Goal: Transaction & Acquisition: Purchase product/service

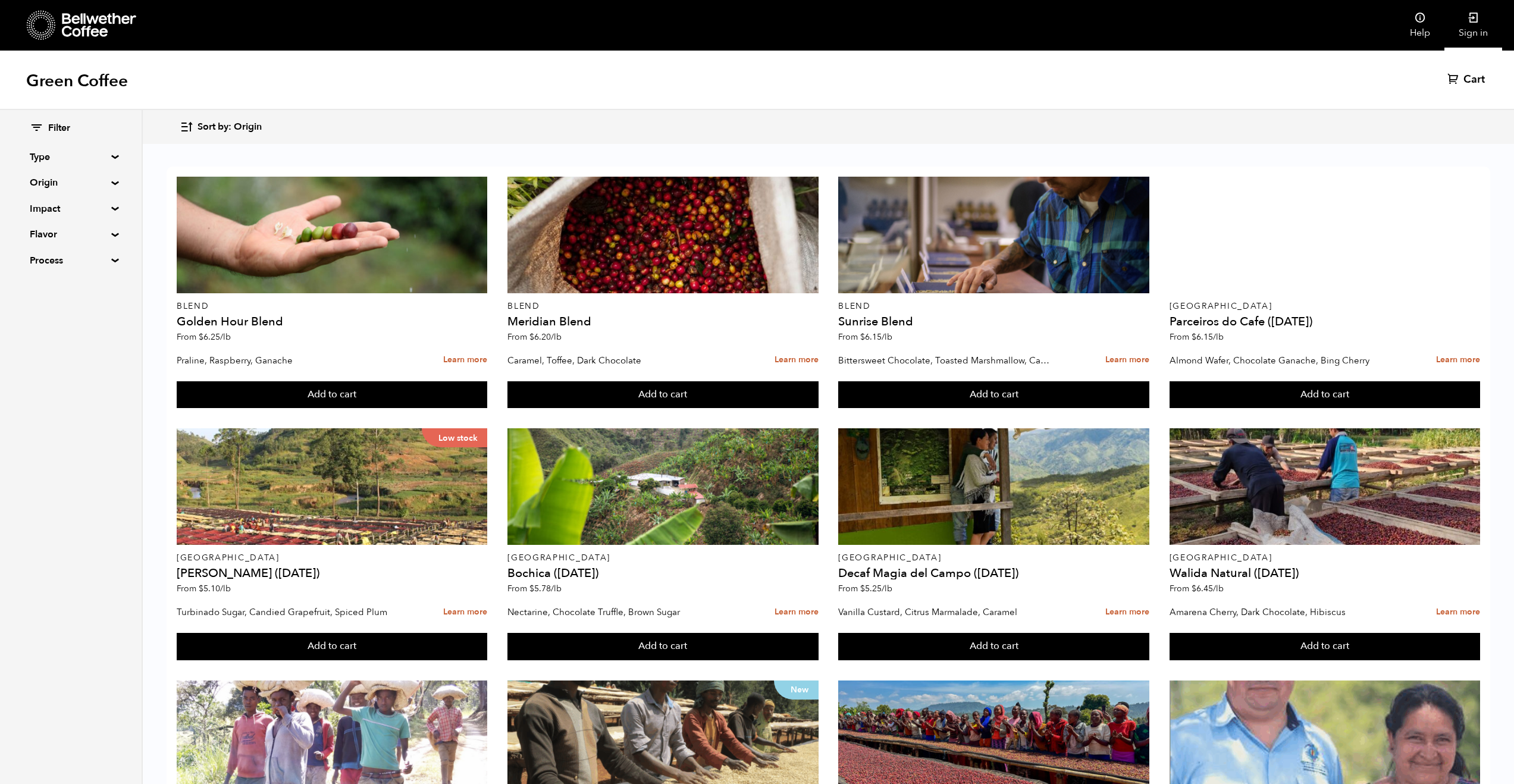
click at [1474, 34] on link "Sign in" at bounding box center [1473, 25] width 57 height 50
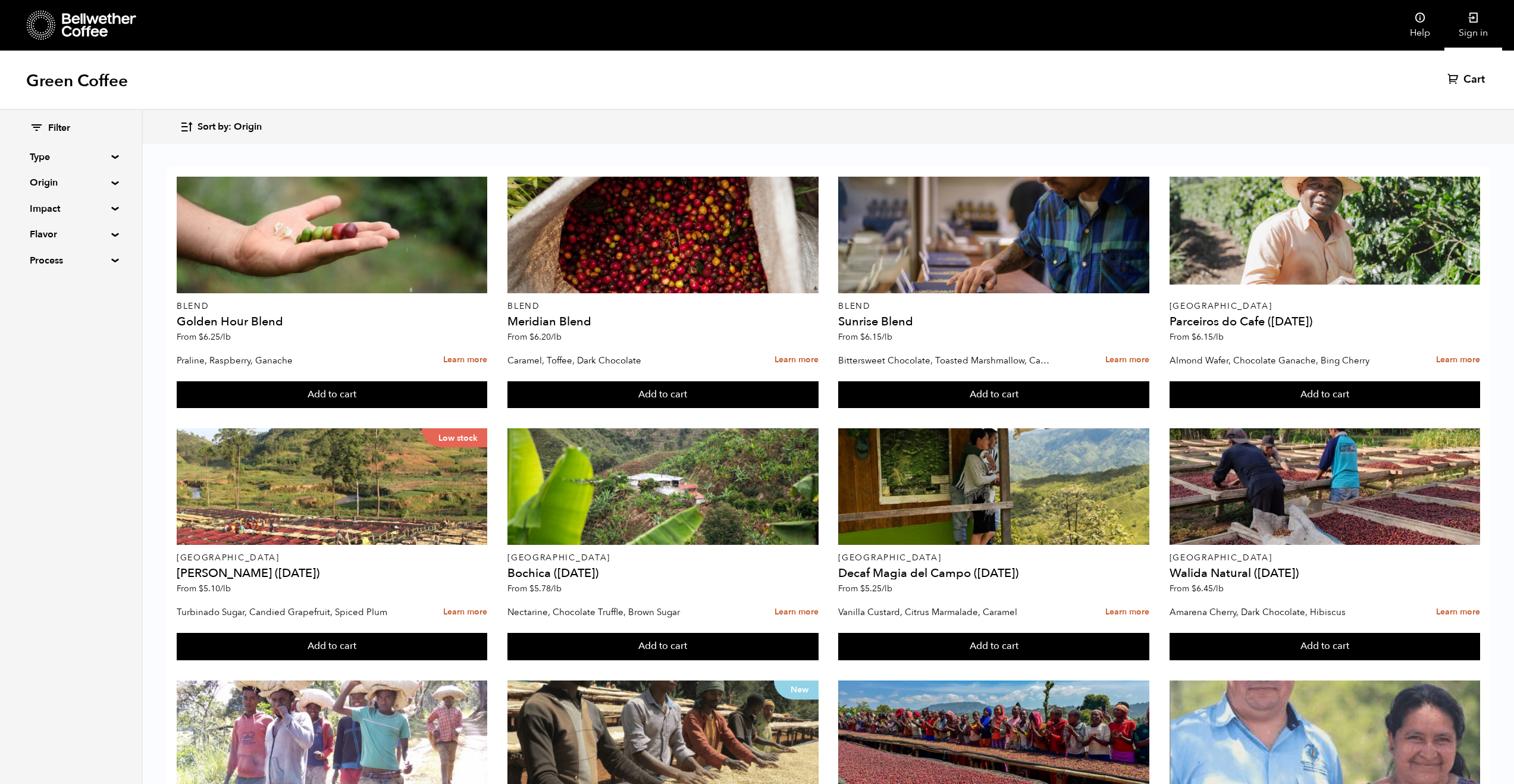
click at [1474, 34] on link "Sign in" at bounding box center [1473, 25] width 57 height 50
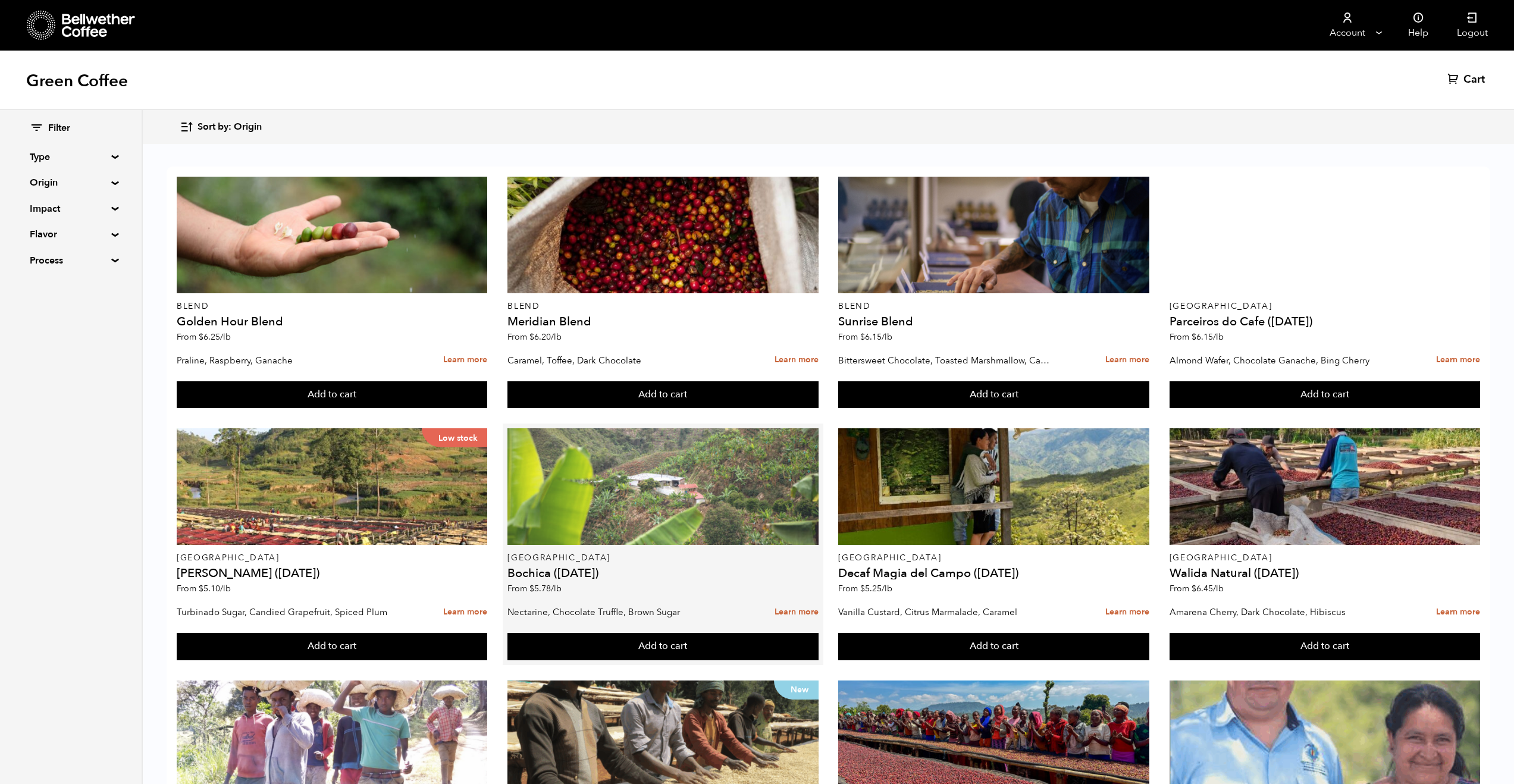
scroll to position [15, 0]
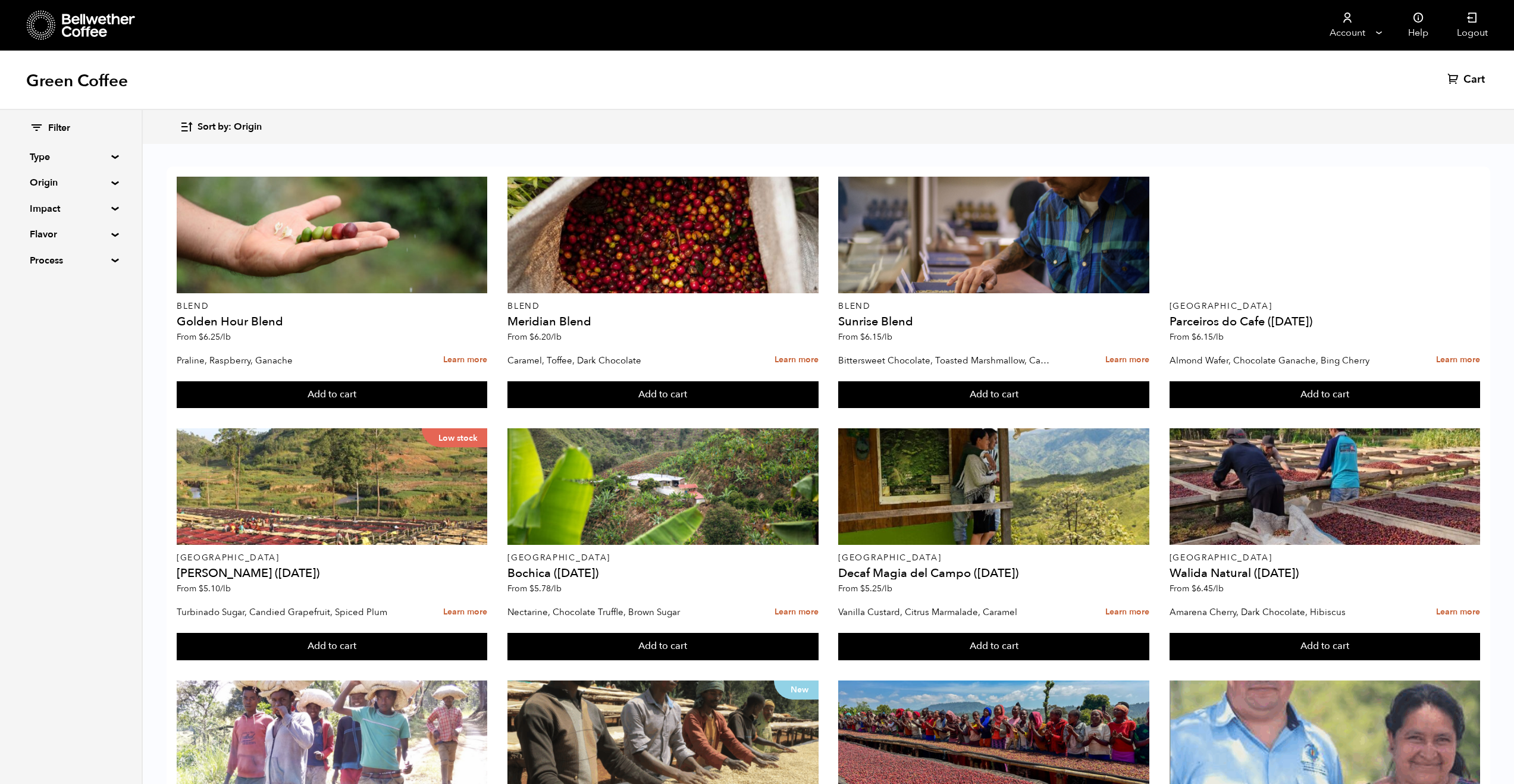
click at [86, 261] on summary "Process" at bounding box center [71, 261] width 82 height 14
click at [33, 284] on input "Natural" at bounding box center [35, 283] width 11 height 11
checkbox input "true"
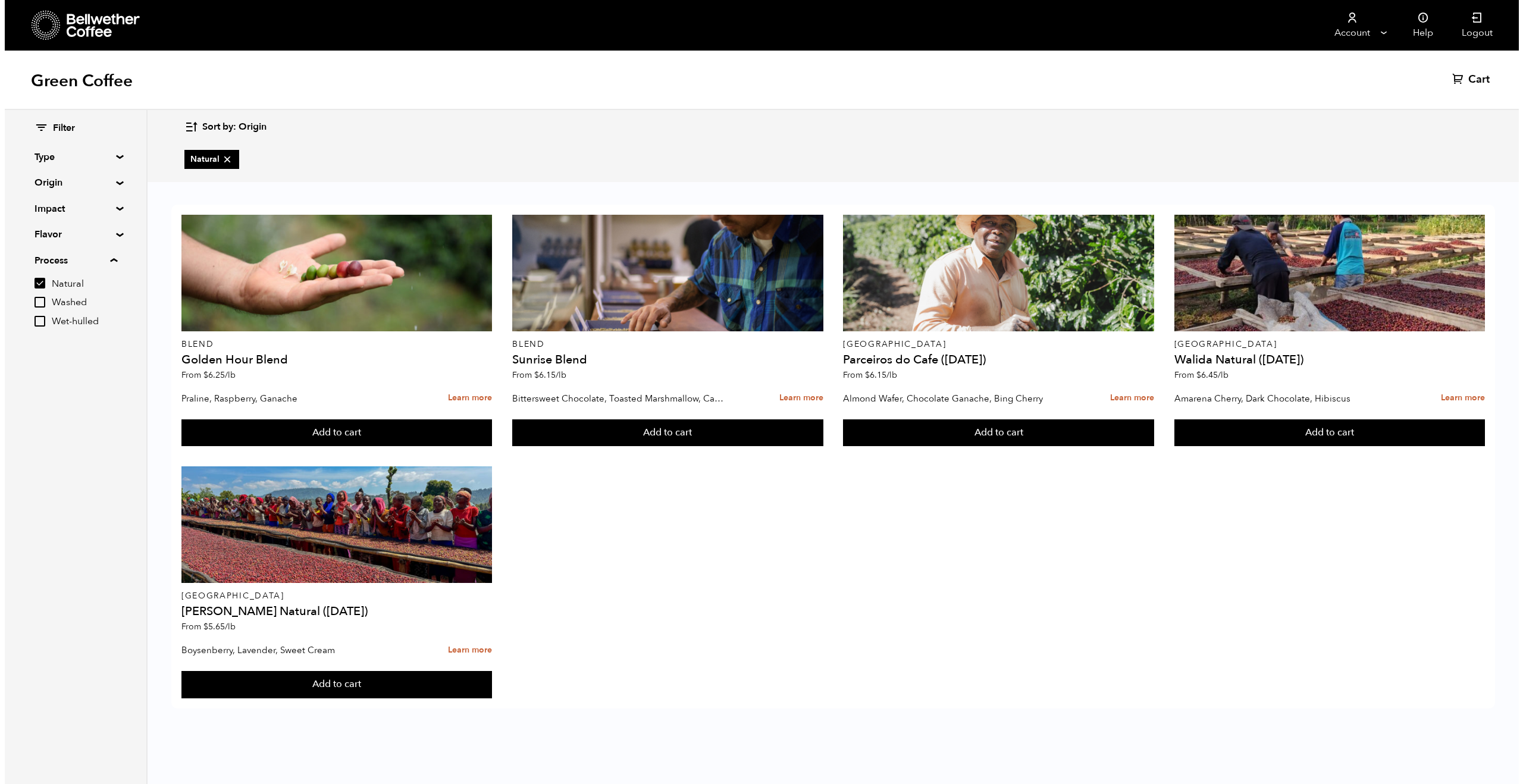
scroll to position [0, 0]
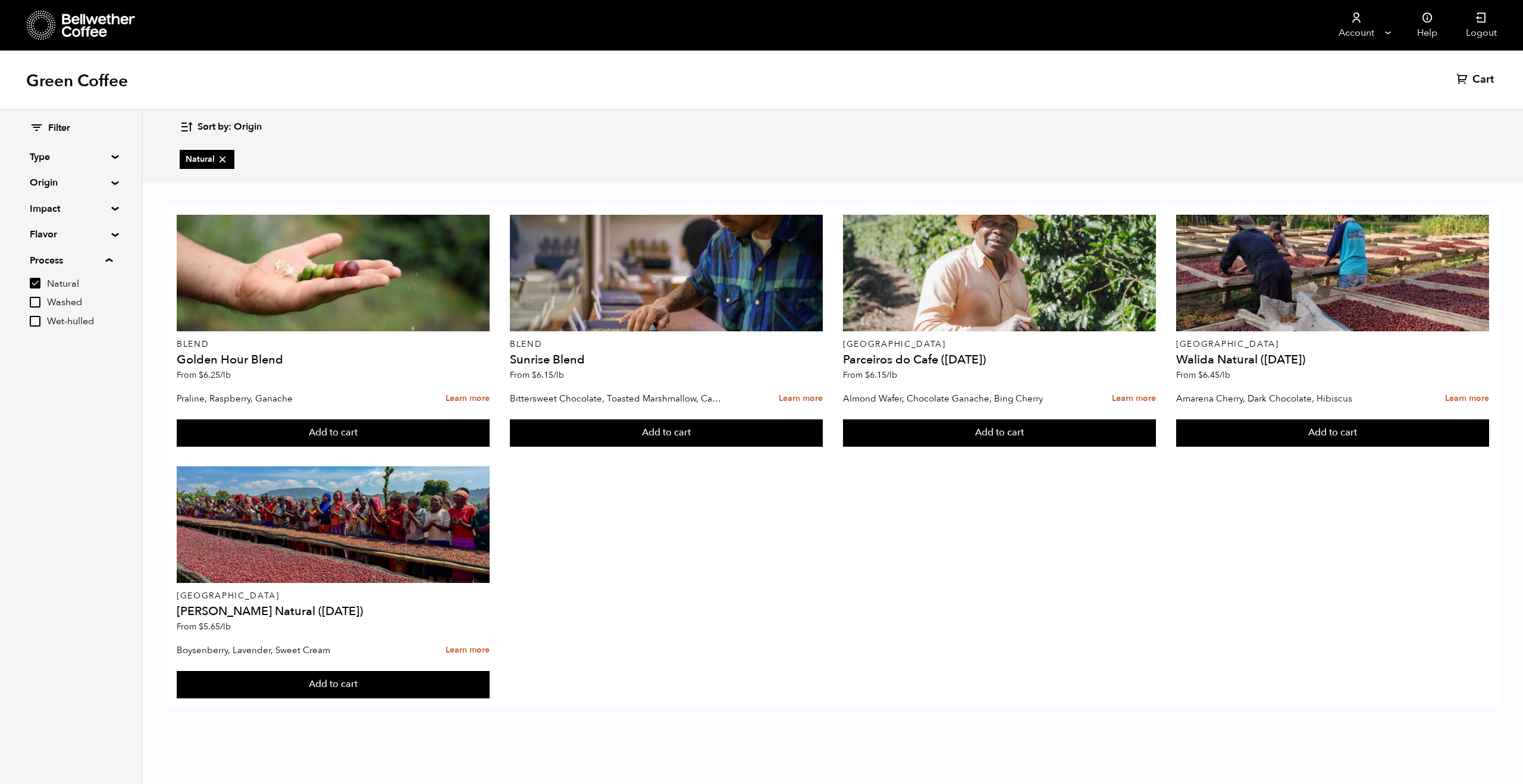
click at [38, 322] on input "Wet-hulled" at bounding box center [35, 321] width 11 height 11
checkbox input "true"
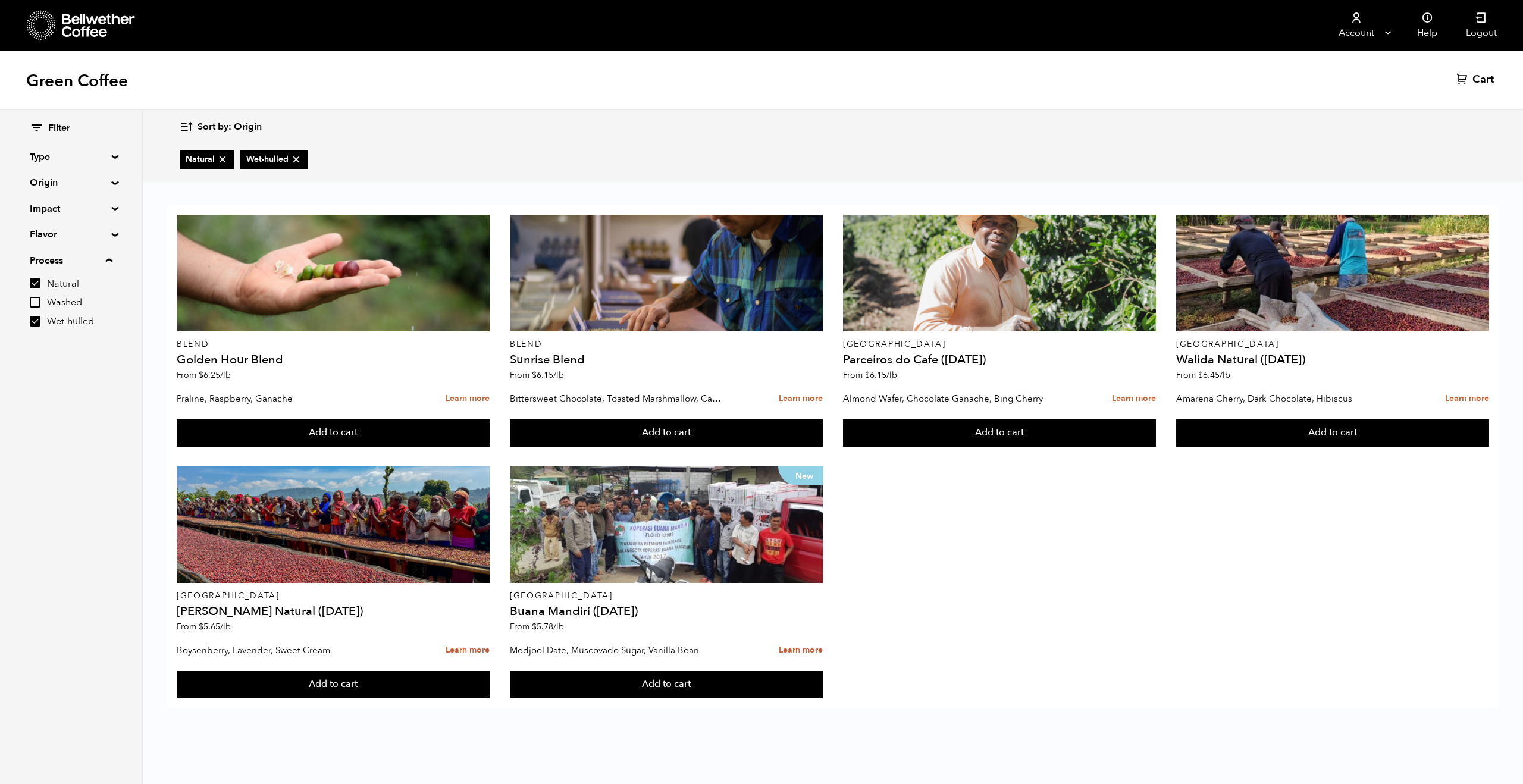
click at [895, 542] on div "Blend Golden Hour Blend From $ 6.25 /lb Praline, Raspberry, Ganache Learn more …" at bounding box center [833, 456] width 1333 height 504
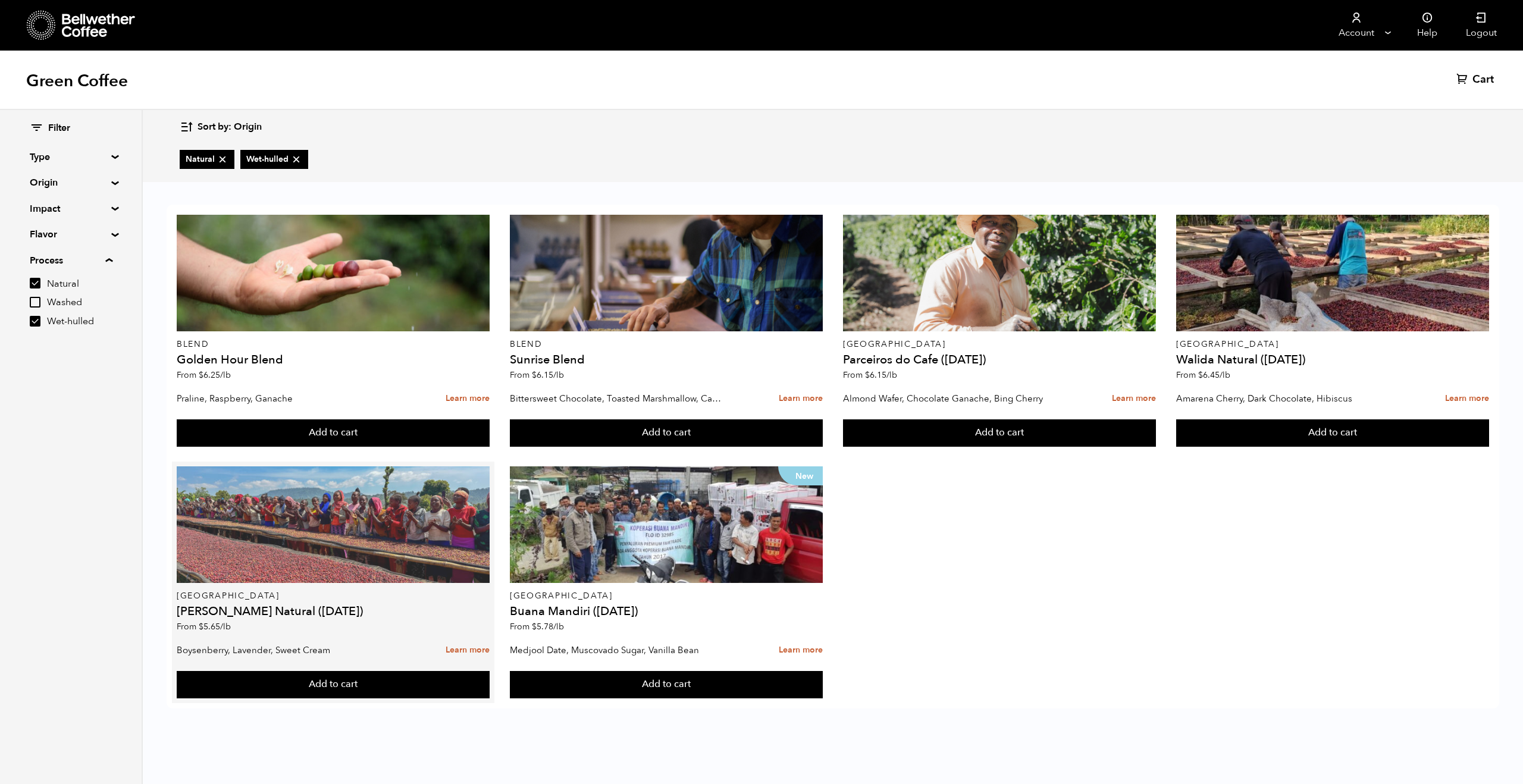
click at [402, 534] on div at bounding box center [332, 524] width 313 height 116
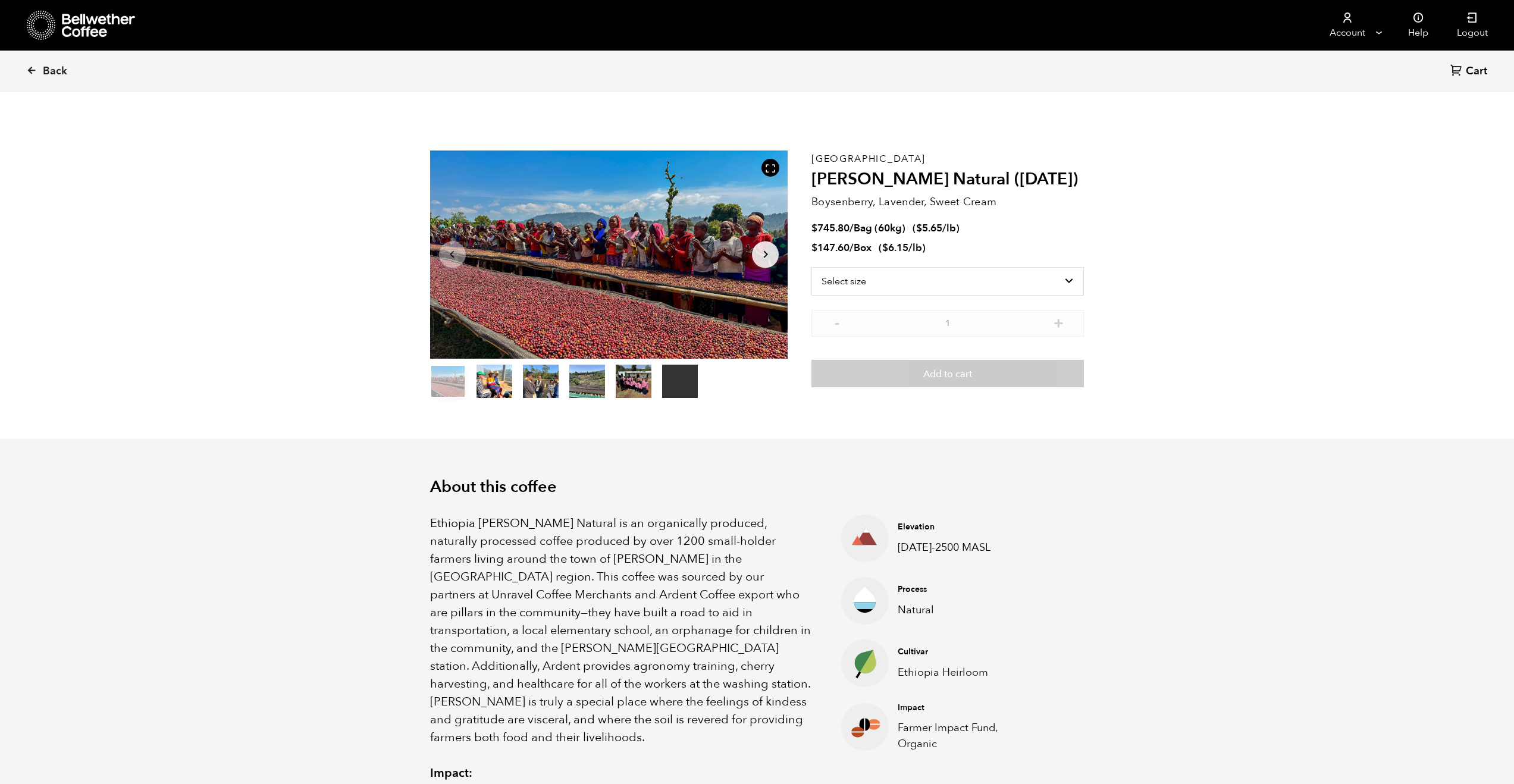
scroll to position [517, 634]
click at [486, 381] on button "item 1" at bounding box center [494, 384] width 36 height 33
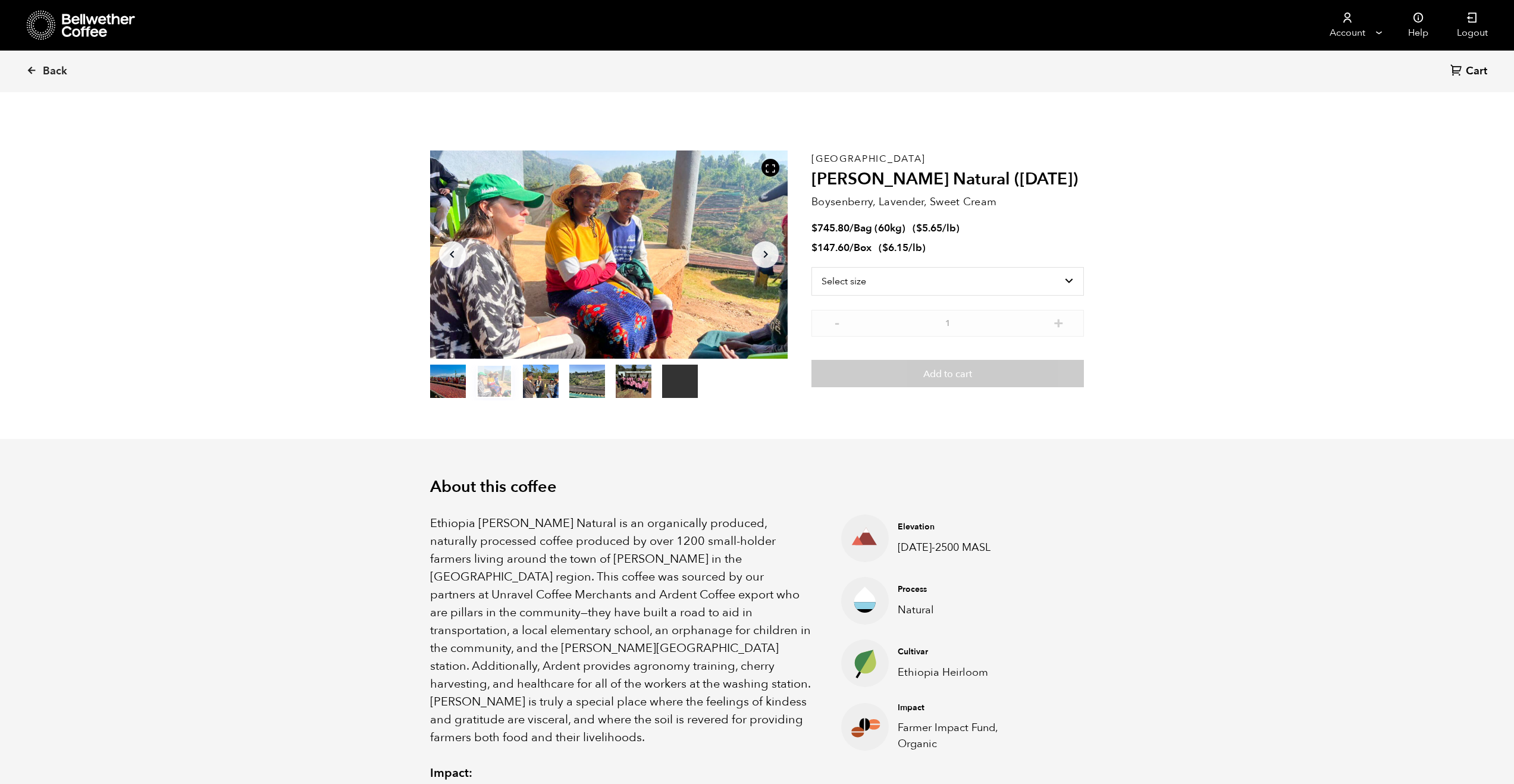
click at [542, 378] on button "item 2" at bounding box center [540, 384] width 36 height 33
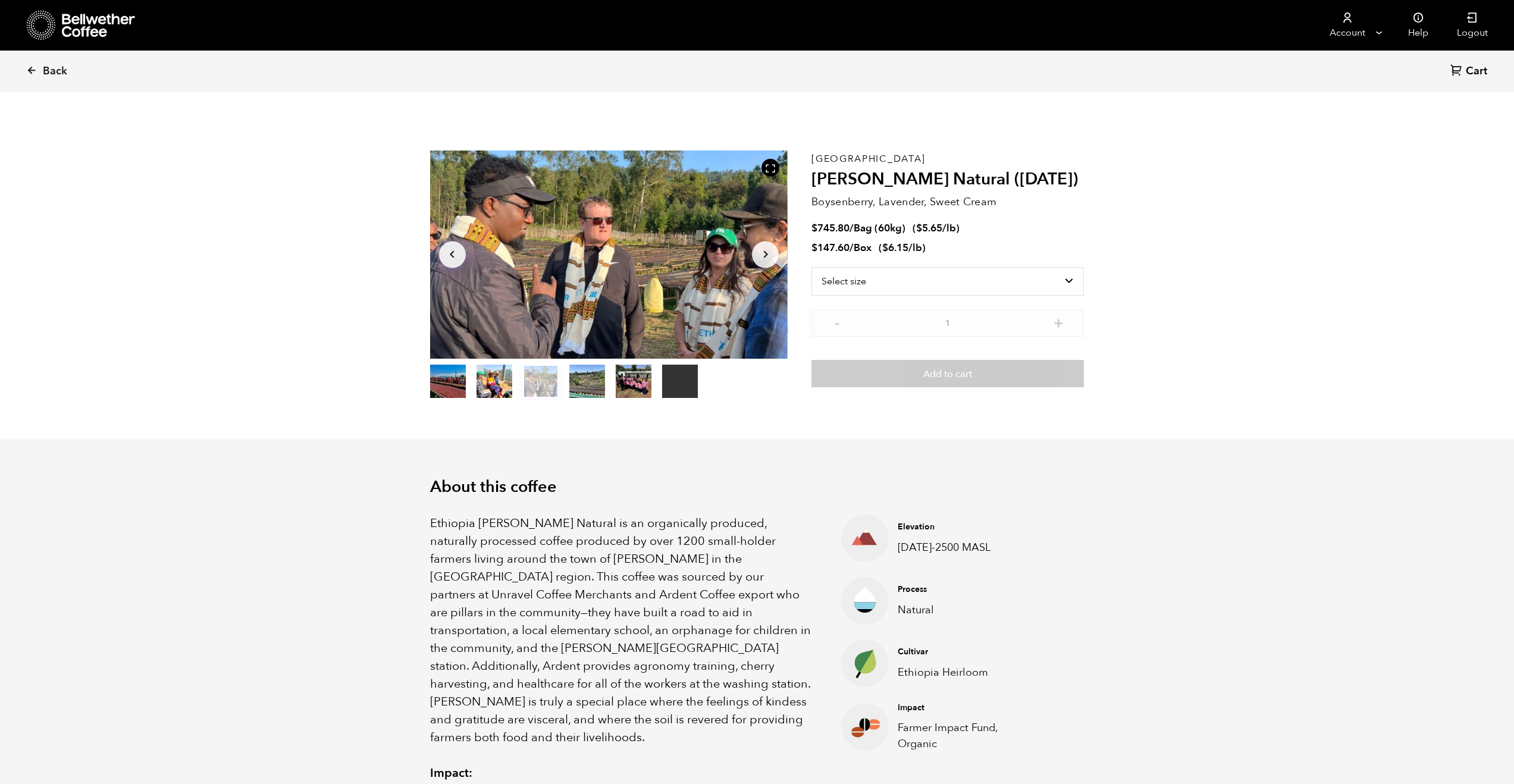
click at [579, 382] on button "item 3" at bounding box center [587, 384] width 36 height 33
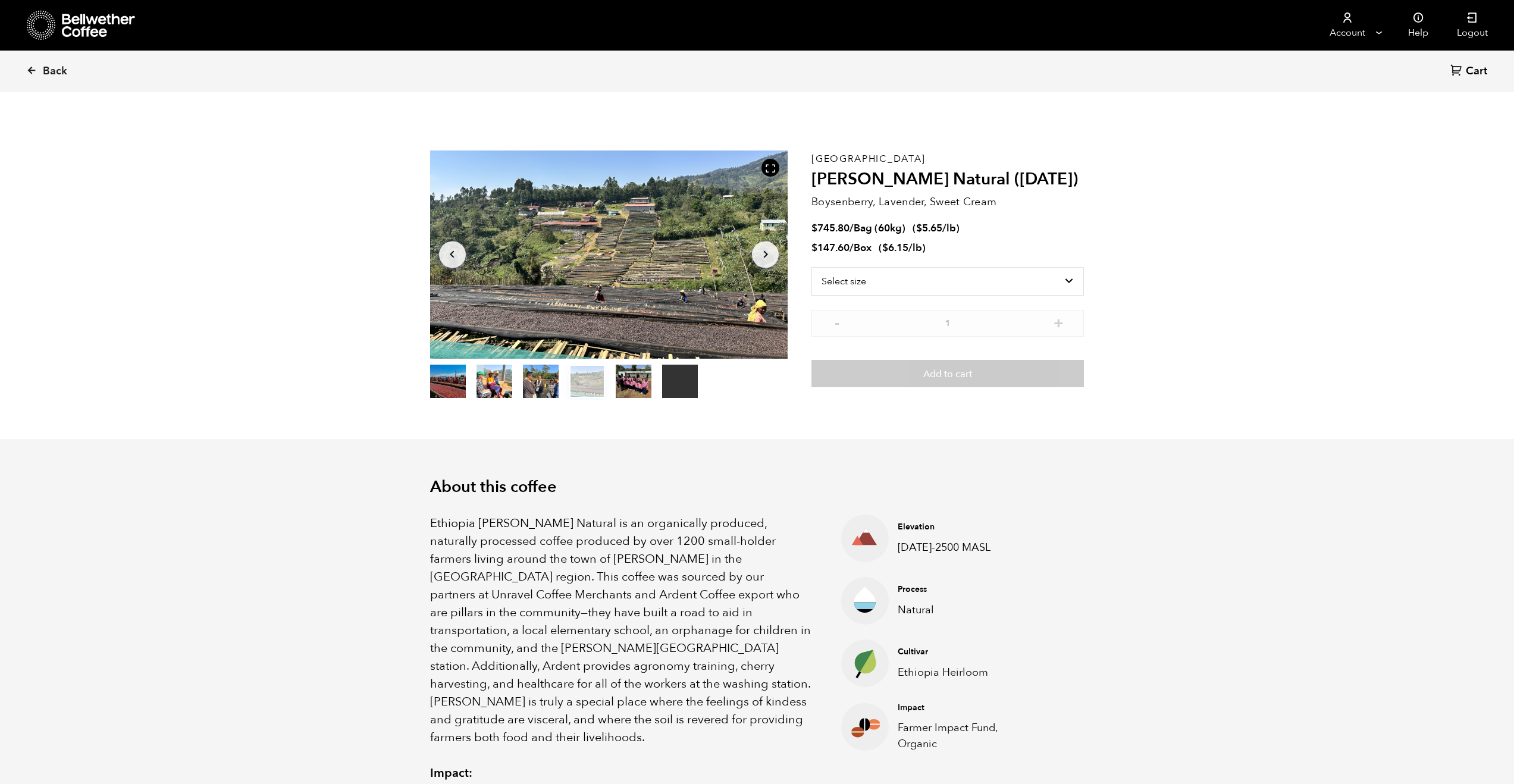
click at [618, 381] on button "item 4" at bounding box center [634, 384] width 36 height 33
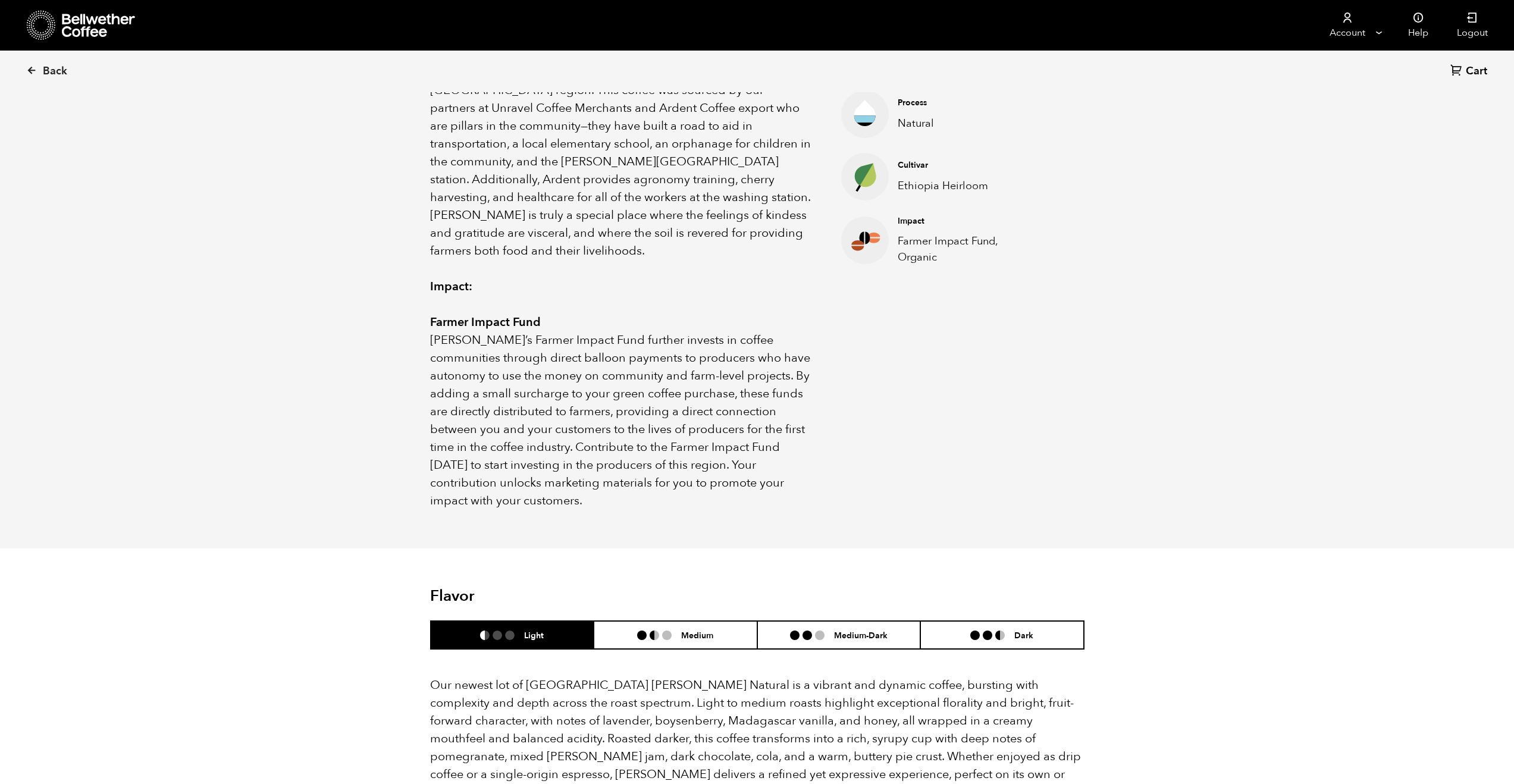
scroll to position [0, 0]
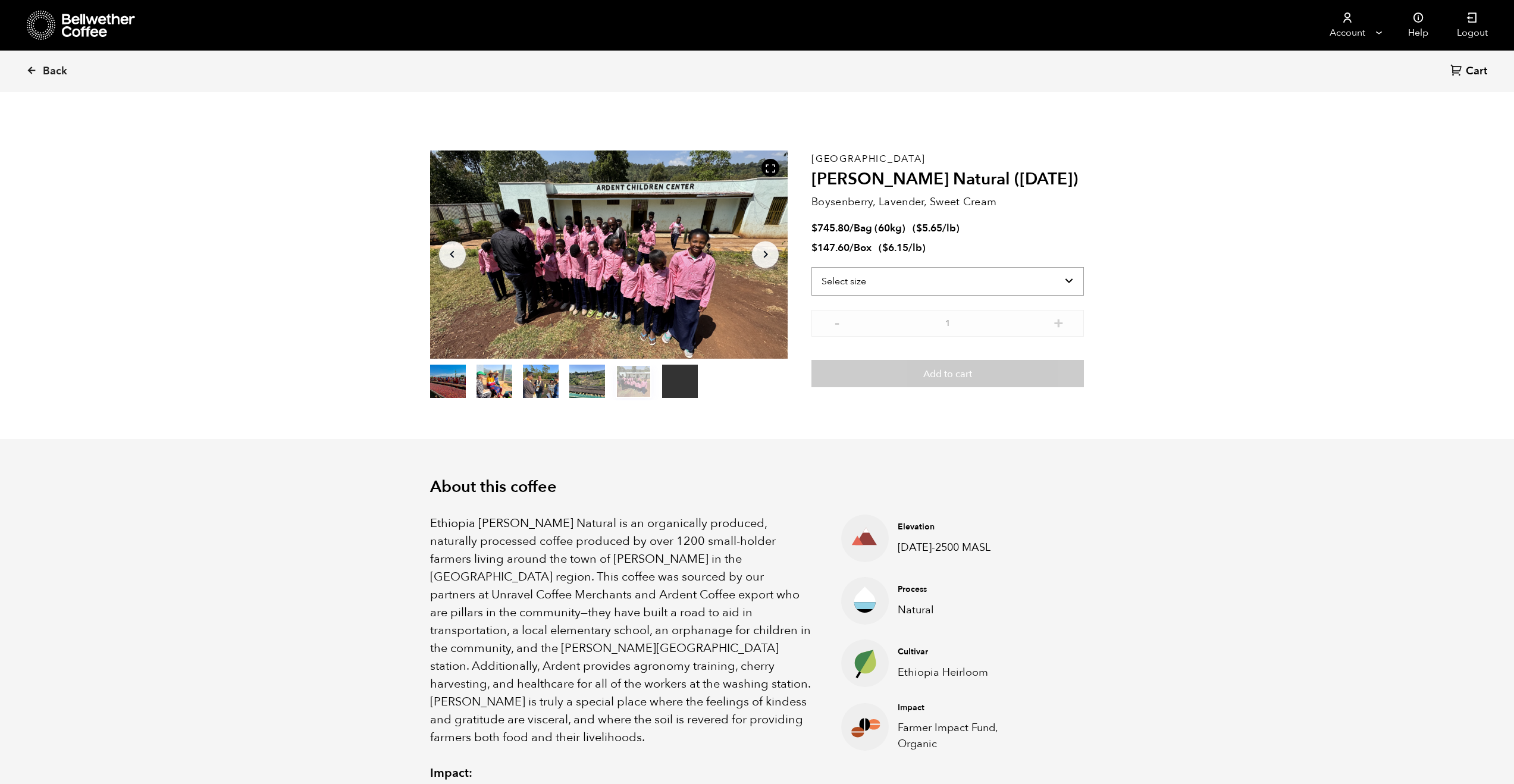
click at [991, 278] on select "Select size Bag (60kg) (132 lbs) Box (24 lbs)" at bounding box center [947, 281] width 272 height 28
click at [812, 267] on select "Select size Bag (60kg) (132 lbs) Box (24 lbs)" at bounding box center [947, 281] width 272 height 28
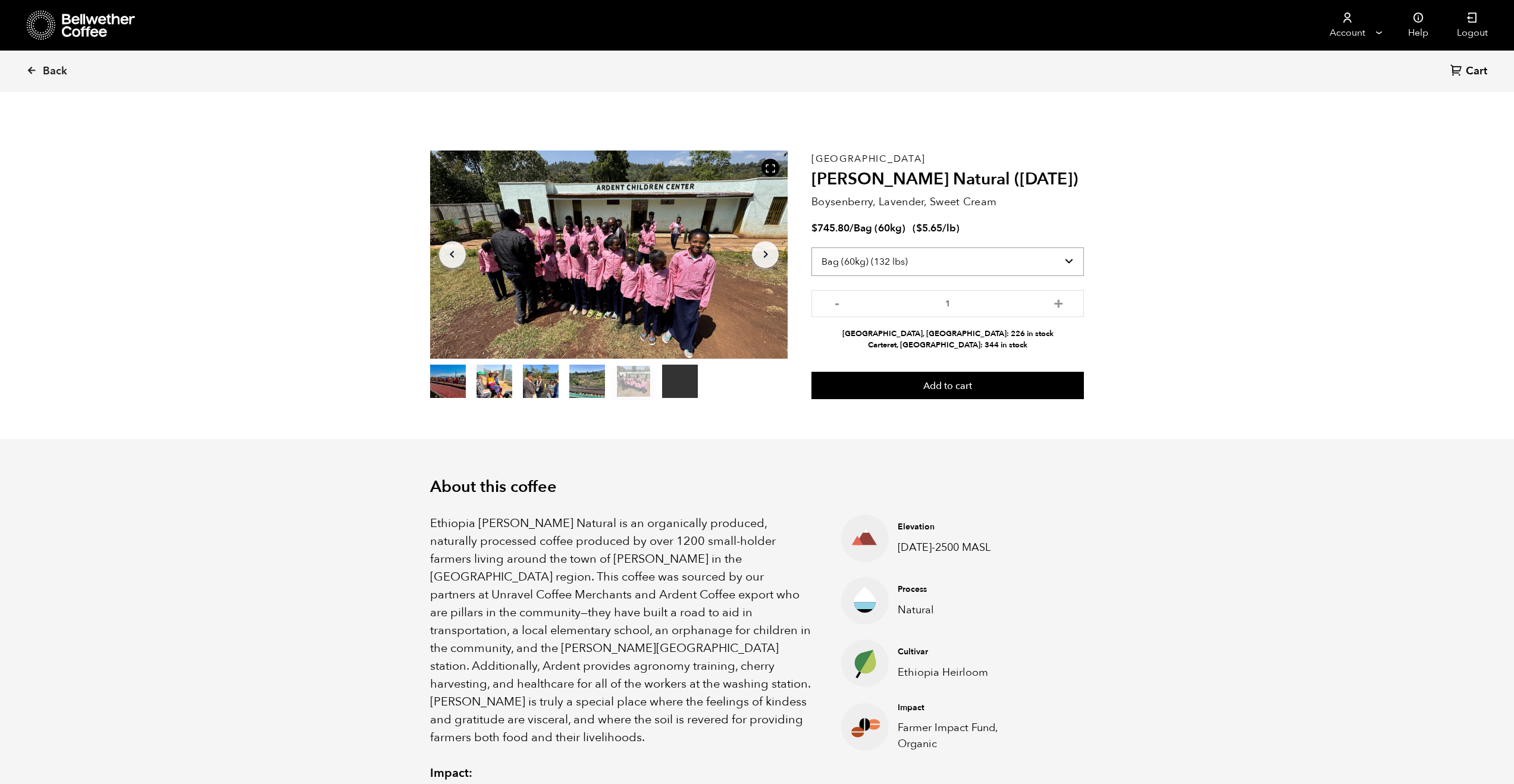
click at [965, 264] on select "Select size Bag (60kg) (132 lbs) Box (24 lbs)" at bounding box center [947, 262] width 272 height 28
select select "box"
click at [812, 248] on select "Select size Bag (60kg) (132 lbs) Box (24 lbs)" at bounding box center [947, 262] width 272 height 28
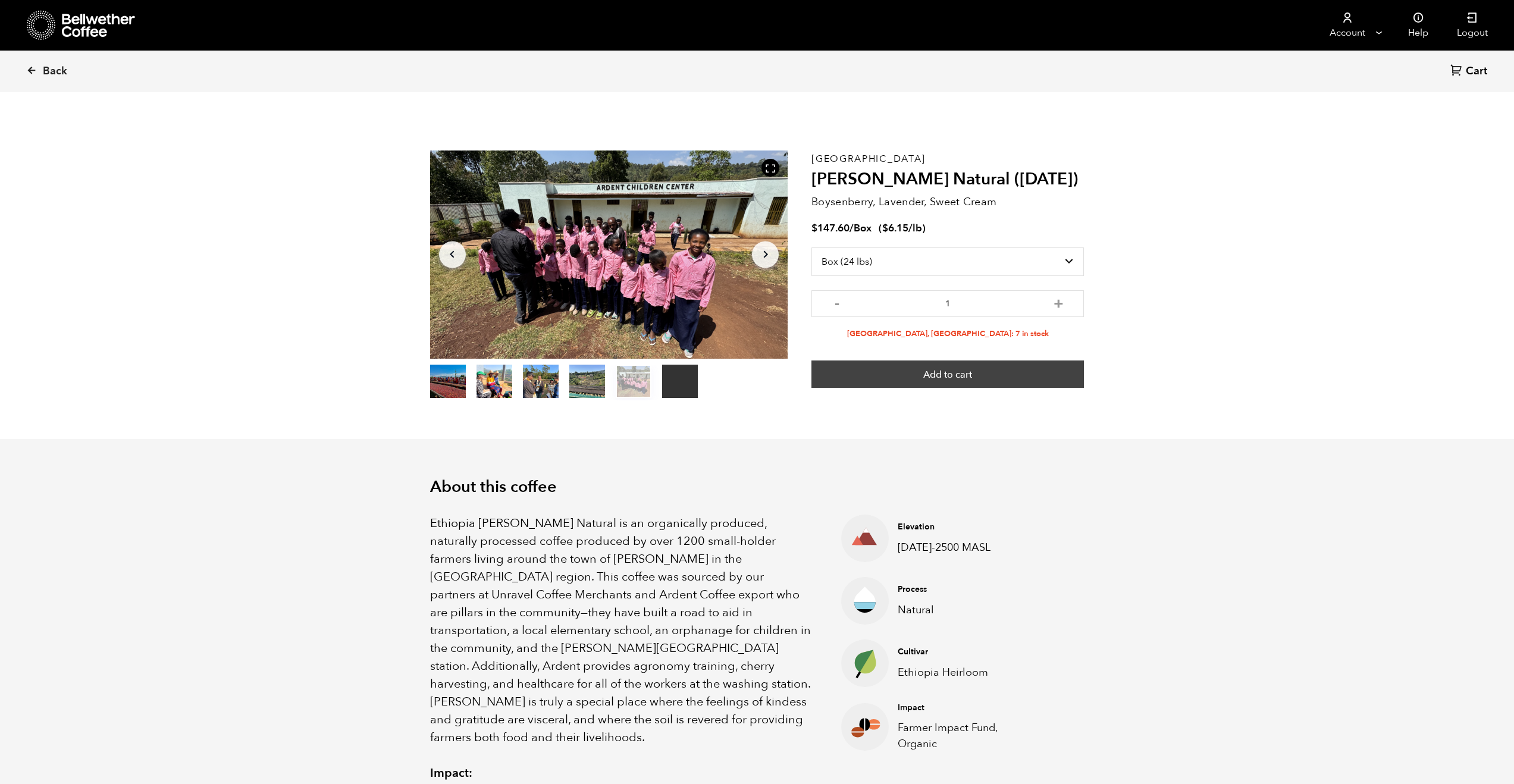
click at [942, 380] on button "Add to cart" at bounding box center [947, 374] width 272 height 27
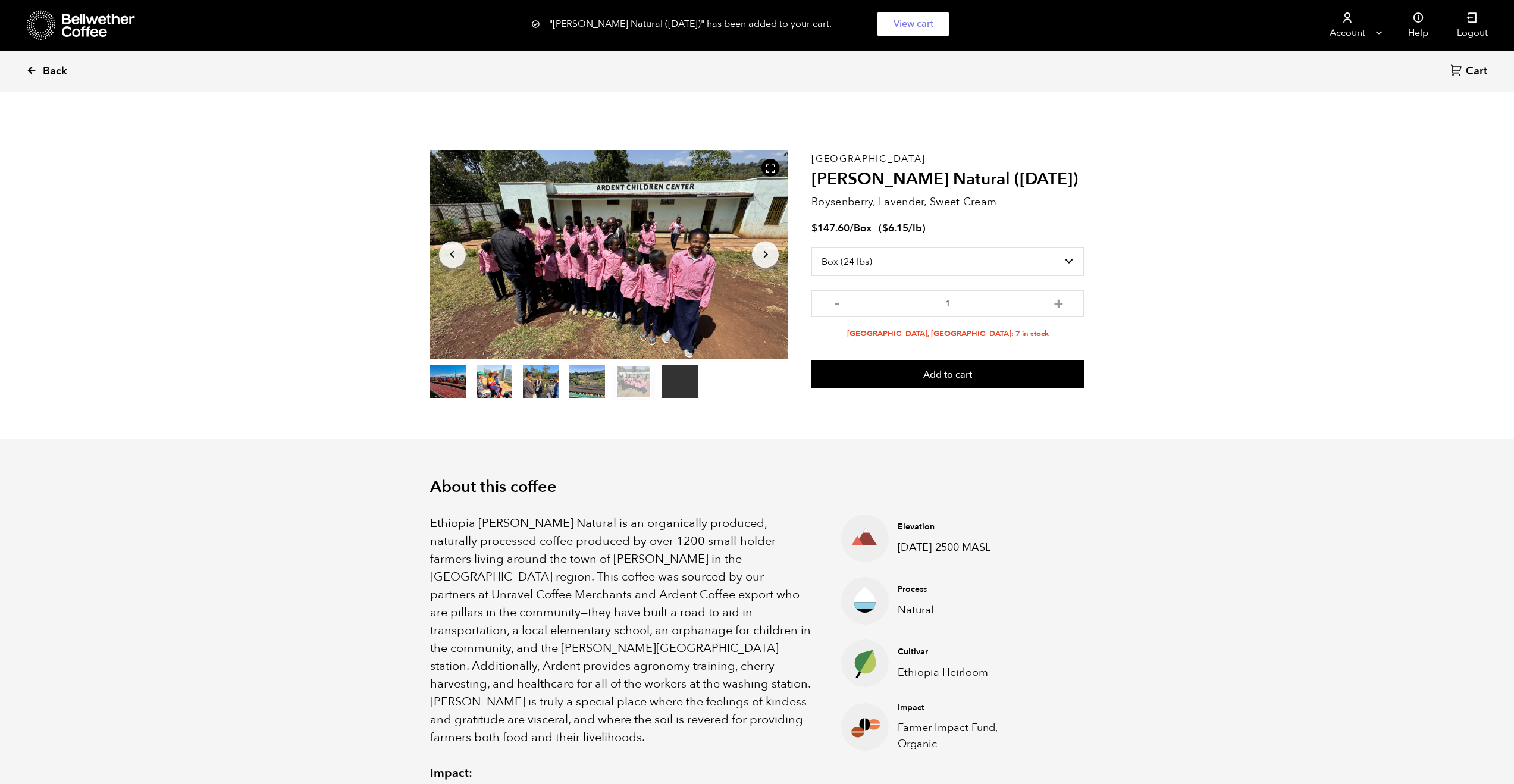
click at [48, 71] on span "Back" at bounding box center [56, 71] width 25 height 14
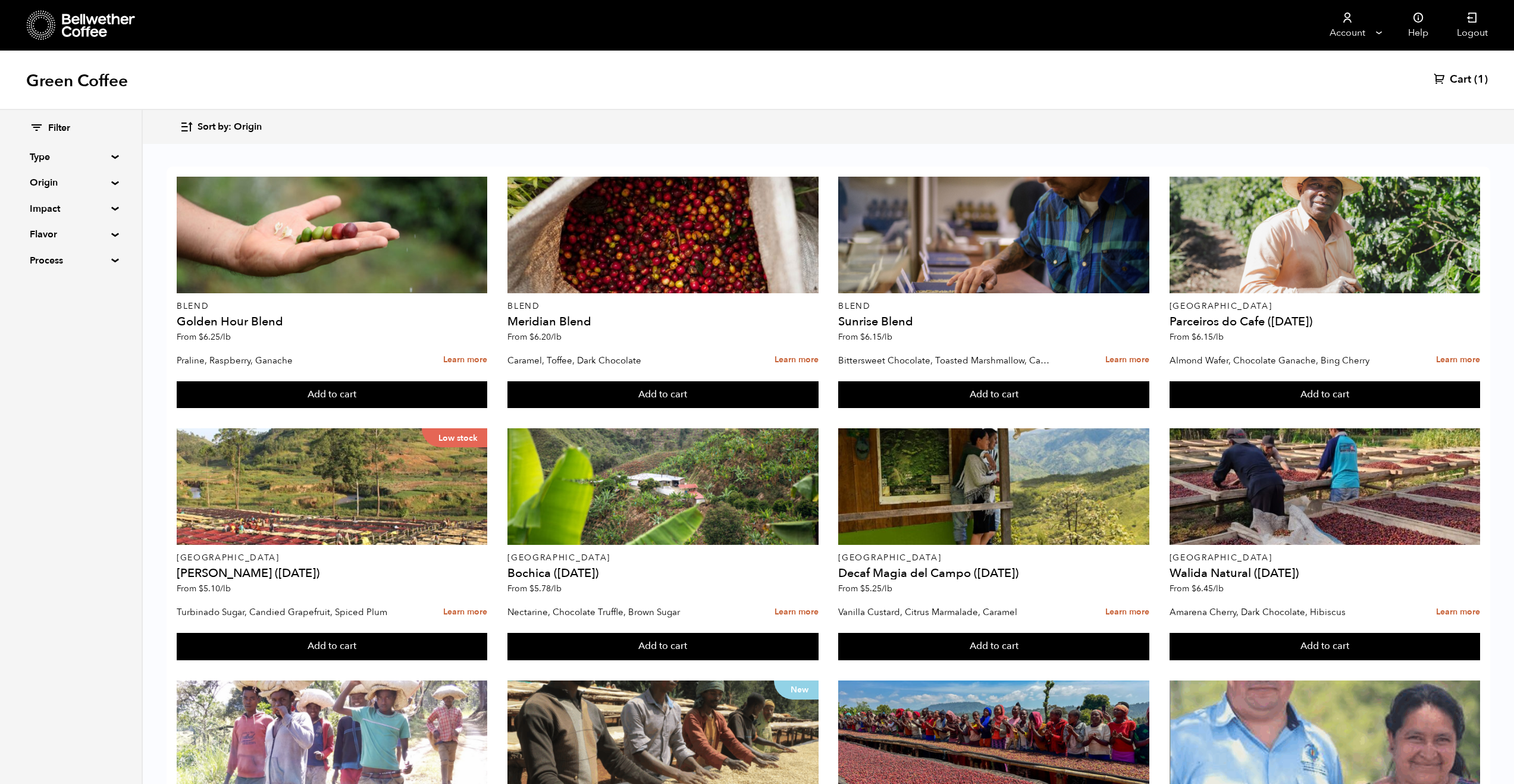
click at [85, 263] on summary "Process" at bounding box center [71, 261] width 82 height 14
click at [66, 285] on span "Natural" at bounding box center [79, 284] width 65 height 13
click at [0, 0] on input "Natural" at bounding box center [0, 0] width 0 height 0
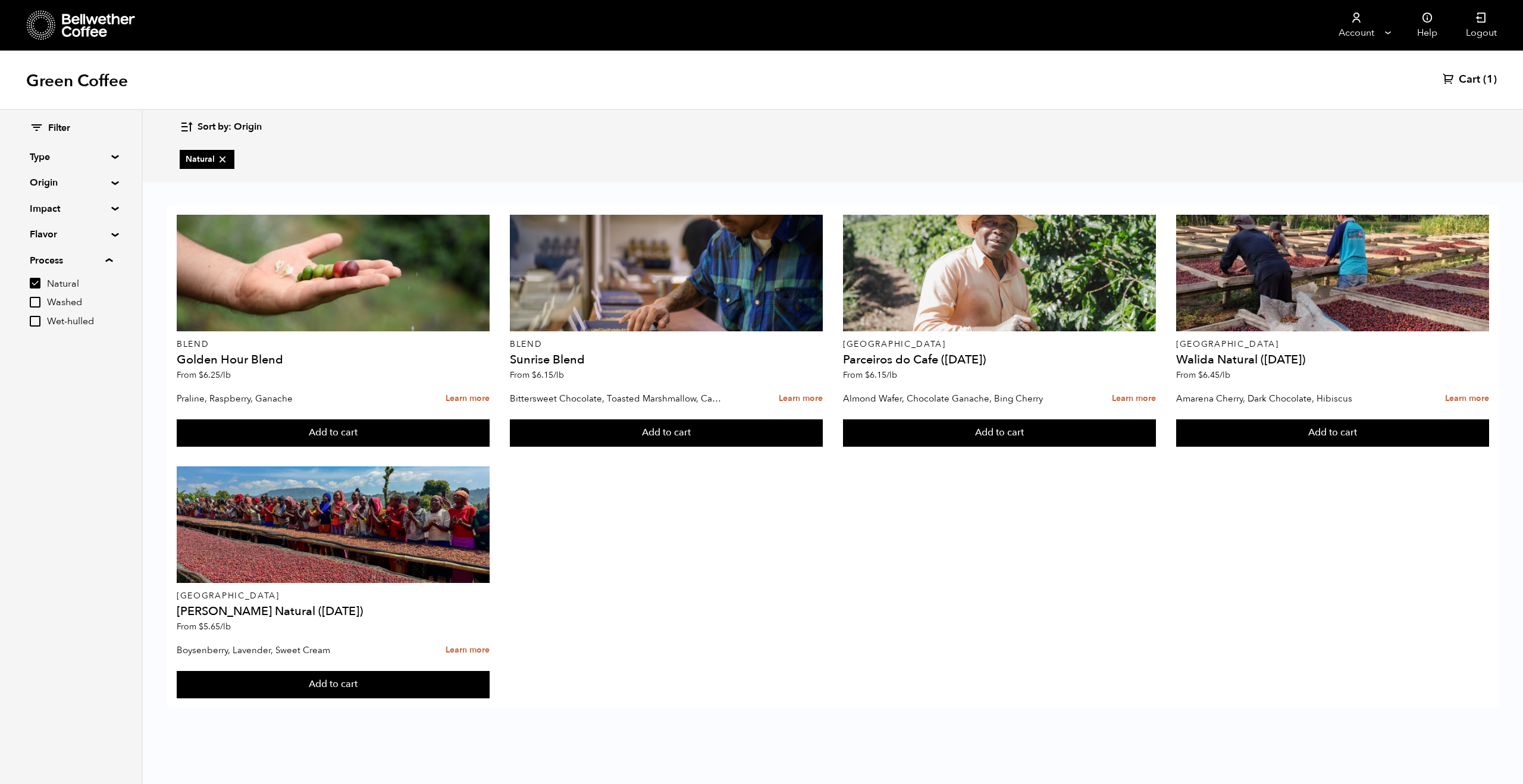
click at [38, 283] on input "Natural" at bounding box center [35, 283] width 11 height 11
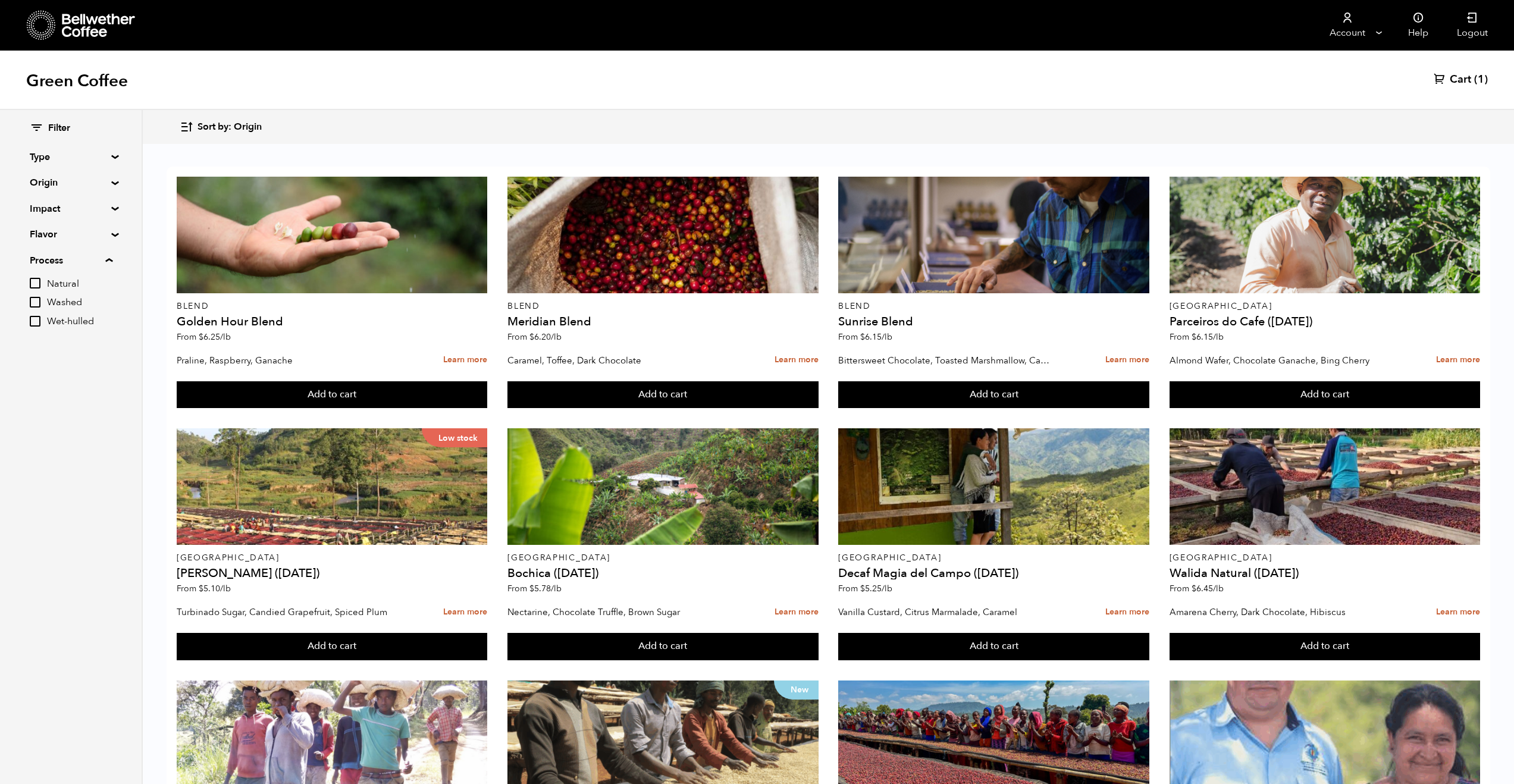
click at [38, 283] on input "Natural" at bounding box center [35, 283] width 11 height 11
checkbox input "true"
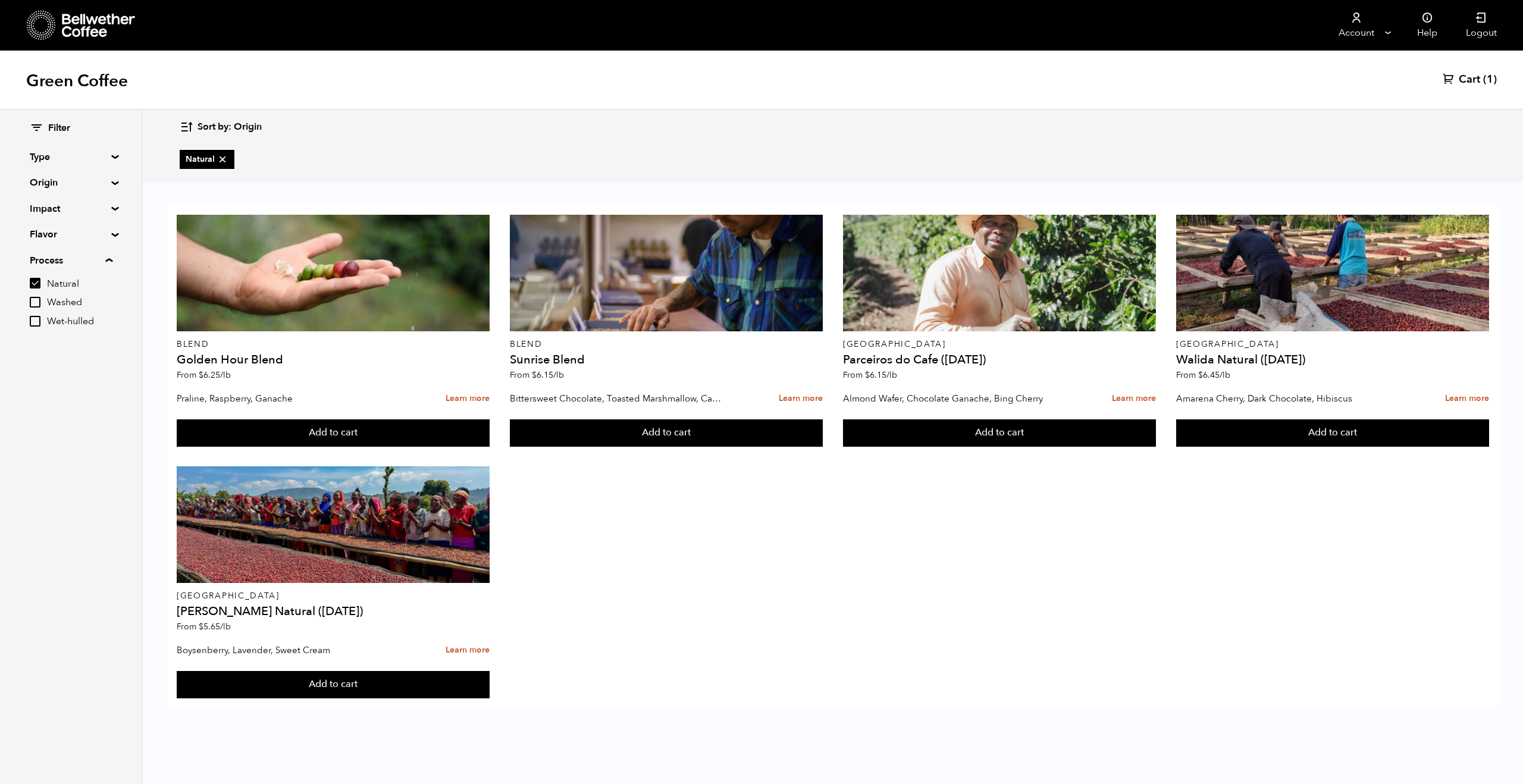
click at [40, 325] on input "Wet-hulled" at bounding box center [35, 321] width 11 height 11
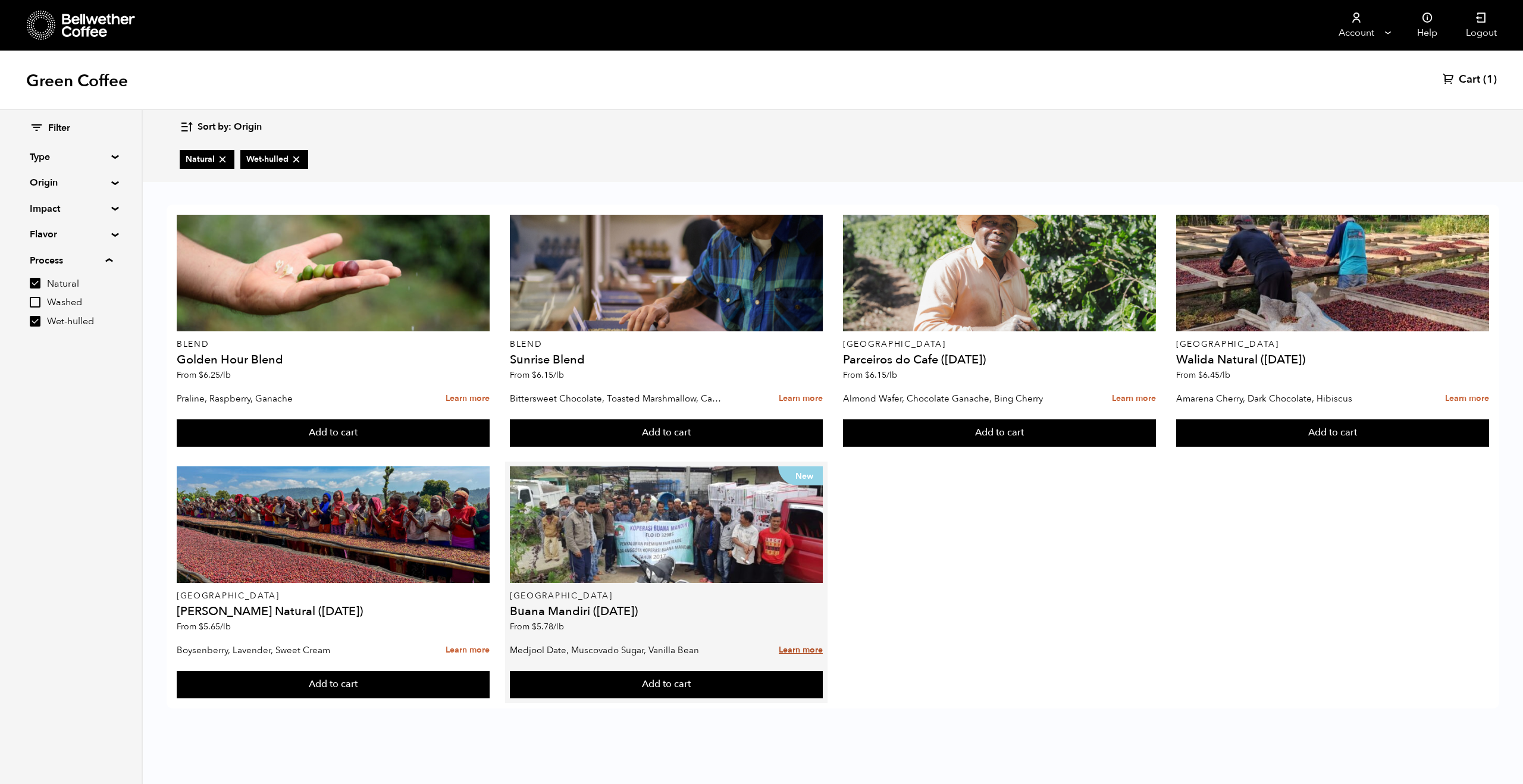
drag, startPoint x: 893, startPoint y: 647, endPoint x: 806, endPoint y: 640, distance: 87.3
click at [883, 644] on div "Blend Golden Hour Blend From $ 6.25 /lb Praline, Raspberry, Ganache Learn more …" at bounding box center [833, 456] width 1333 height 504
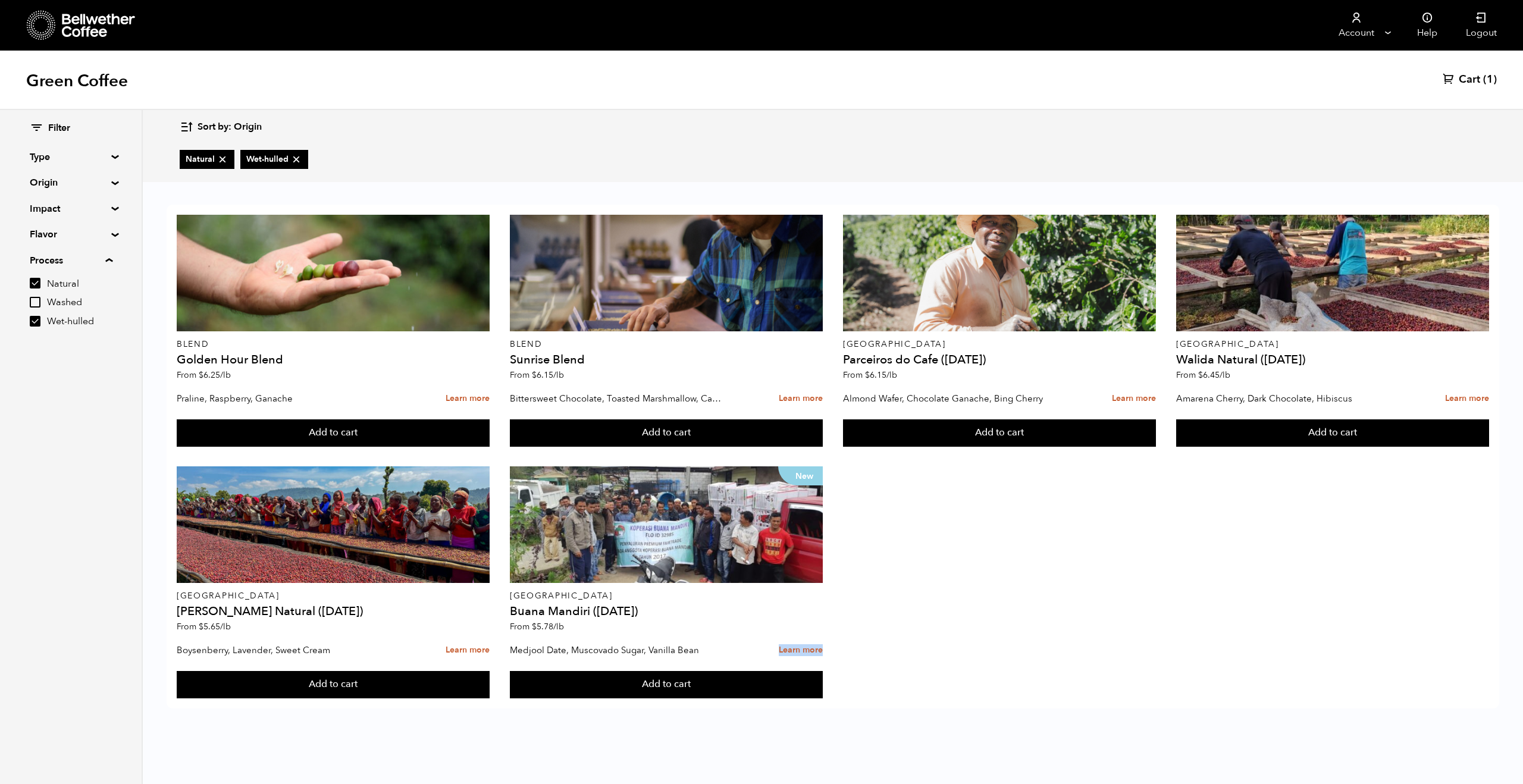
click at [38, 320] on input "Wet-hulled" at bounding box center [35, 321] width 11 height 11
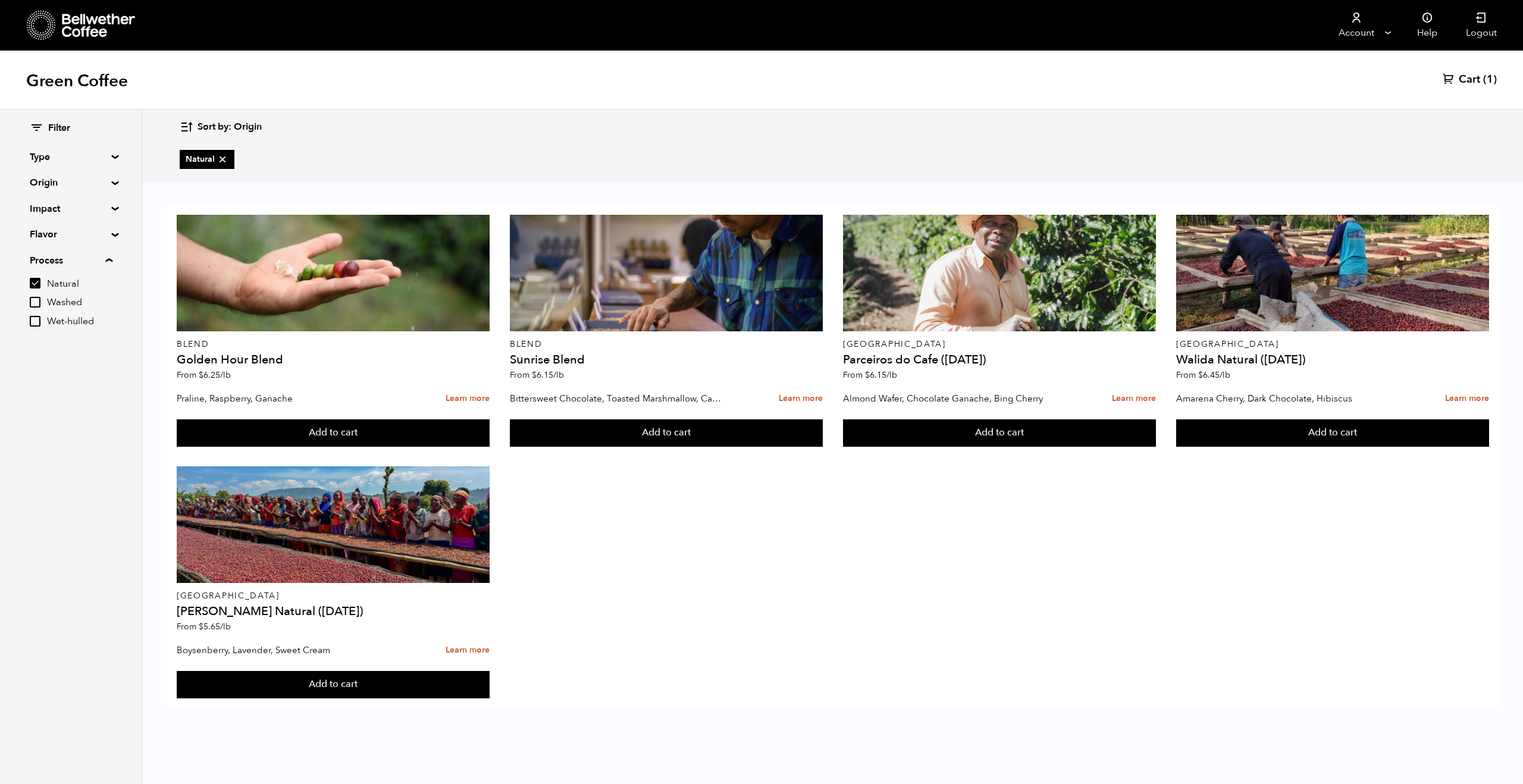
click at [38, 320] on input "Wet-hulled" at bounding box center [35, 321] width 11 height 11
checkbox input "true"
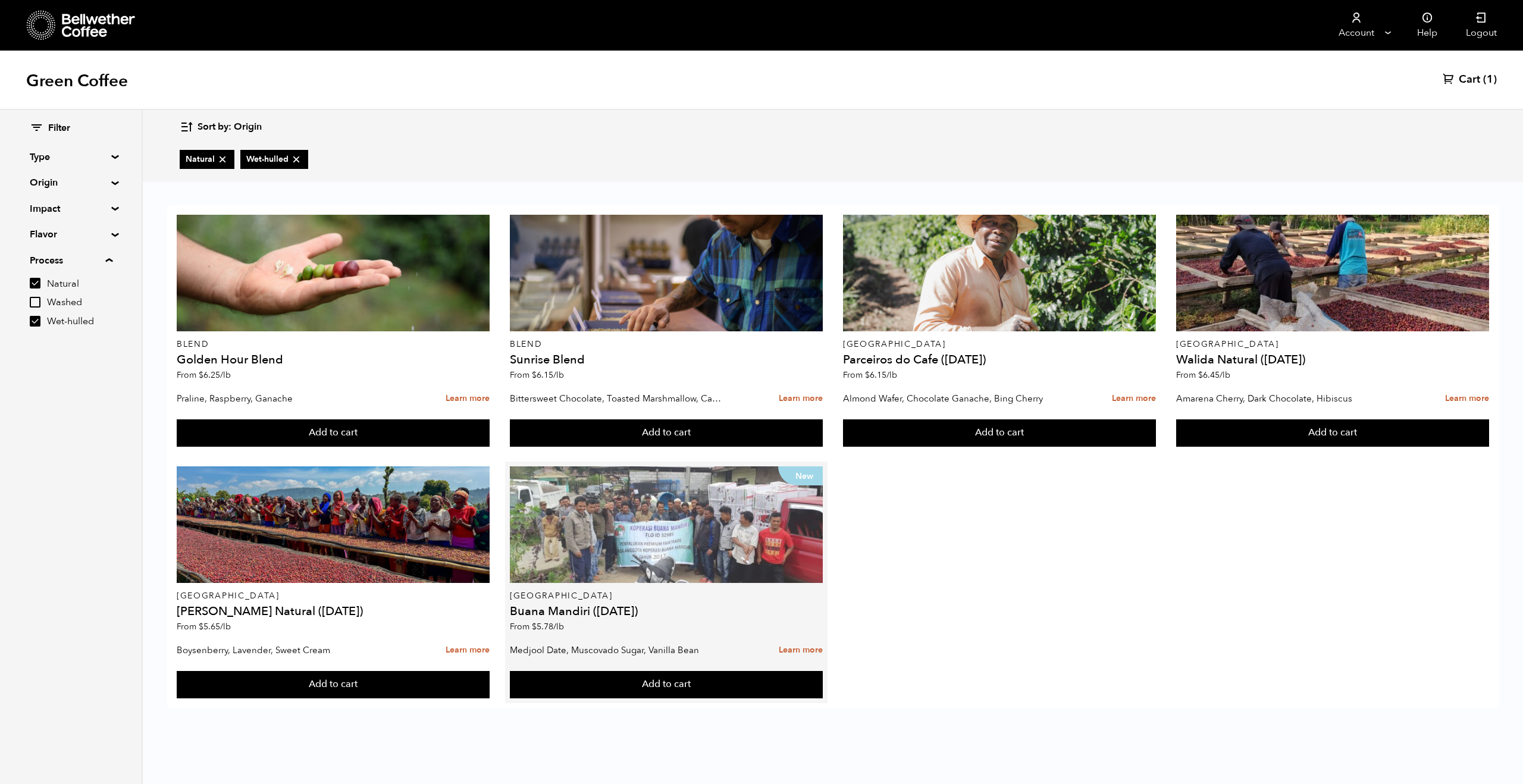
click at [679, 557] on div "New" at bounding box center [666, 524] width 313 height 116
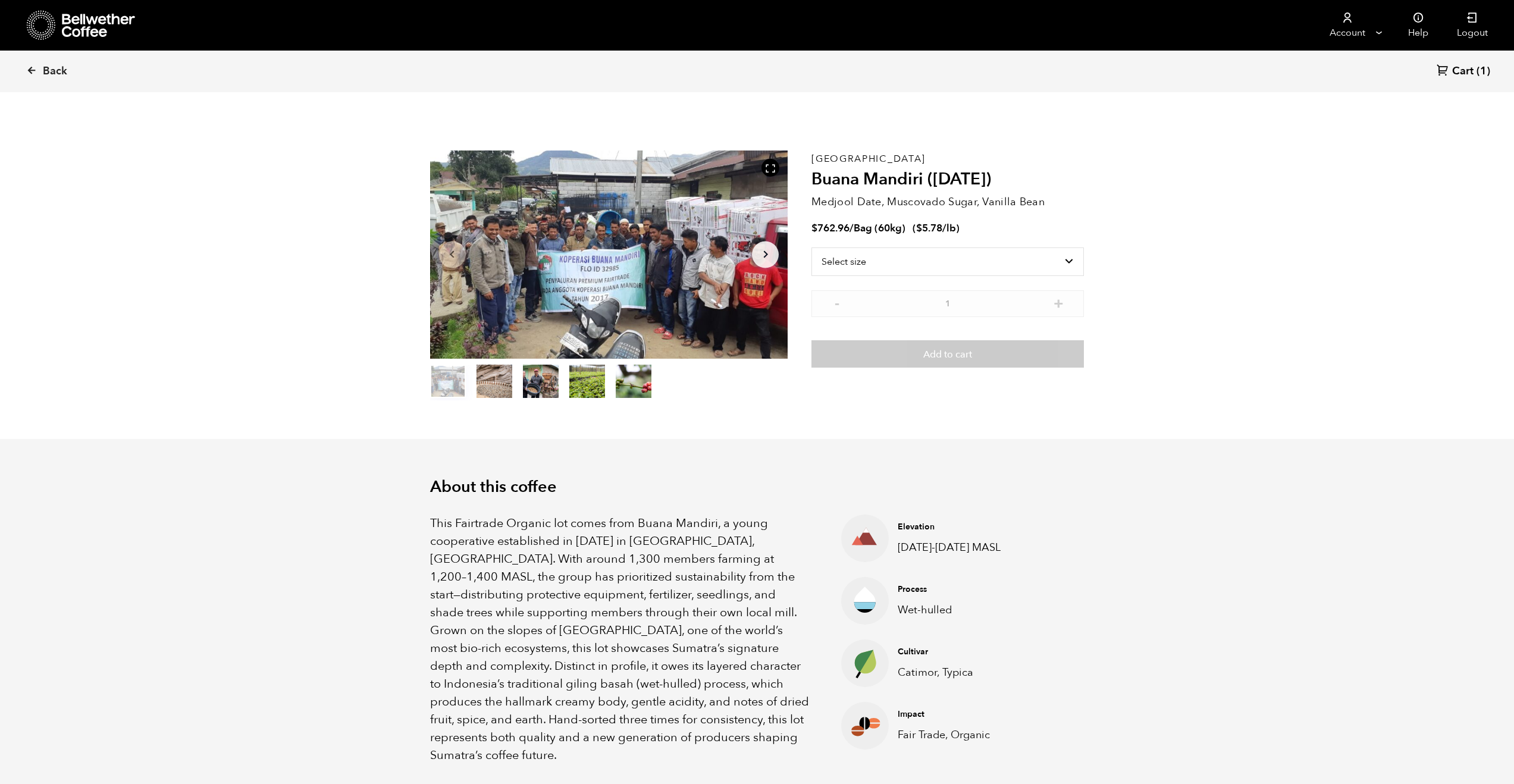
scroll to position [517, 634]
click at [503, 373] on button "item 1" at bounding box center [494, 384] width 36 height 33
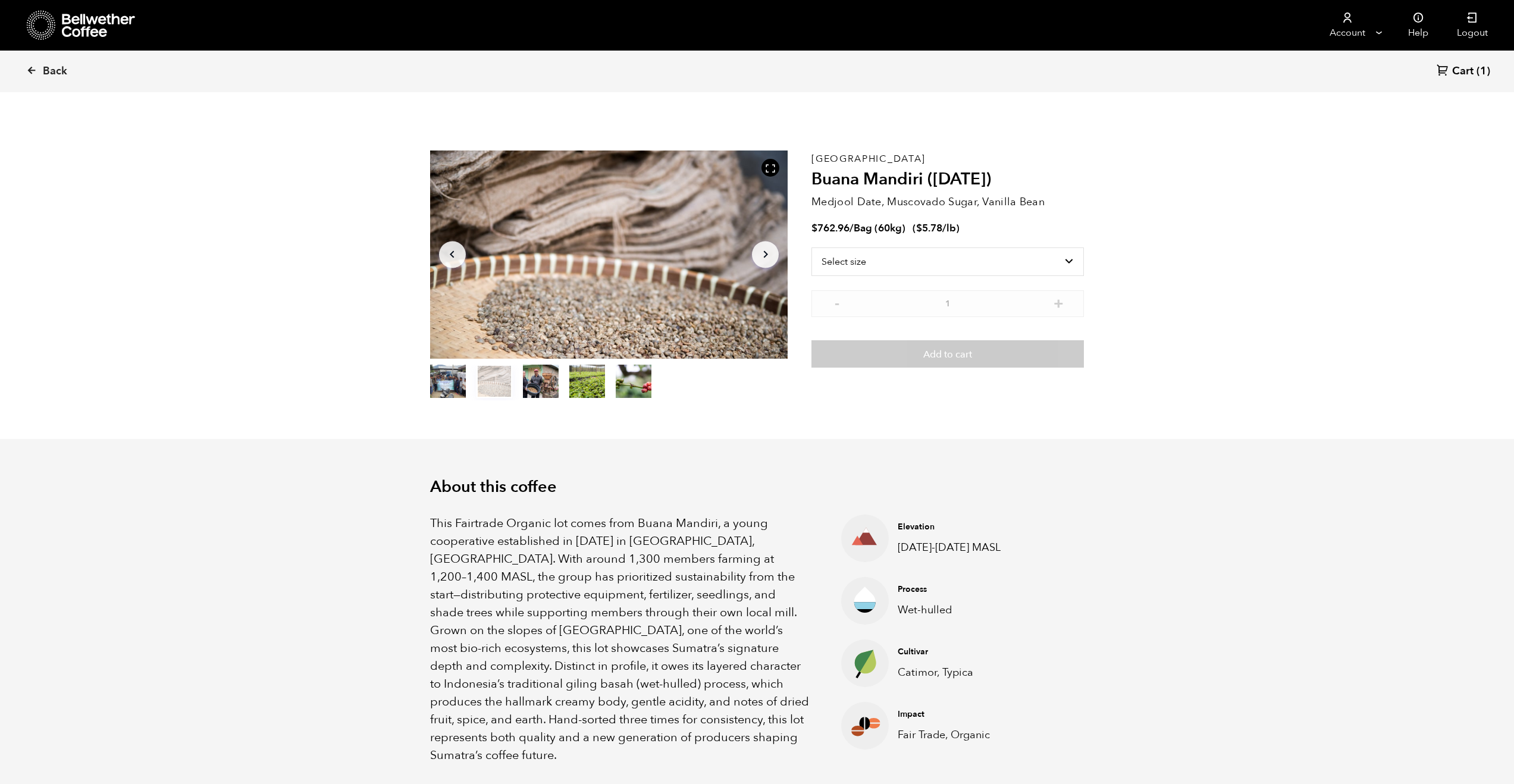
click at [534, 380] on button "item 2" at bounding box center [540, 384] width 36 height 33
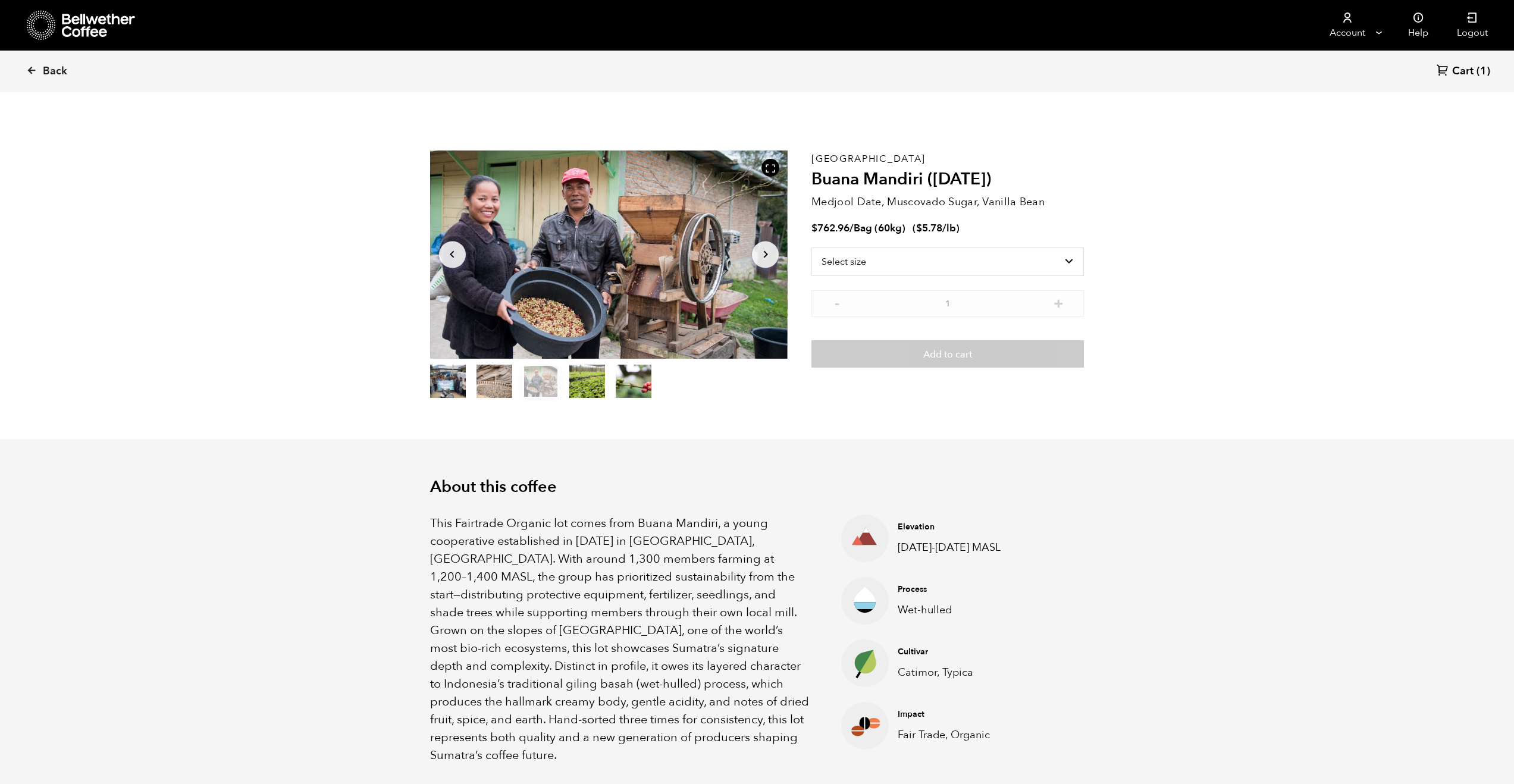
click at [583, 384] on button "item 3" at bounding box center [587, 384] width 36 height 33
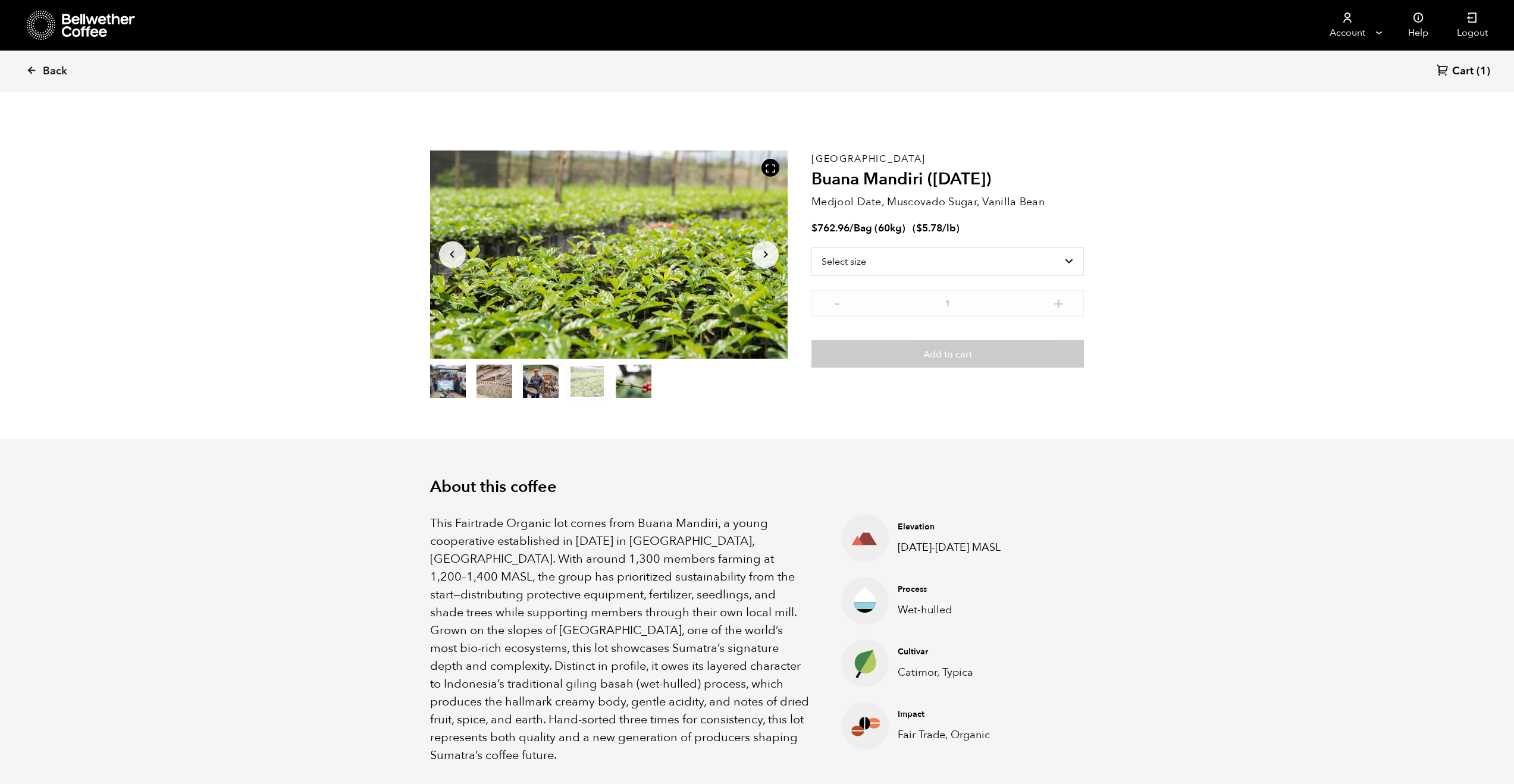
click at [646, 385] on button "item 4" at bounding box center [634, 384] width 36 height 33
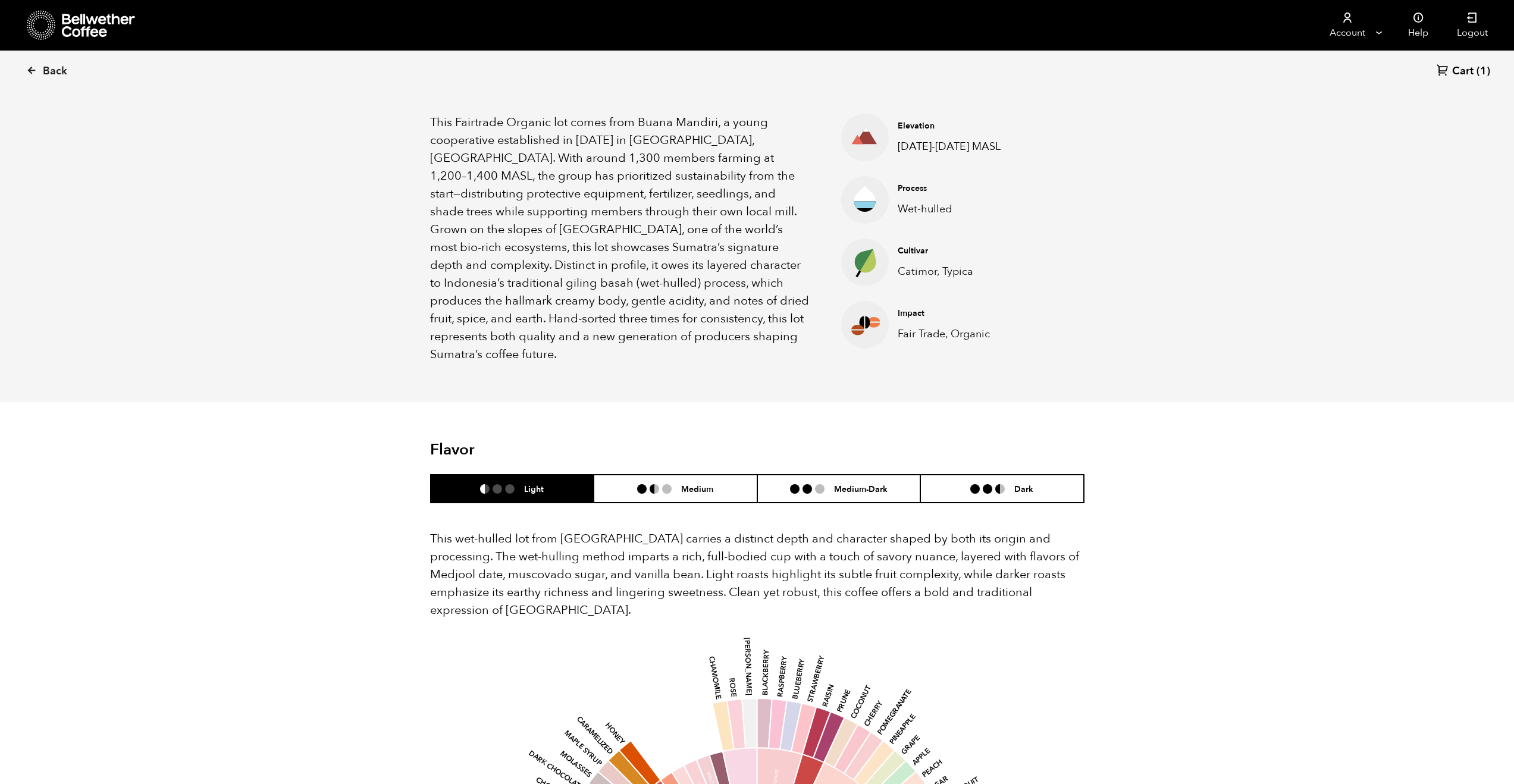
scroll to position [0, 0]
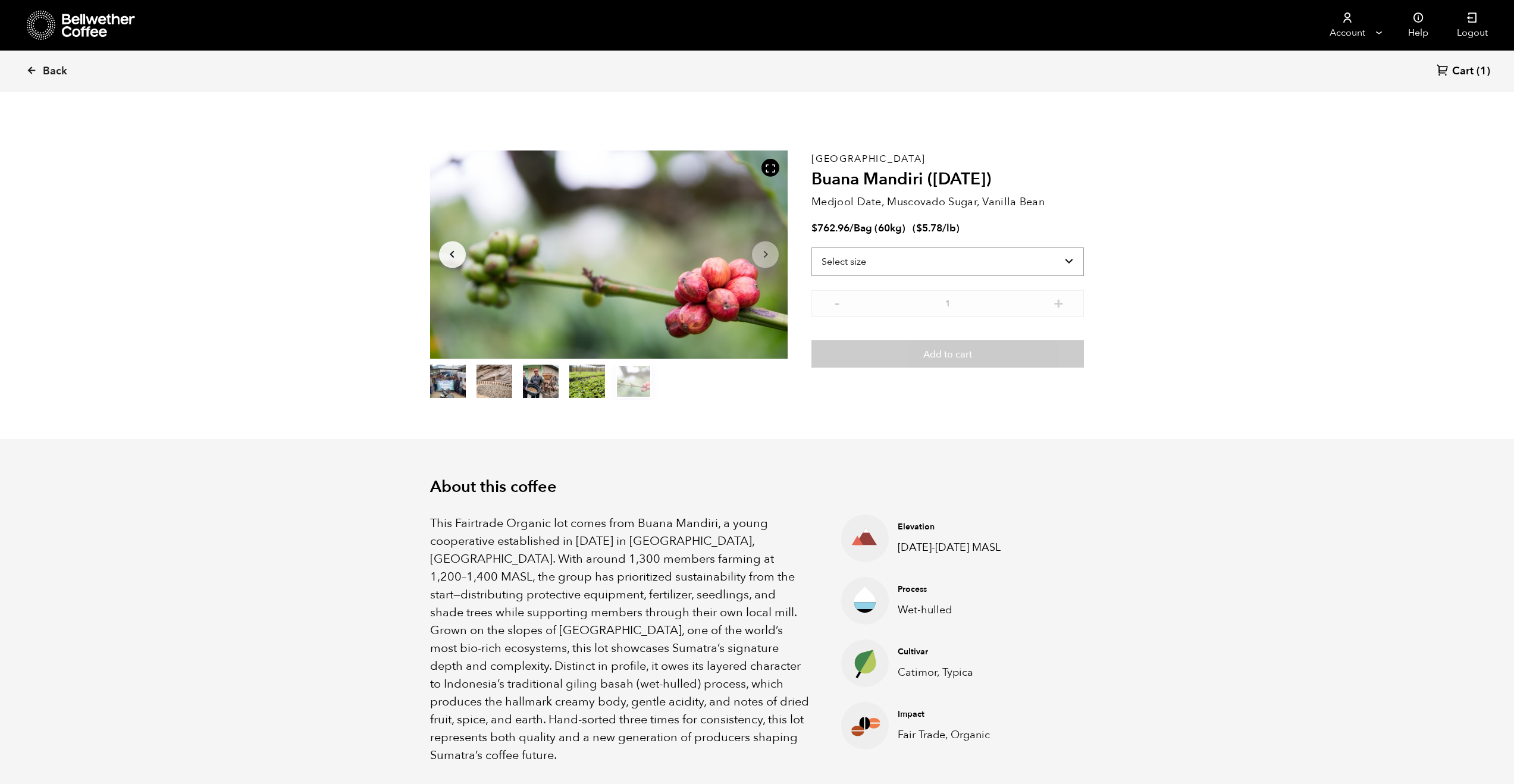
click at [941, 249] on select "Select size Bag (60kg) (132 lbs)" at bounding box center [947, 262] width 272 height 28
select select "bag-3"
click at [812, 248] on select "Select size Bag (60kg) (132 lbs)" at bounding box center [947, 262] width 272 height 28
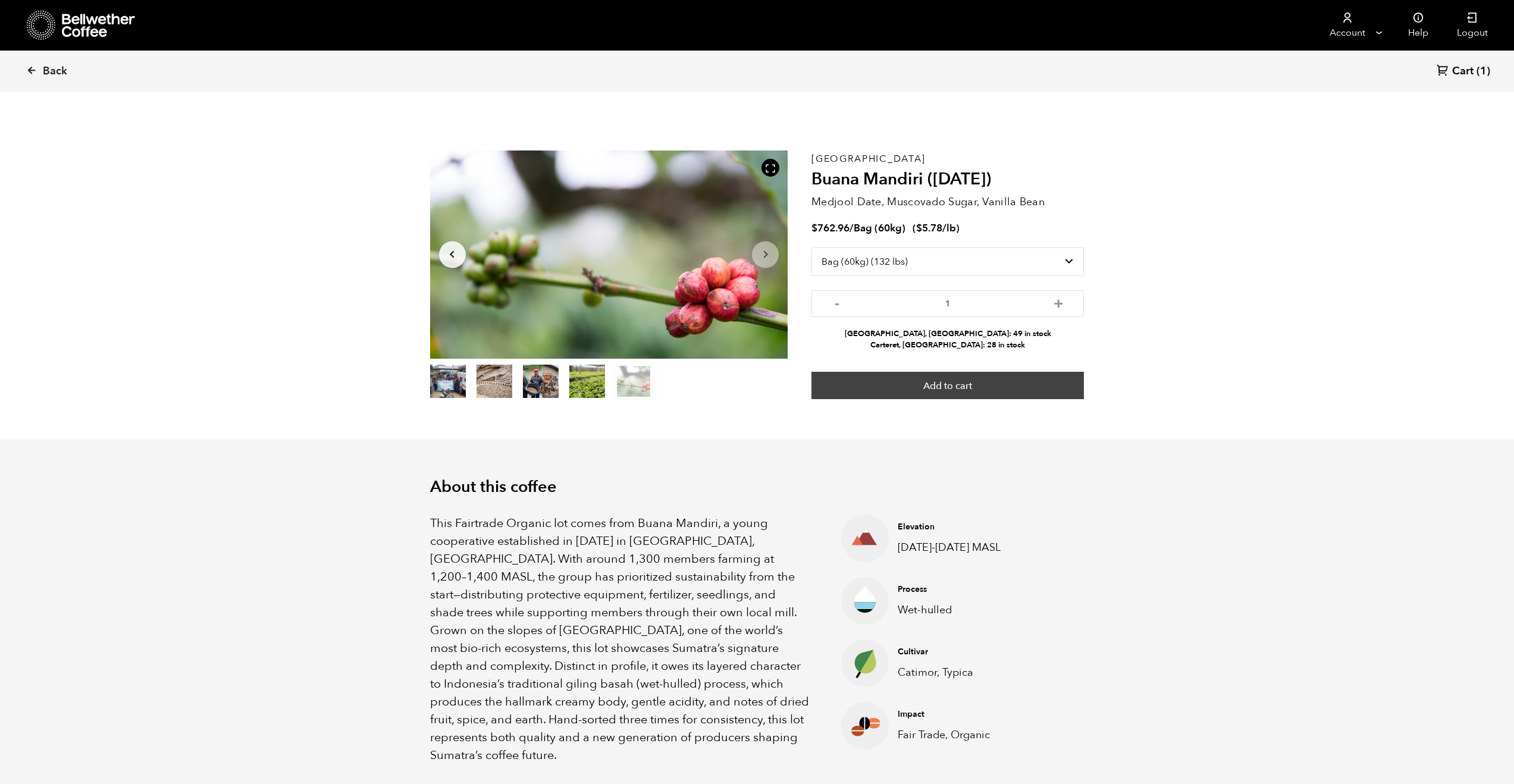
click at [929, 391] on button "Add to cart" at bounding box center [947, 385] width 272 height 27
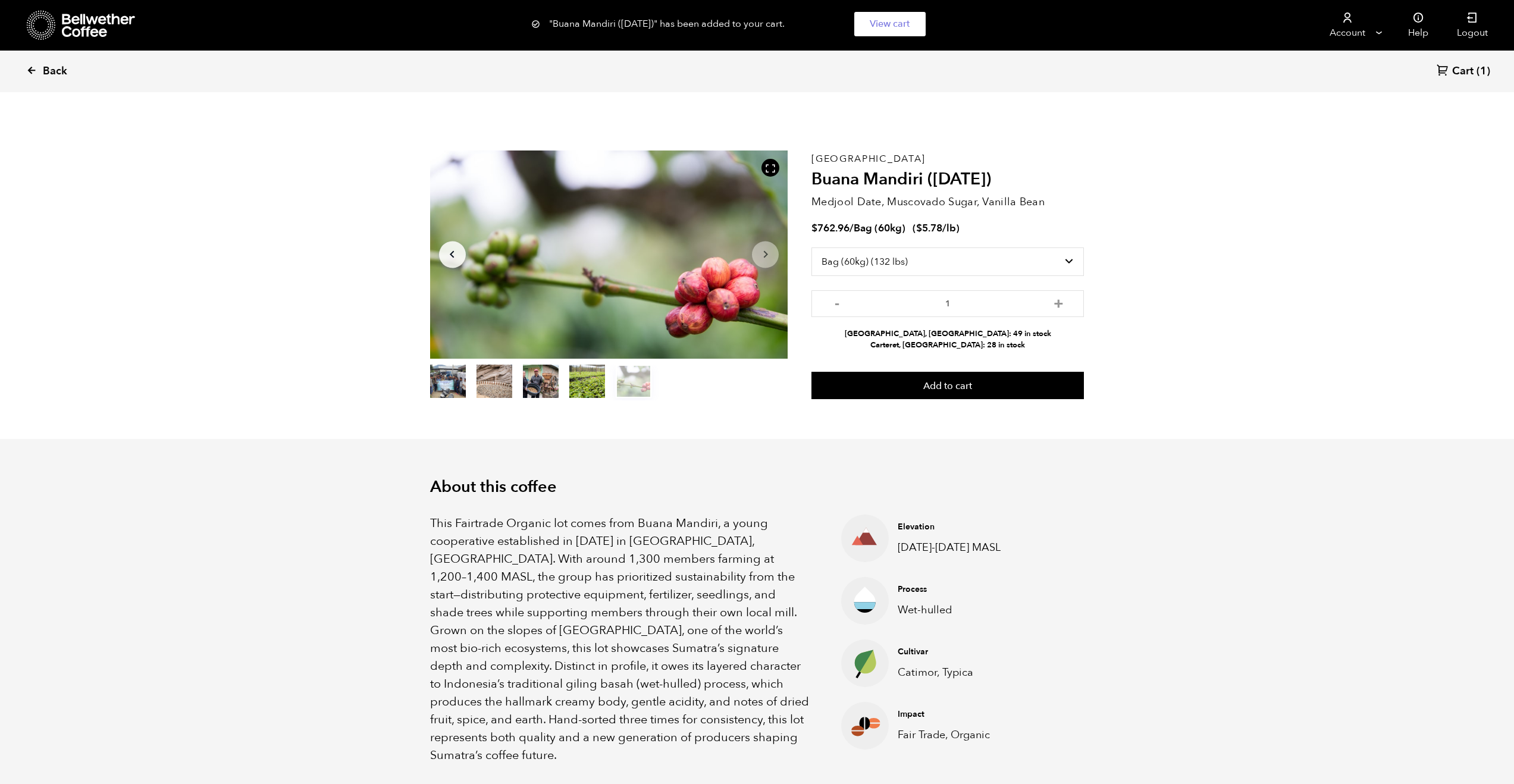
click at [30, 69] on icon at bounding box center [32, 70] width 11 height 11
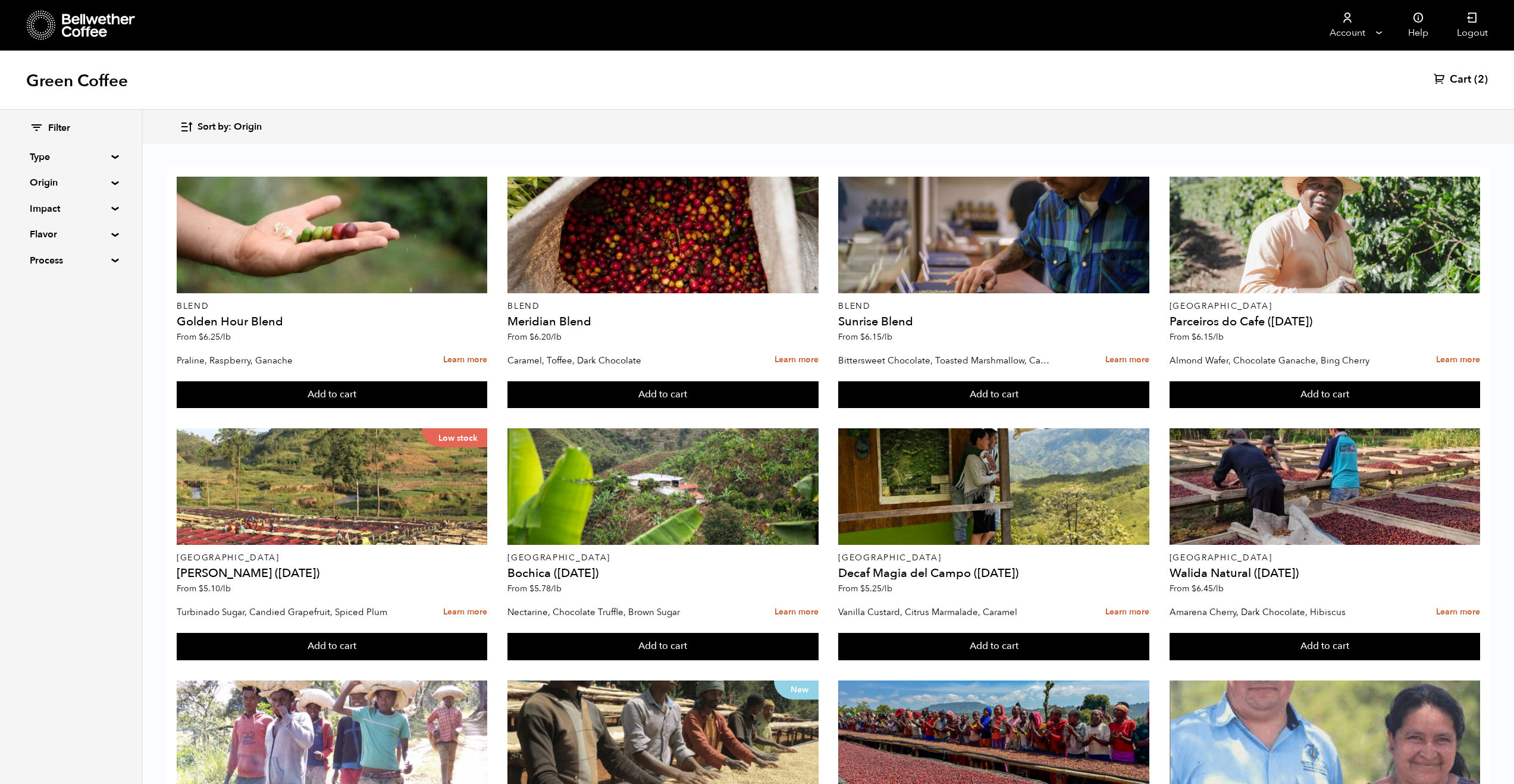
click at [74, 254] on summary "Process" at bounding box center [71, 261] width 82 height 14
click at [61, 280] on span "Natural" at bounding box center [79, 284] width 65 height 13
click at [0, 0] on input "Natural" at bounding box center [0, 0] width 0 height 0
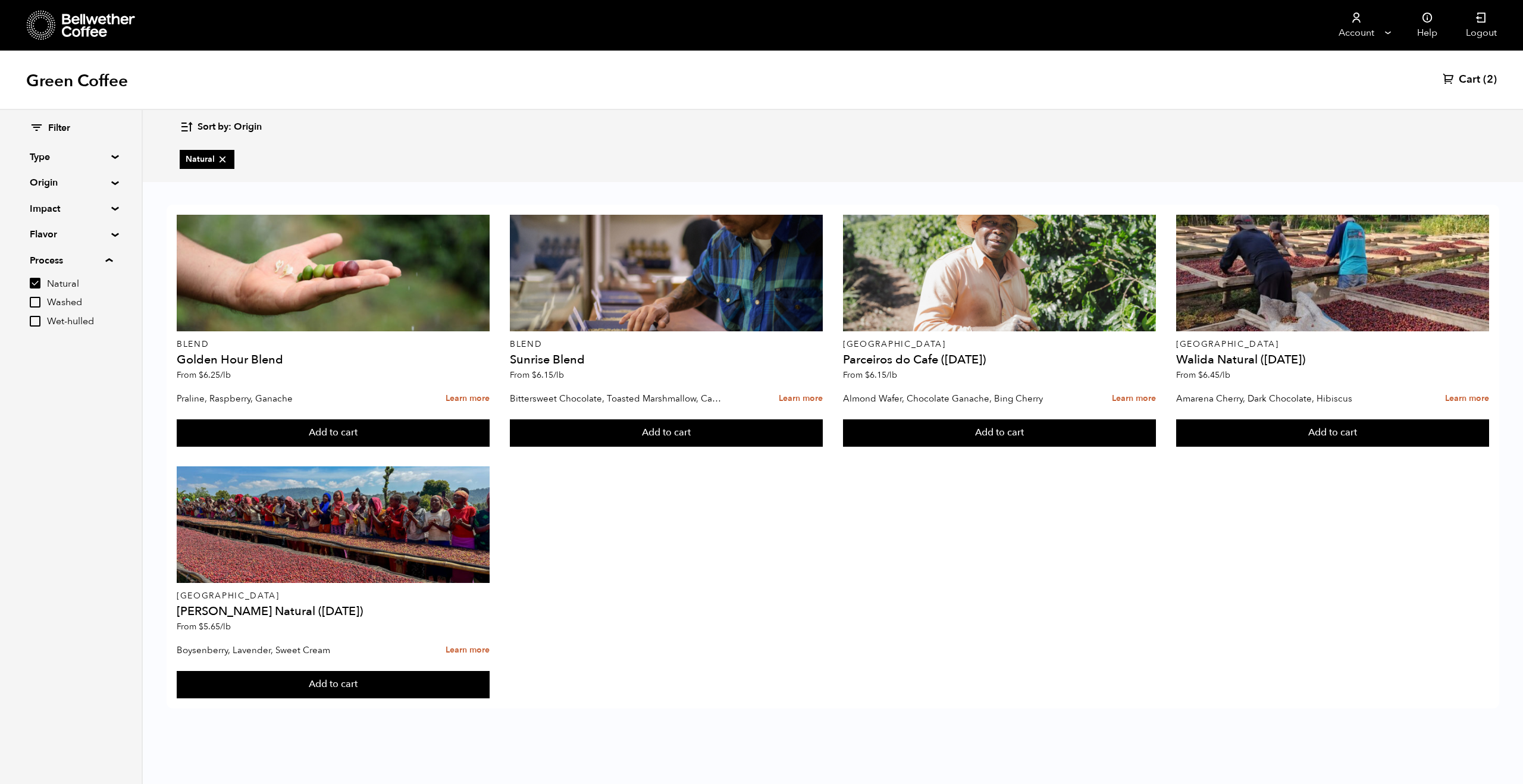
click at [35, 280] on input "Natural" at bounding box center [35, 283] width 11 height 11
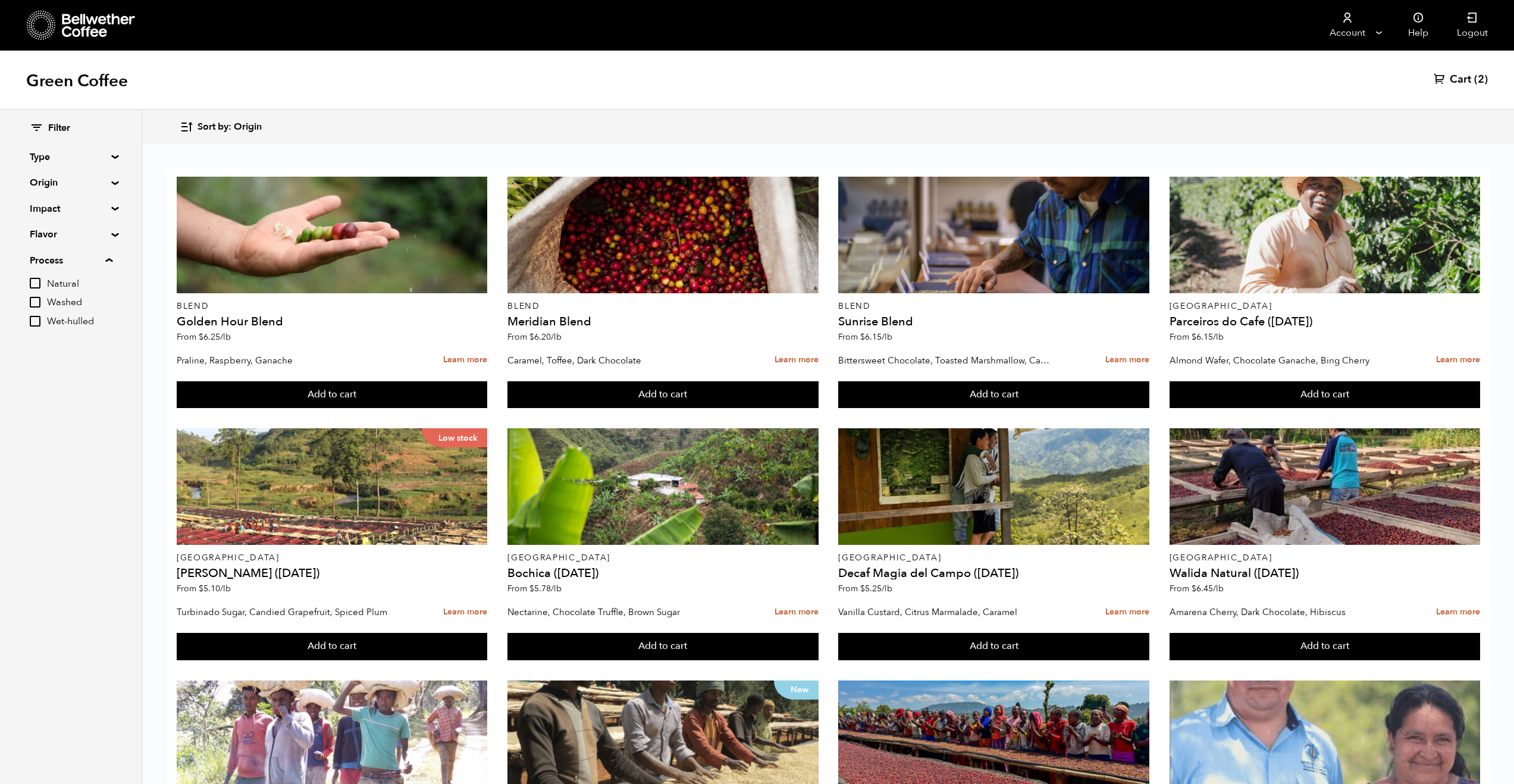
click at [30, 288] on input "Natural" at bounding box center [35, 283] width 11 height 11
checkbox input "true"
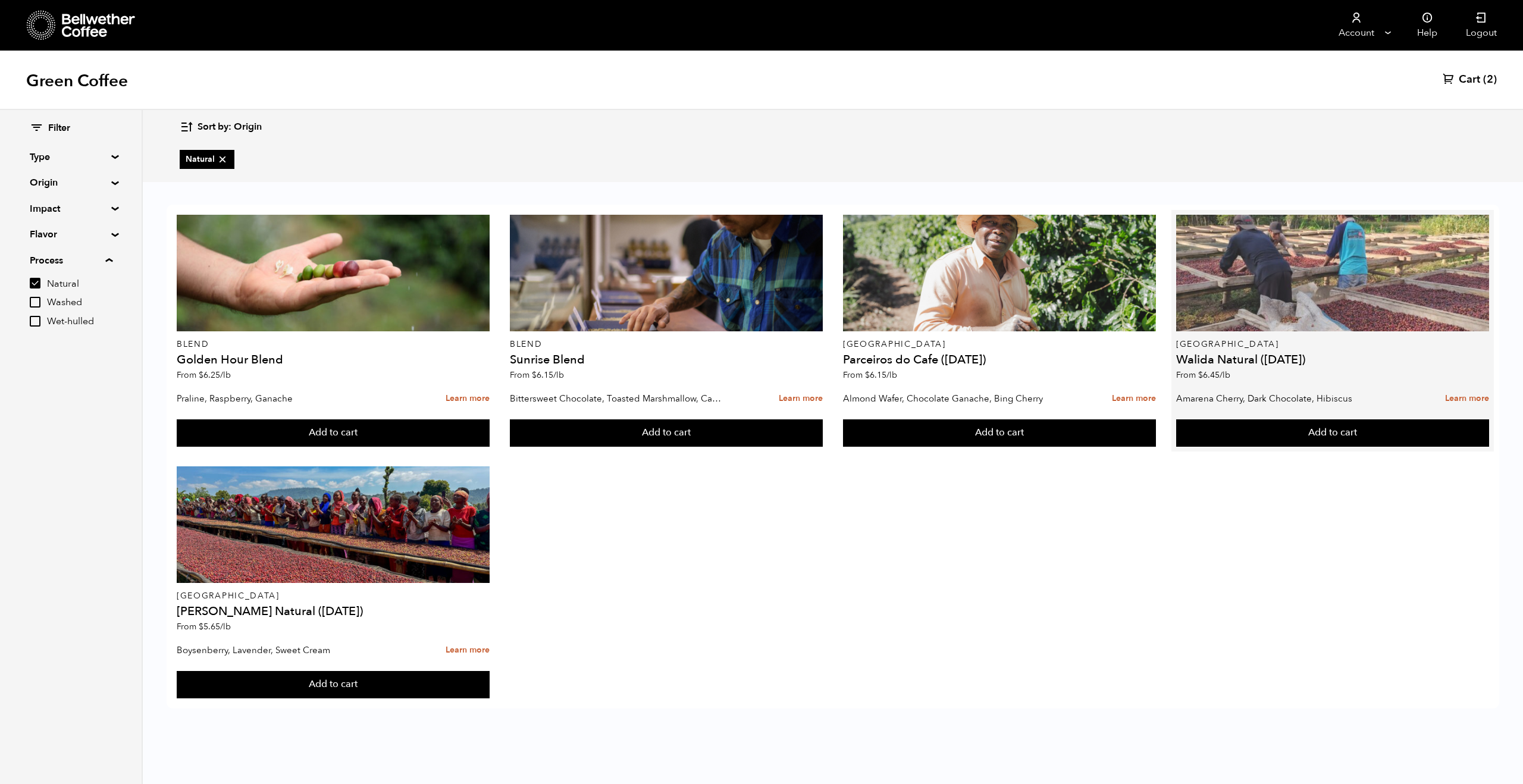
click at [1358, 313] on div at bounding box center [1333, 273] width 313 height 116
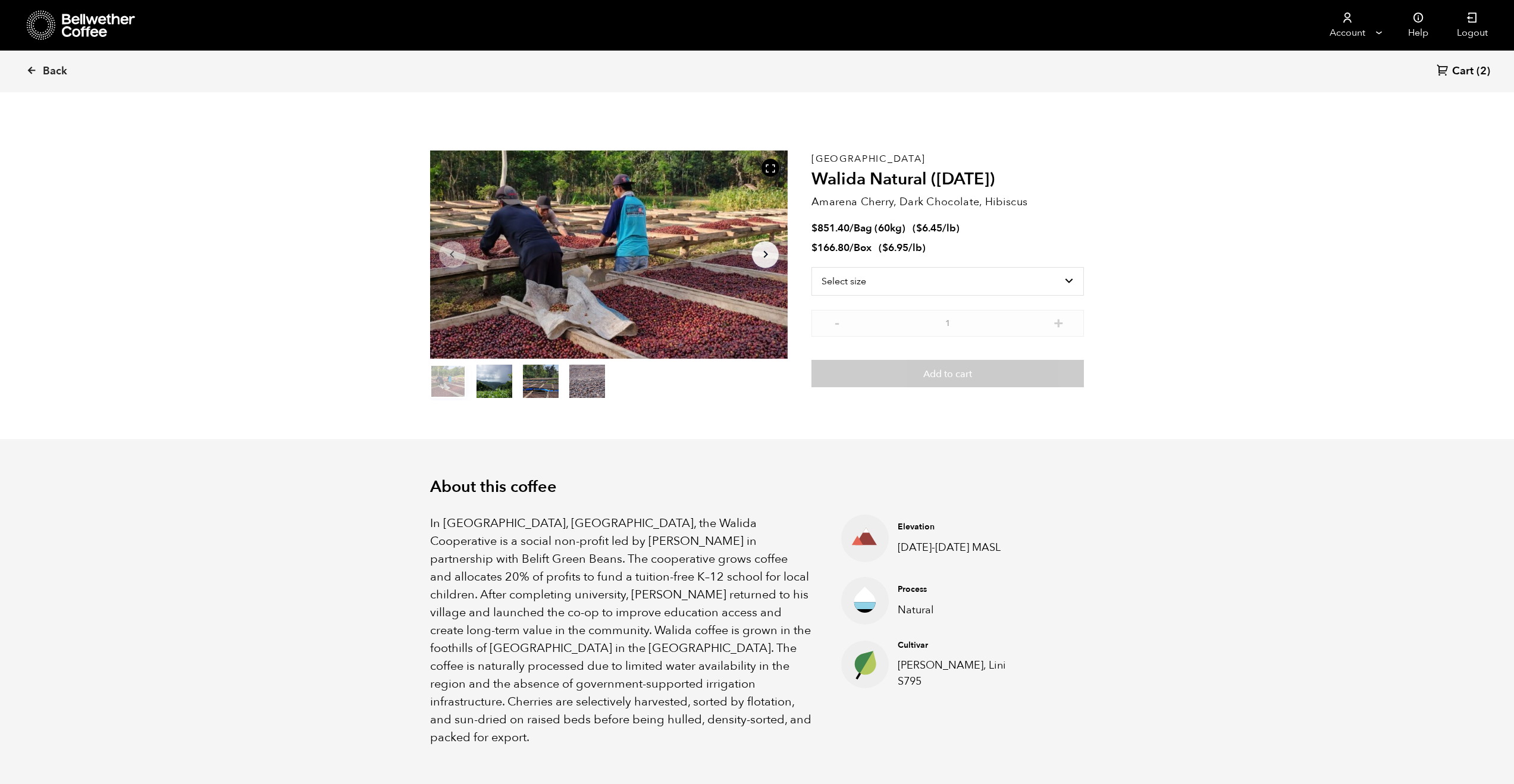
scroll to position [517, 634]
click at [527, 387] on button "item 2" at bounding box center [540, 384] width 36 height 33
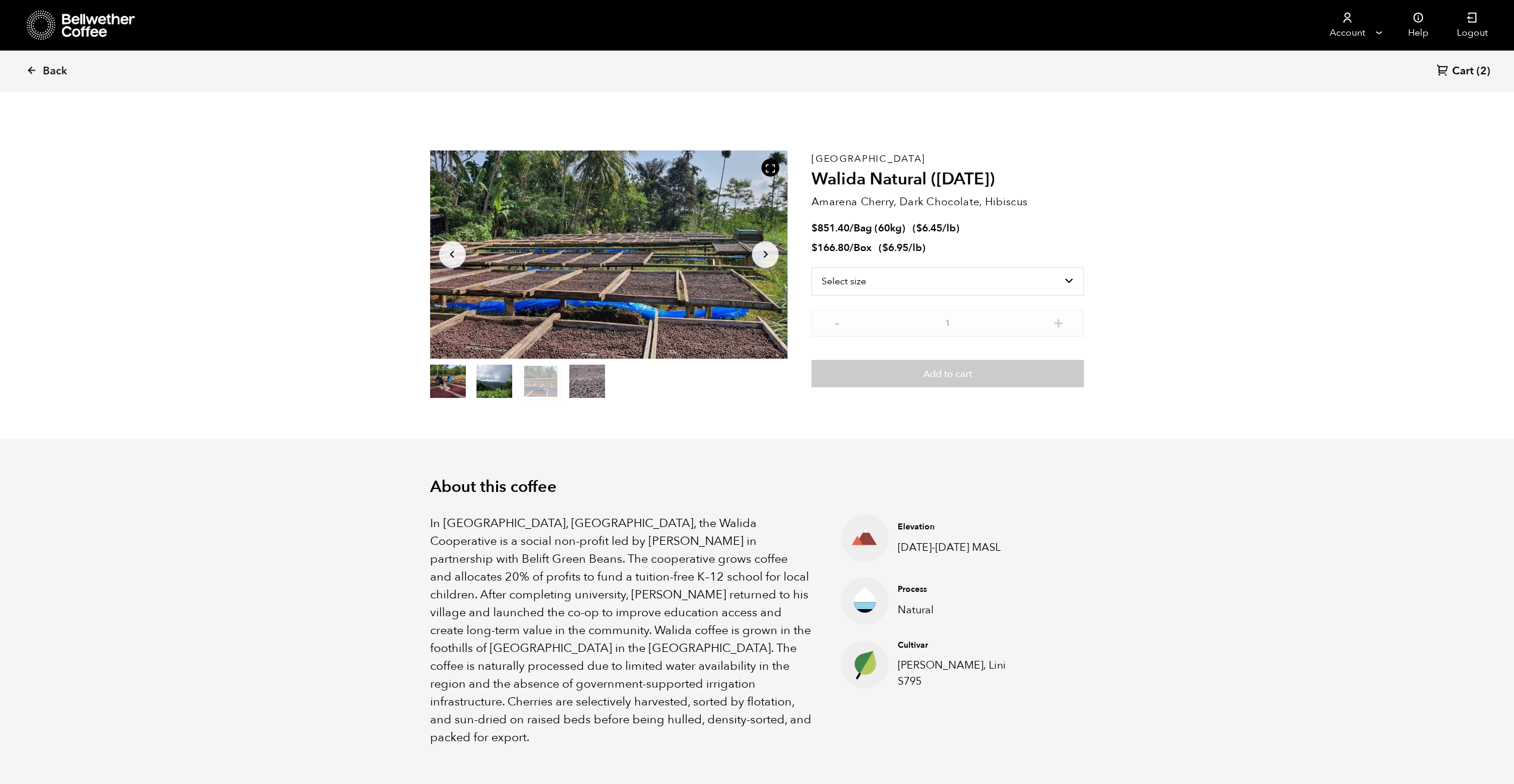
click at [588, 379] on button "item 3" at bounding box center [587, 384] width 36 height 33
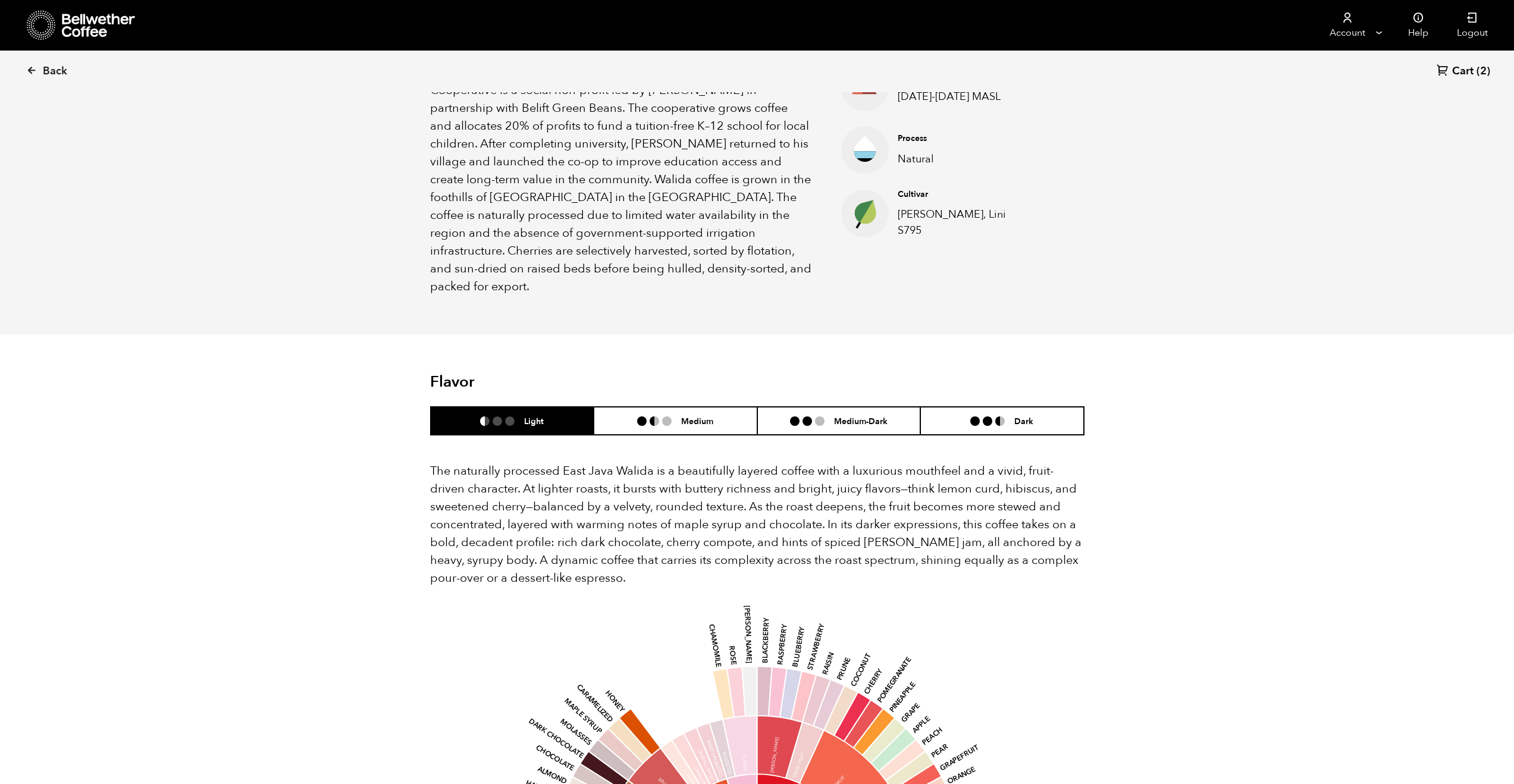
scroll to position [0, 0]
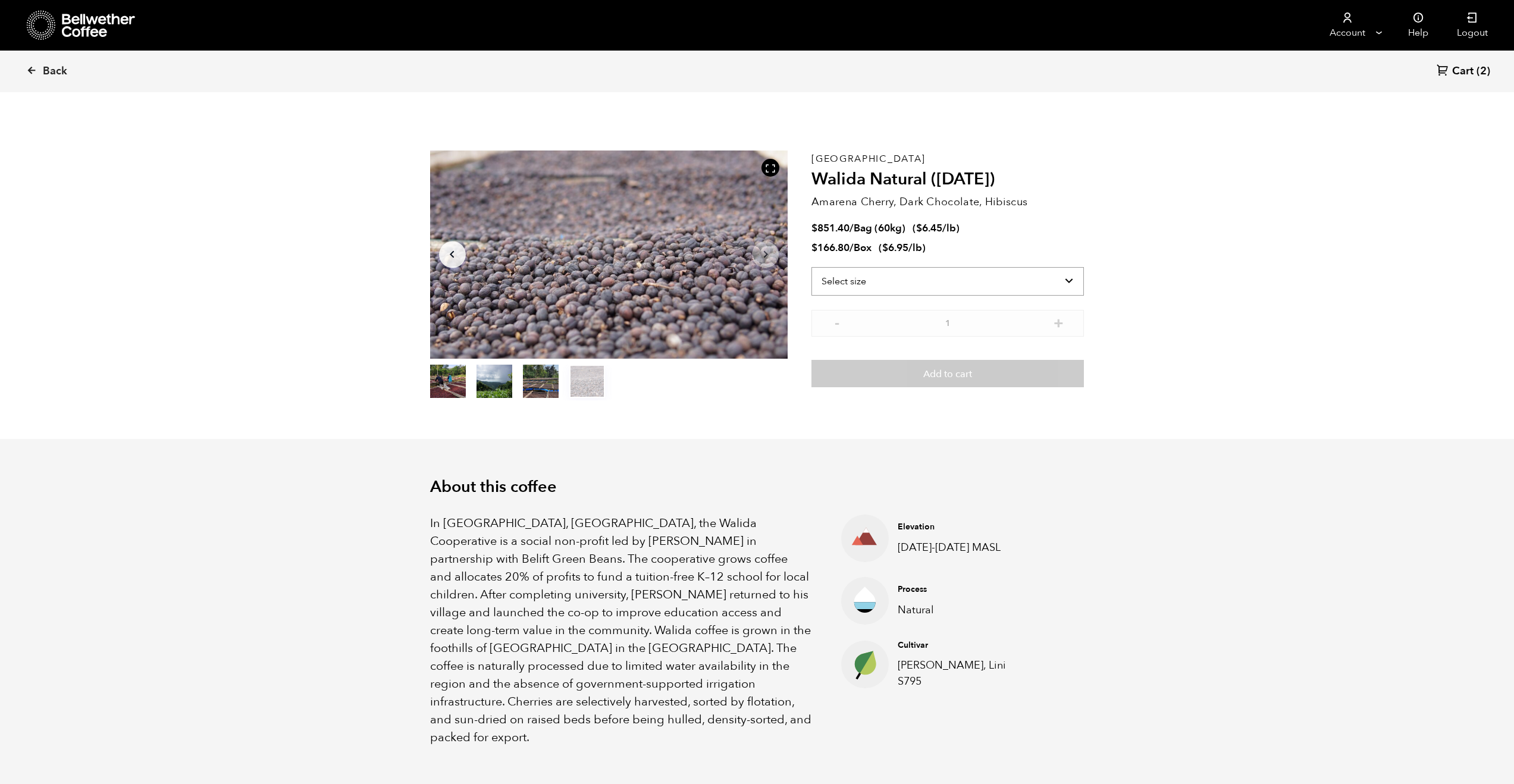
click at [1047, 283] on select "Select size Bag (60kg) (132 lbs) Box (24 lbs)" at bounding box center [947, 281] width 272 height 28
select select "box"
click at [812, 267] on select "Select size Bag (60kg) (132 lbs) Box (24 lbs)" at bounding box center [947, 281] width 272 height 28
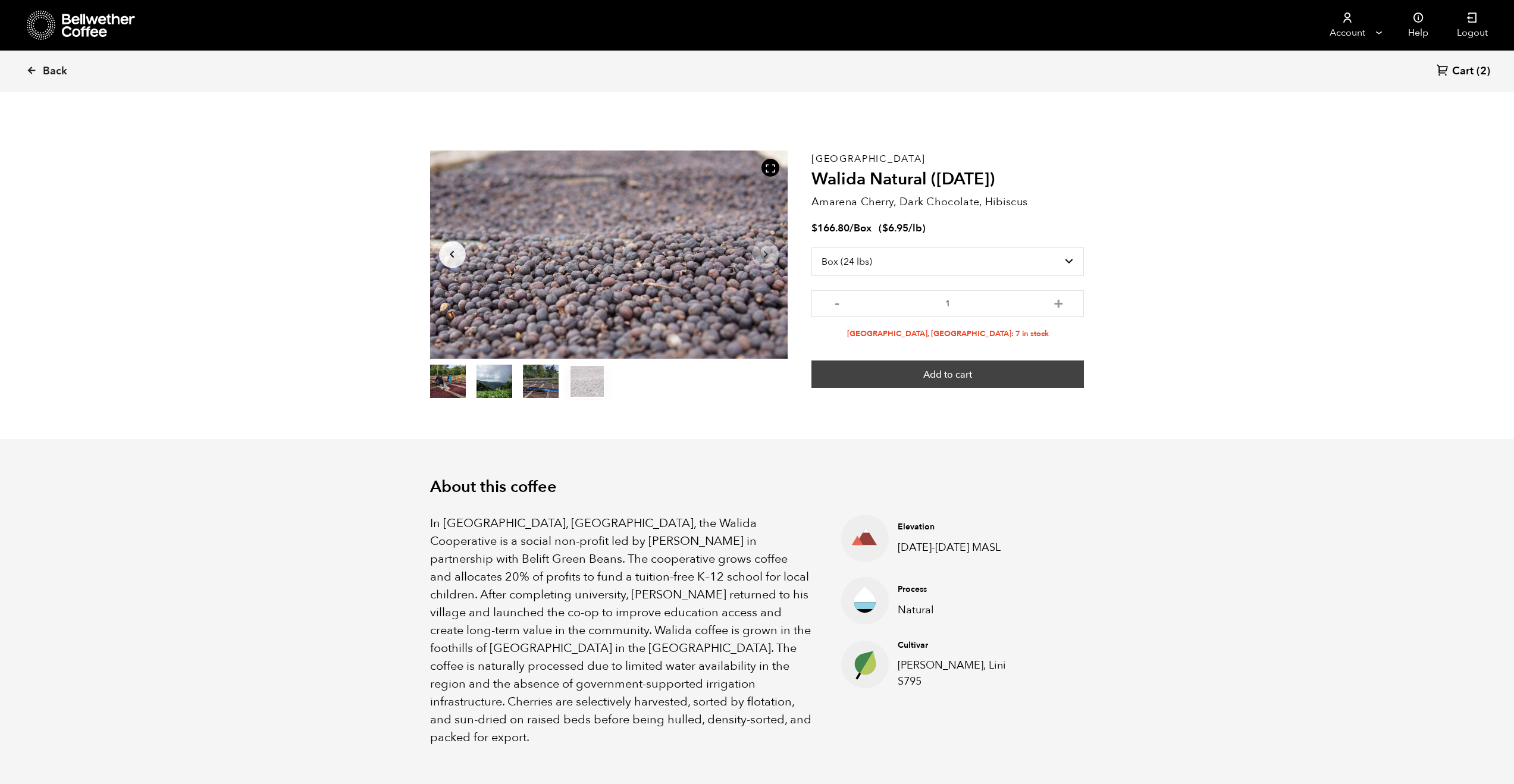
click at [937, 379] on button "Add to cart" at bounding box center [947, 374] width 272 height 27
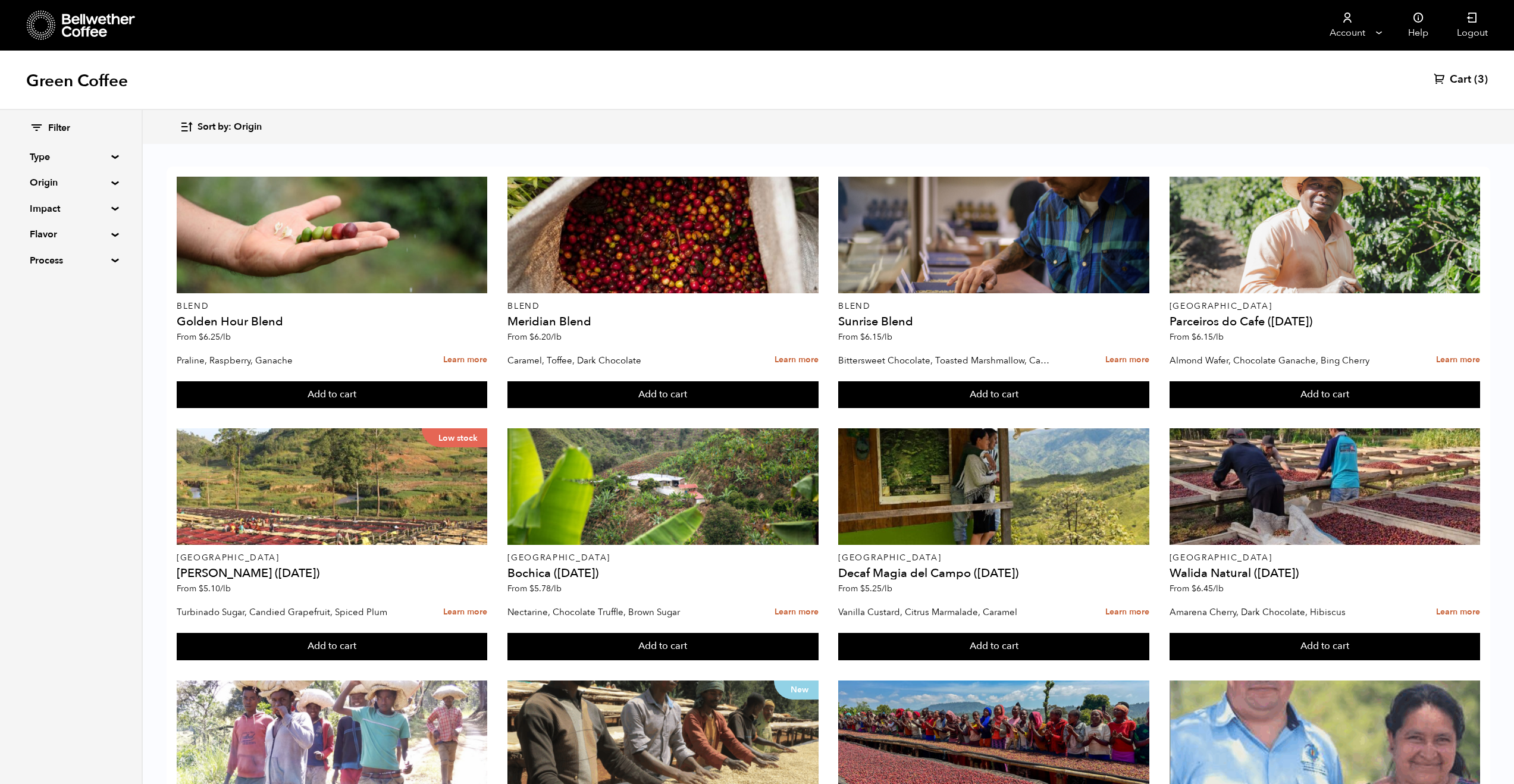
click at [87, 263] on summary "Process" at bounding box center [71, 261] width 82 height 14
click at [49, 279] on span "Natural" at bounding box center [79, 284] width 65 height 13
click at [0, 0] on input "Natural" at bounding box center [0, 0] width 0 height 0
checkbox input "true"
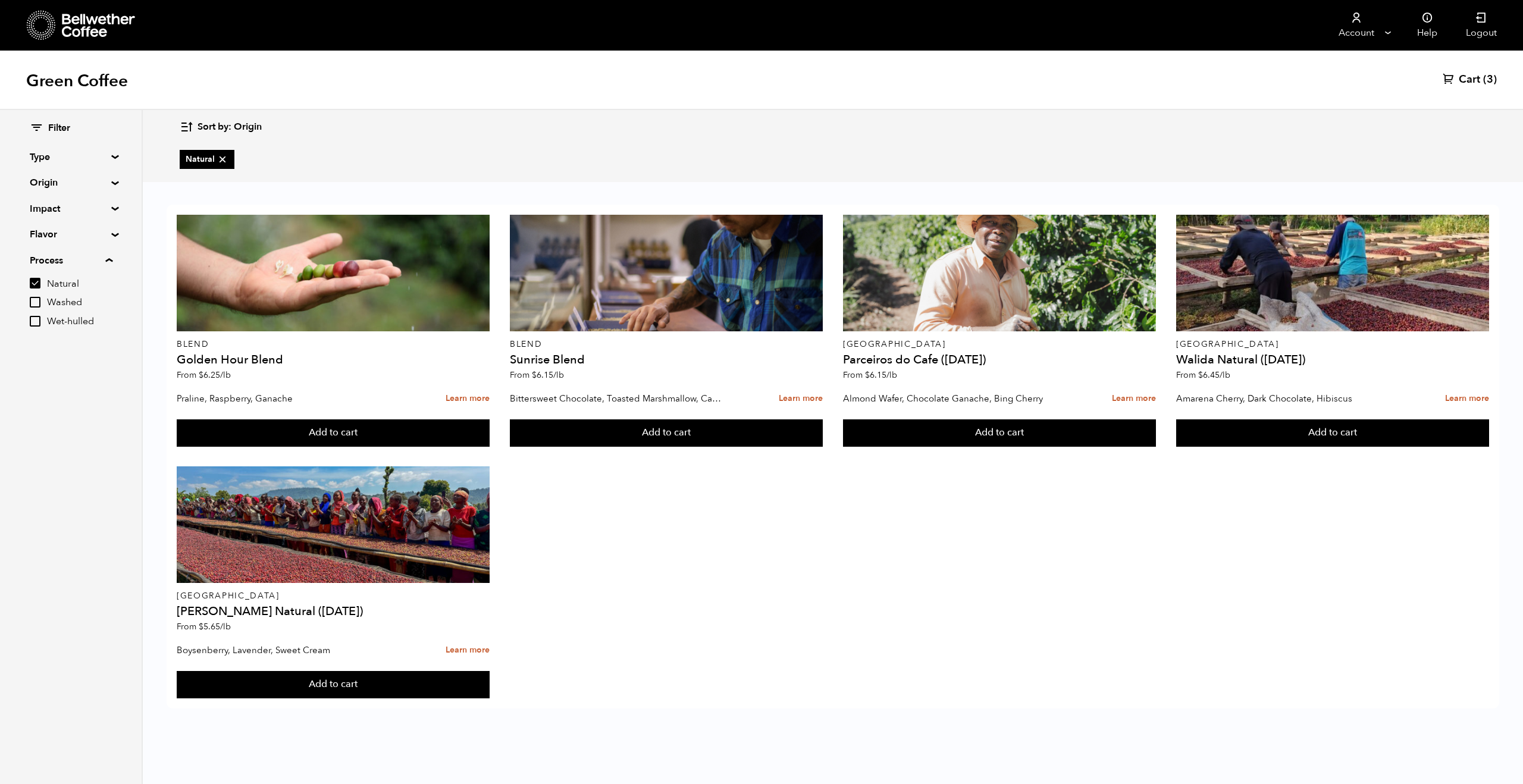
click at [33, 303] on input "Washed" at bounding box center [35, 302] width 11 height 11
checkbox input "true"
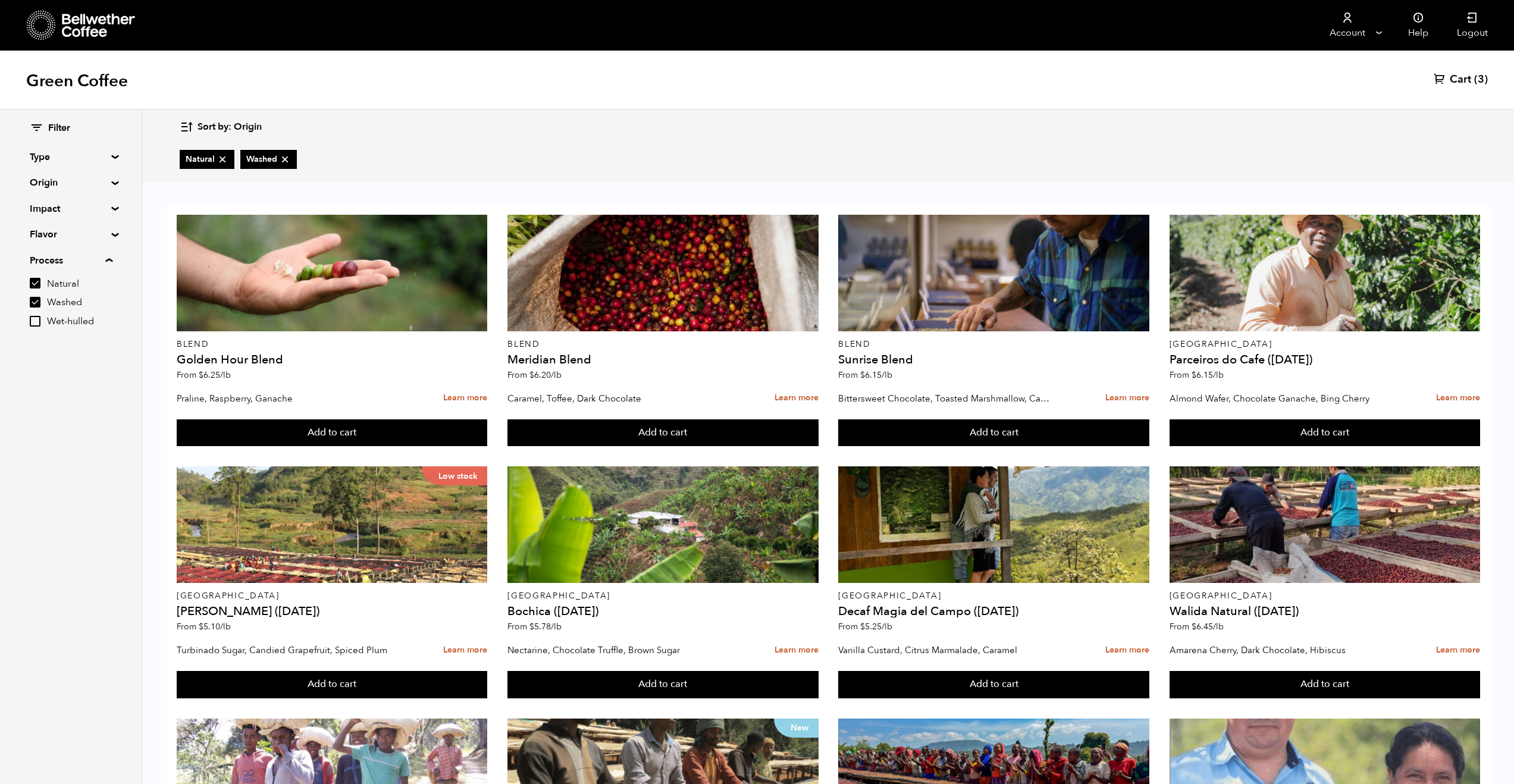
click at [37, 282] on input "Natural" at bounding box center [35, 283] width 11 height 11
checkbox input "false"
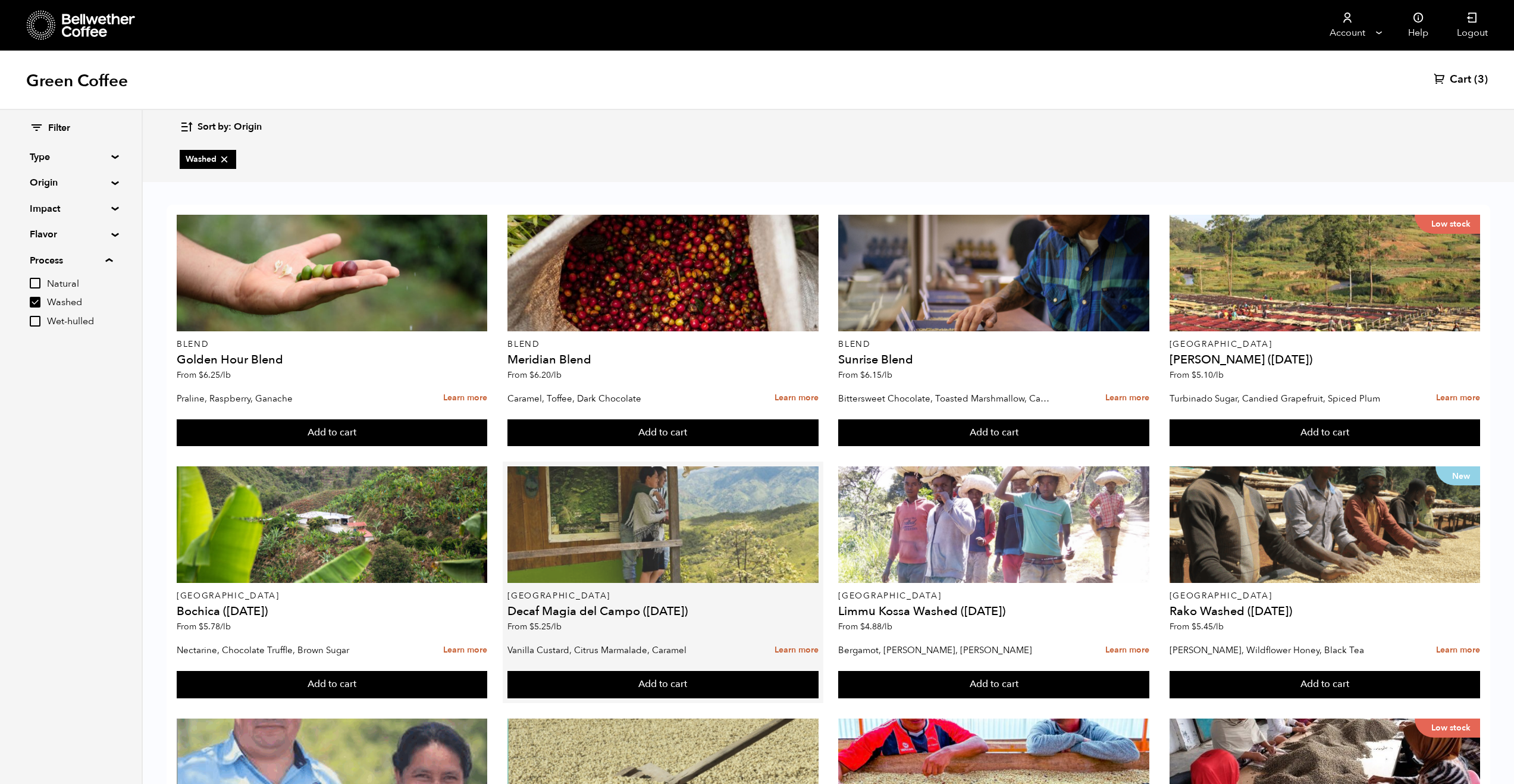
scroll to position [458, 0]
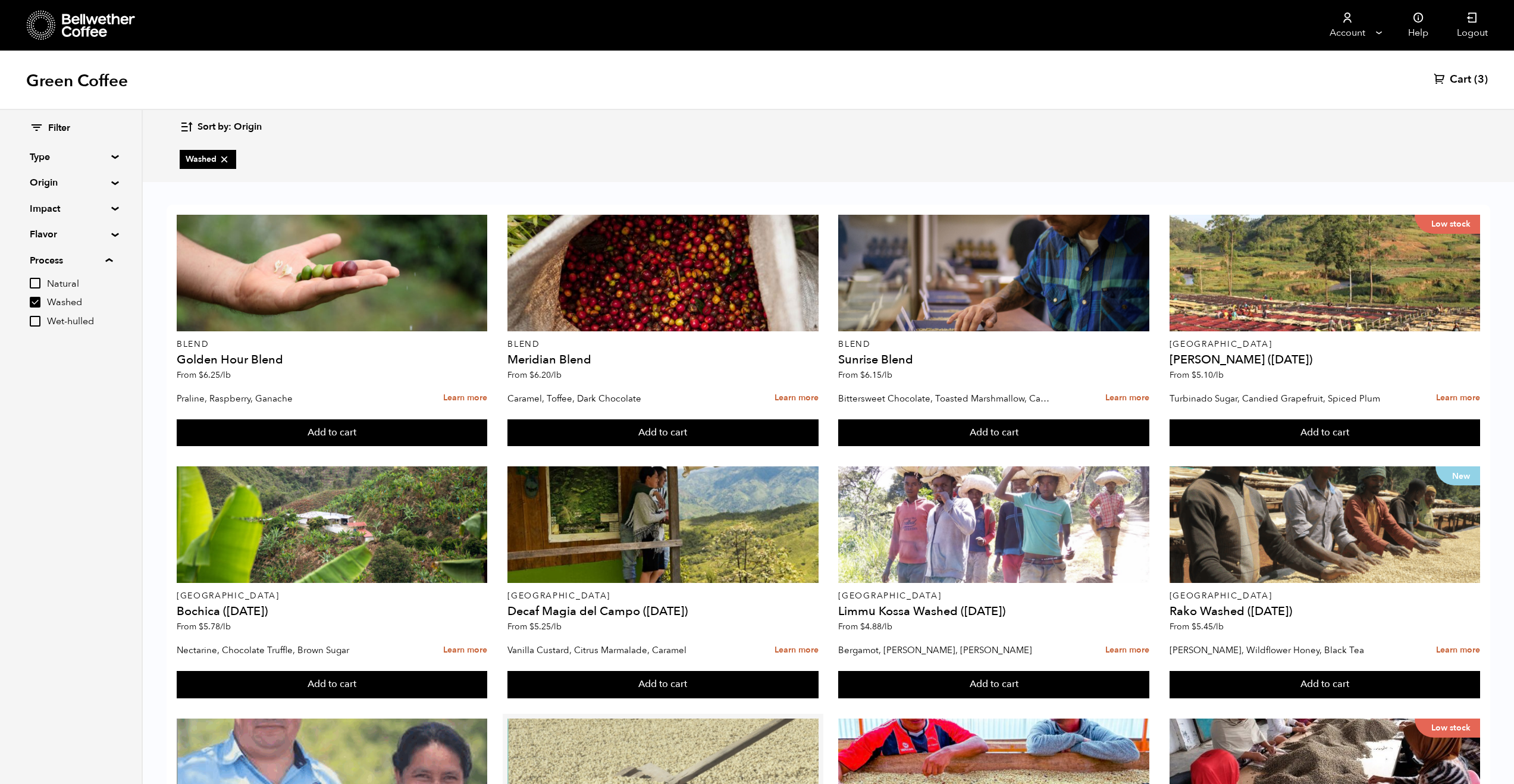
click at [697, 718] on div at bounding box center [663, 776] width 310 height 116
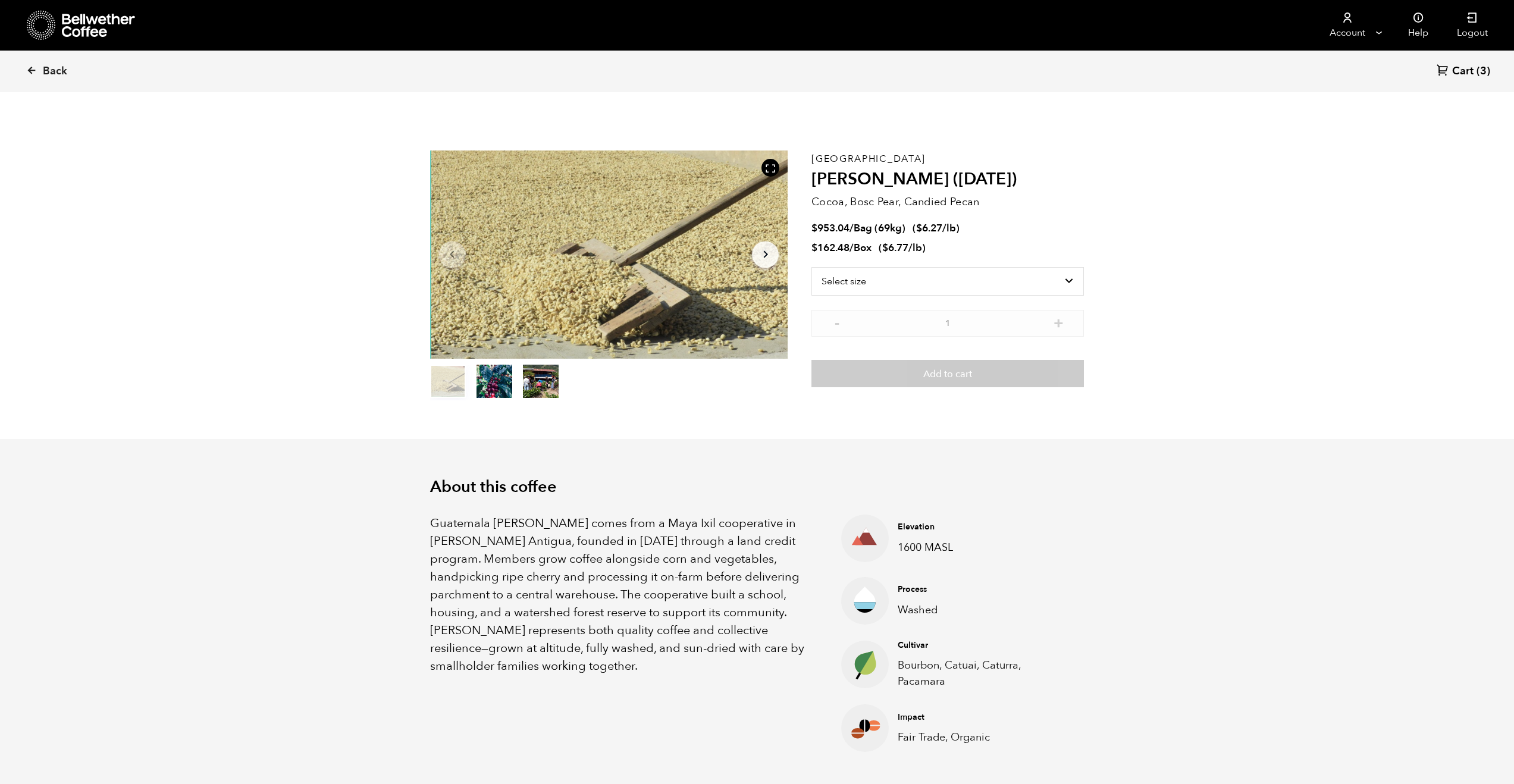
scroll to position [517, 634]
click at [502, 387] on button "item 1" at bounding box center [494, 384] width 36 height 33
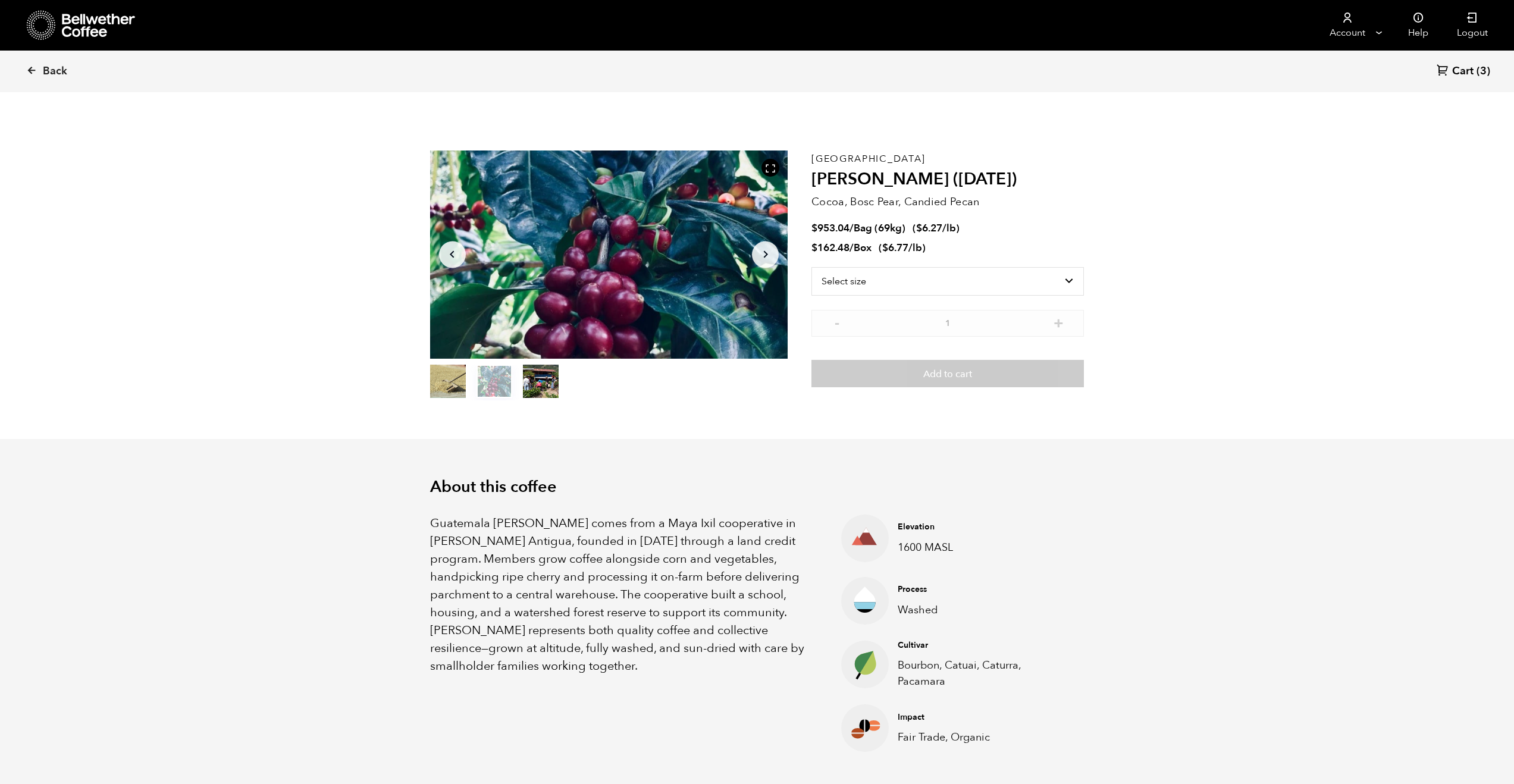
click at [535, 385] on button "item 2" at bounding box center [540, 384] width 36 height 33
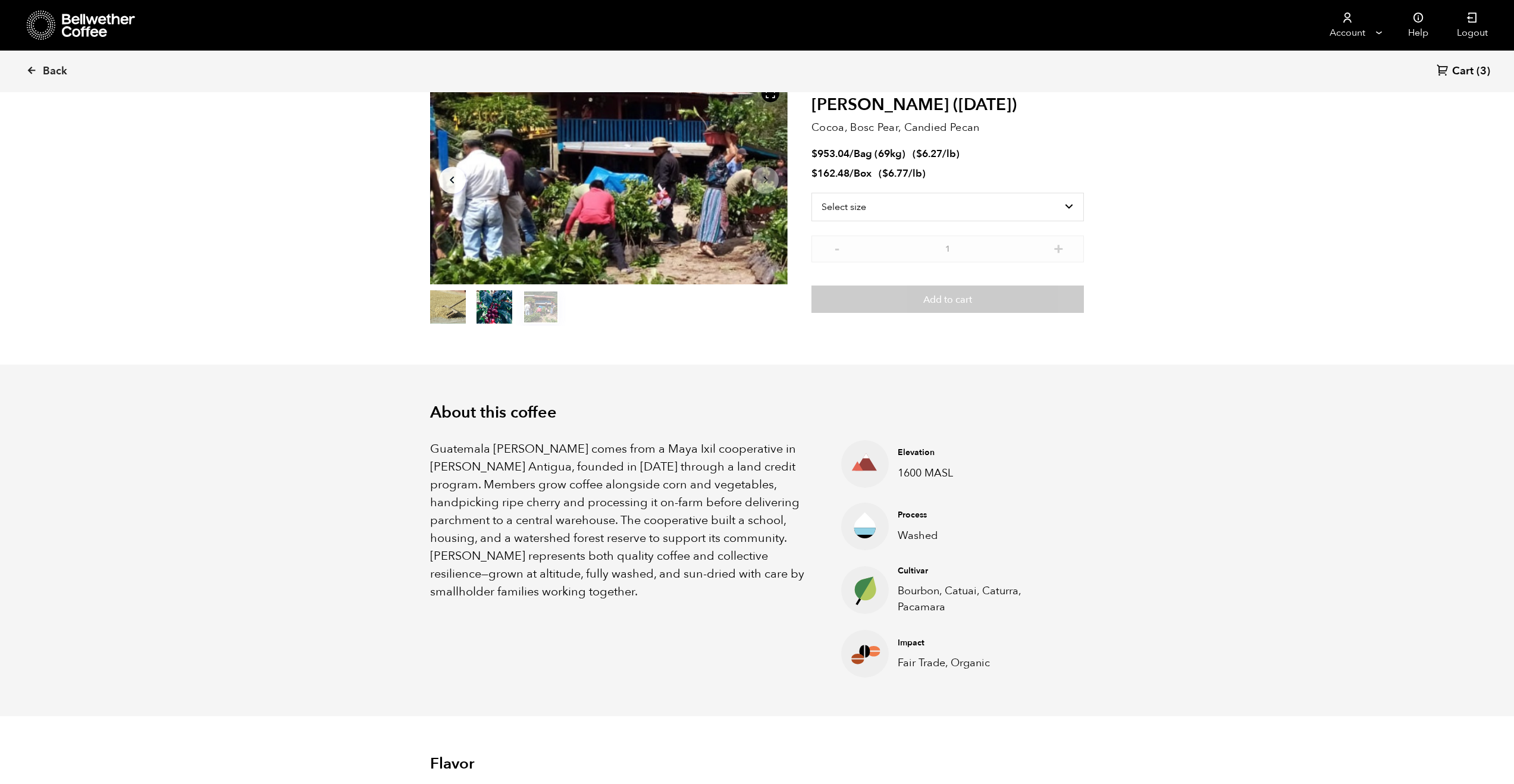
scroll to position [0, 0]
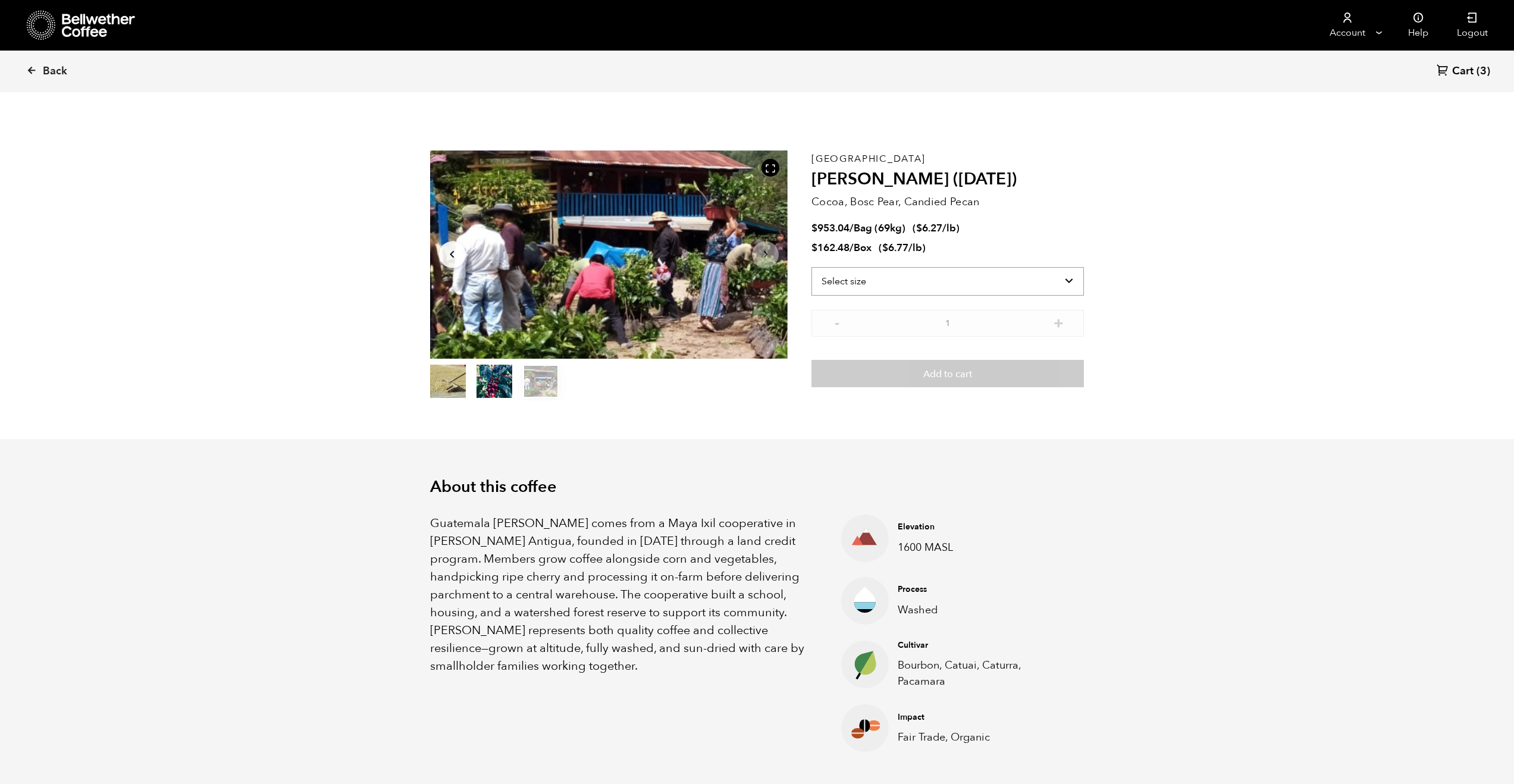
click at [1065, 280] on select "Select size Bag (69kg) (152 lbs) Box (24 lbs)" at bounding box center [947, 281] width 272 height 28
select select "box"
click at [812, 267] on select "Select size Bag (69kg) (152 lbs) Box (24 lbs)" at bounding box center [947, 281] width 272 height 28
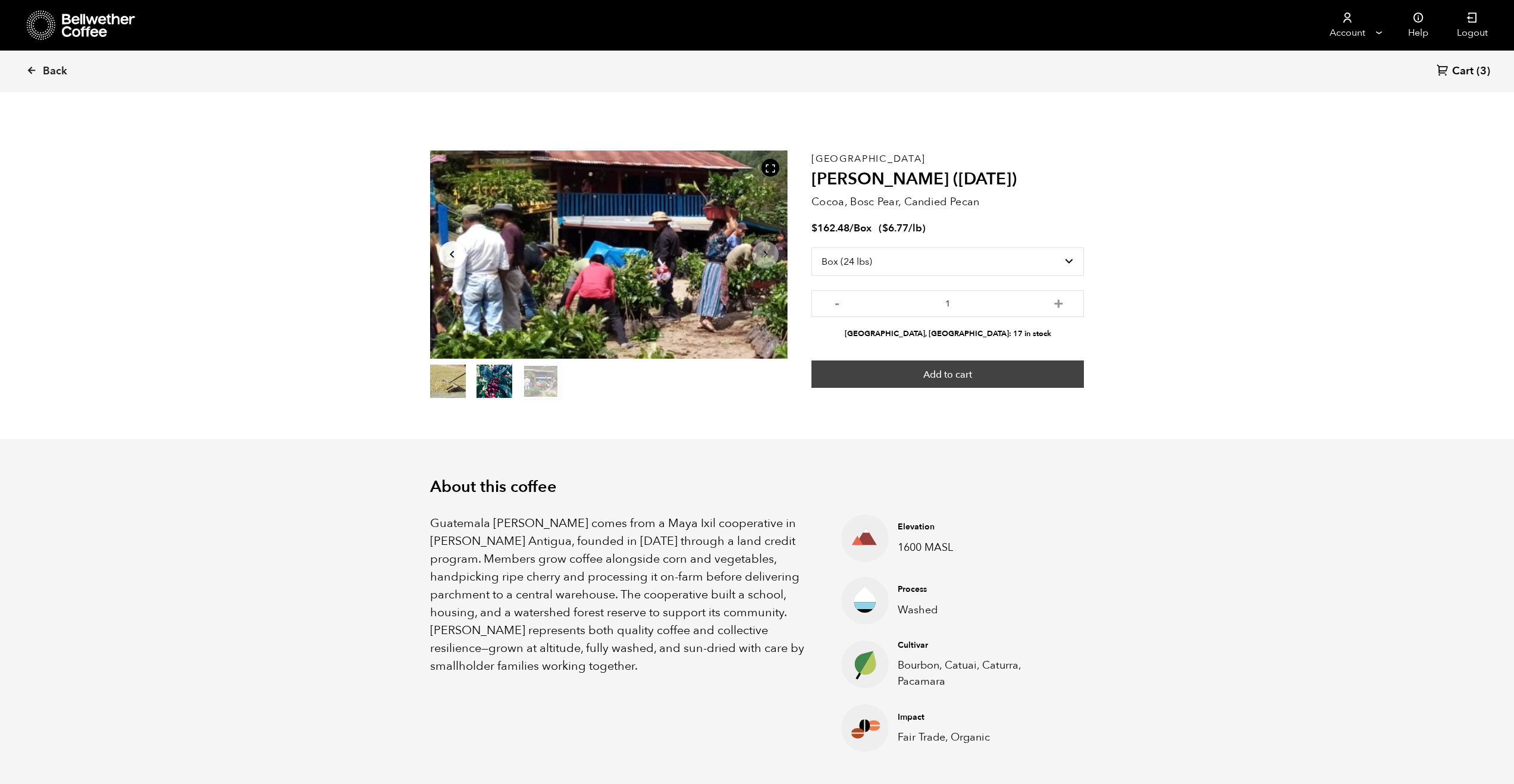
click at [988, 374] on button "Add to cart" at bounding box center [947, 374] width 272 height 27
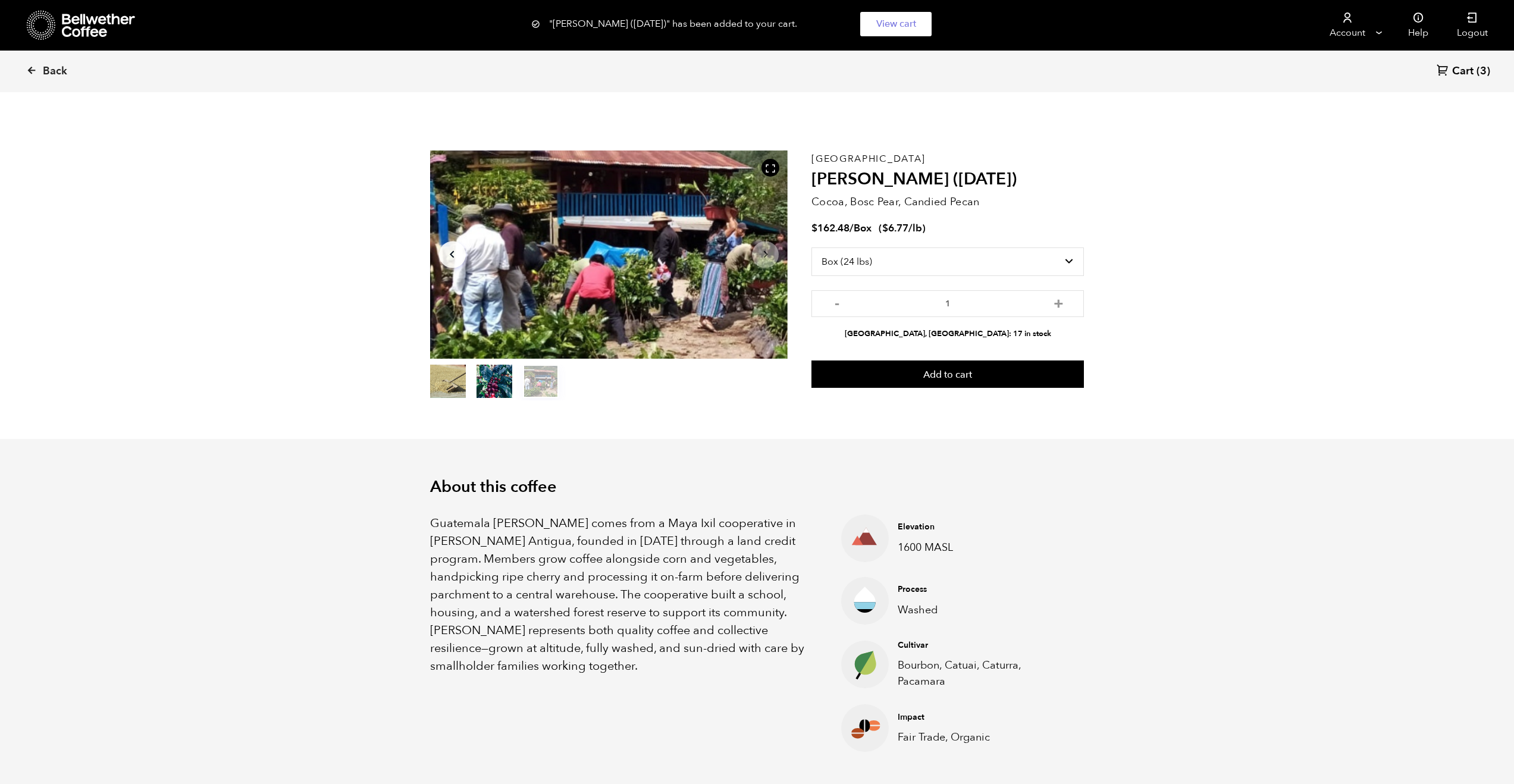
click at [25, 65] on div "Back Cart (3)" at bounding box center [757, 70] width 1514 height 41
click at [33, 72] on icon at bounding box center [32, 70] width 11 height 11
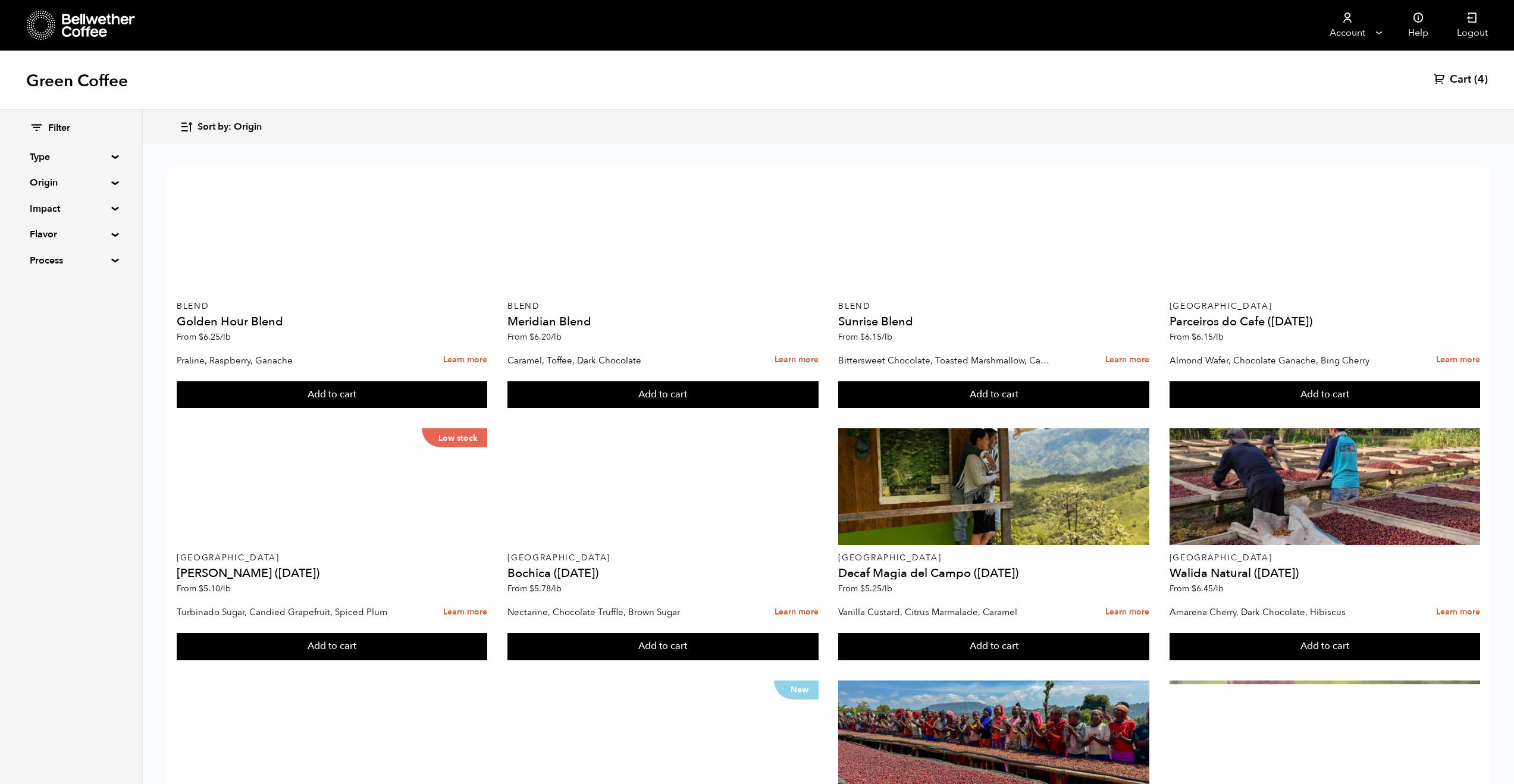
scroll to position [387, 0]
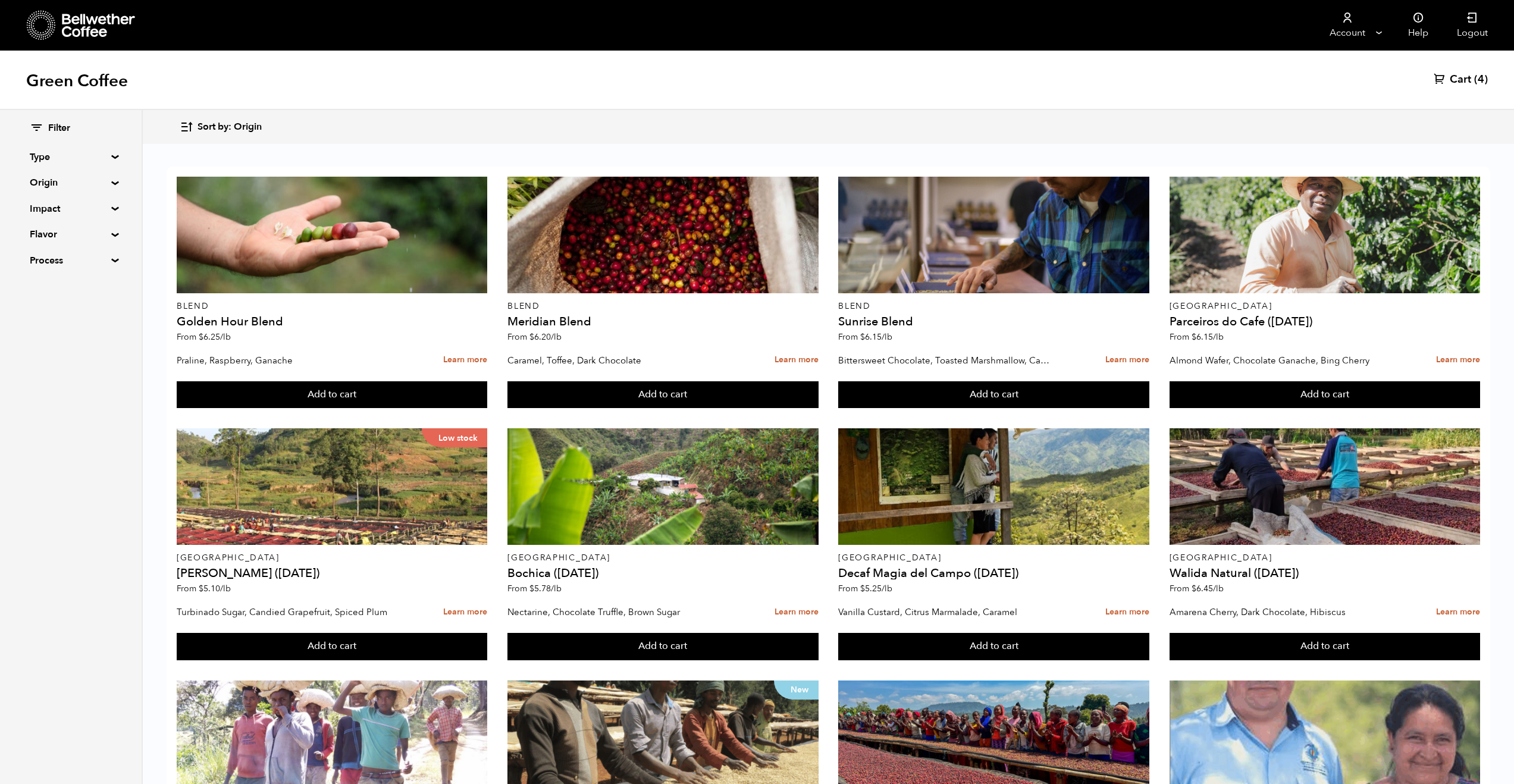
click at [78, 213] on summary "Impact" at bounding box center [71, 209] width 82 height 14
click at [93, 210] on summary "Impact" at bounding box center [71, 209] width 83 height 14
click at [101, 185] on summary "Origin" at bounding box center [71, 182] width 82 height 14
click at [104, 156] on summary "Type" at bounding box center [71, 157] width 82 height 14
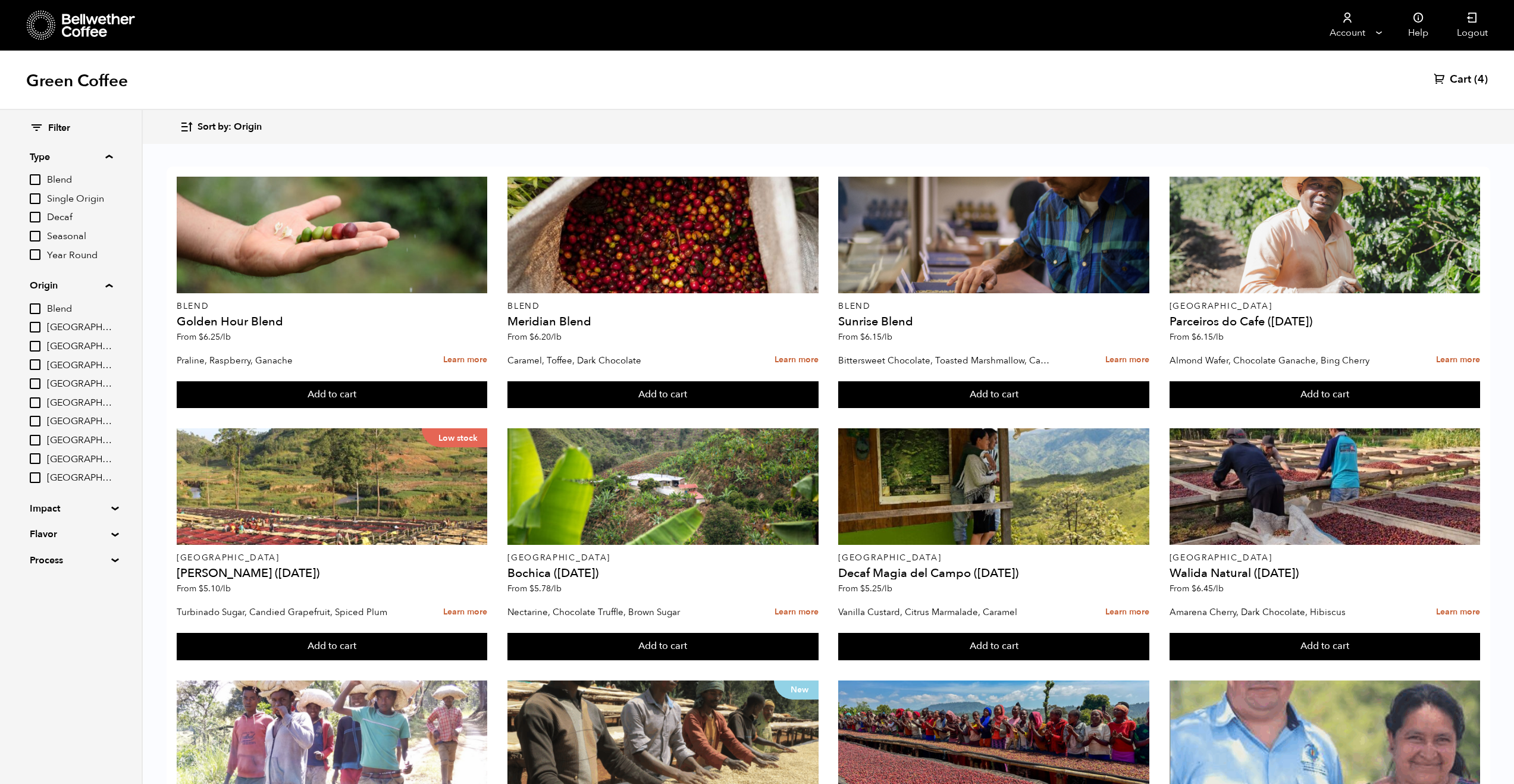
click at [104, 156] on summary "Type" at bounding box center [71, 157] width 83 height 14
click at [93, 425] on summary "Flavor" at bounding box center [71, 431] width 82 height 14
click at [108, 428] on summary "Flavor" at bounding box center [71, 431] width 83 height 14
click at [108, 407] on summary "Impact" at bounding box center [71, 405] width 82 height 14
click at [35, 374] on input "[GEOGRAPHIC_DATA]" at bounding box center [35, 374] width 11 height 11
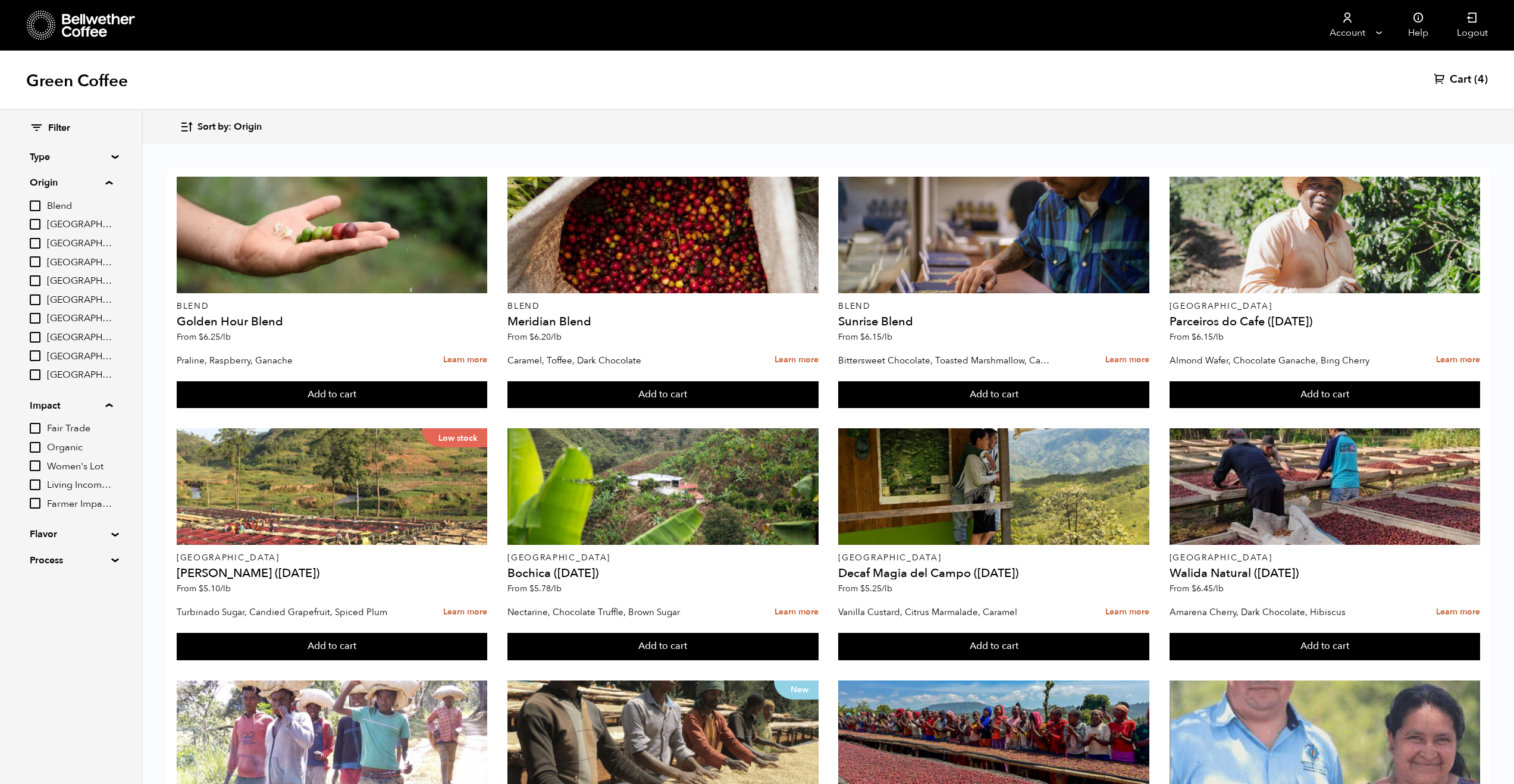
checkbox input "true"
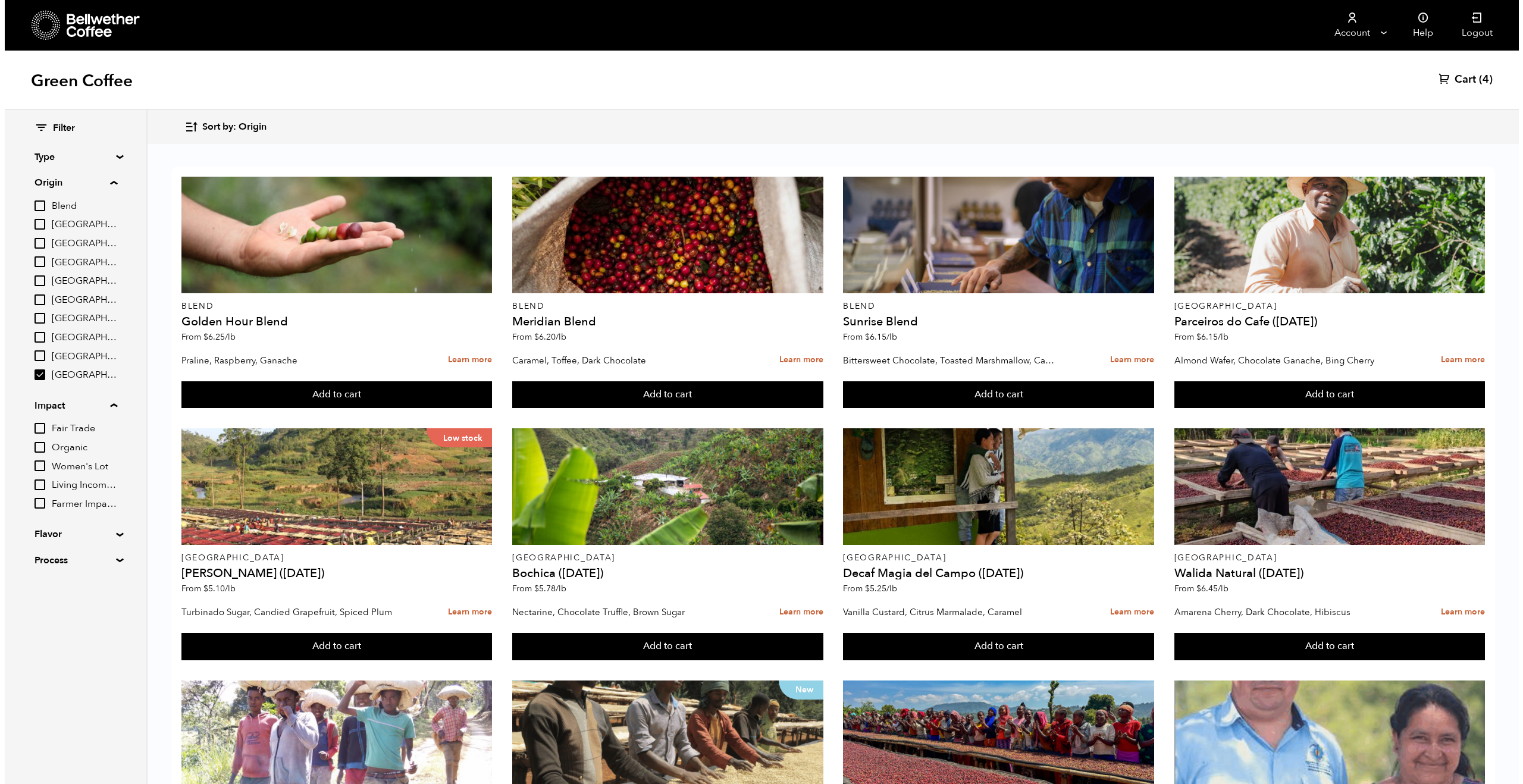
scroll to position [0, 0]
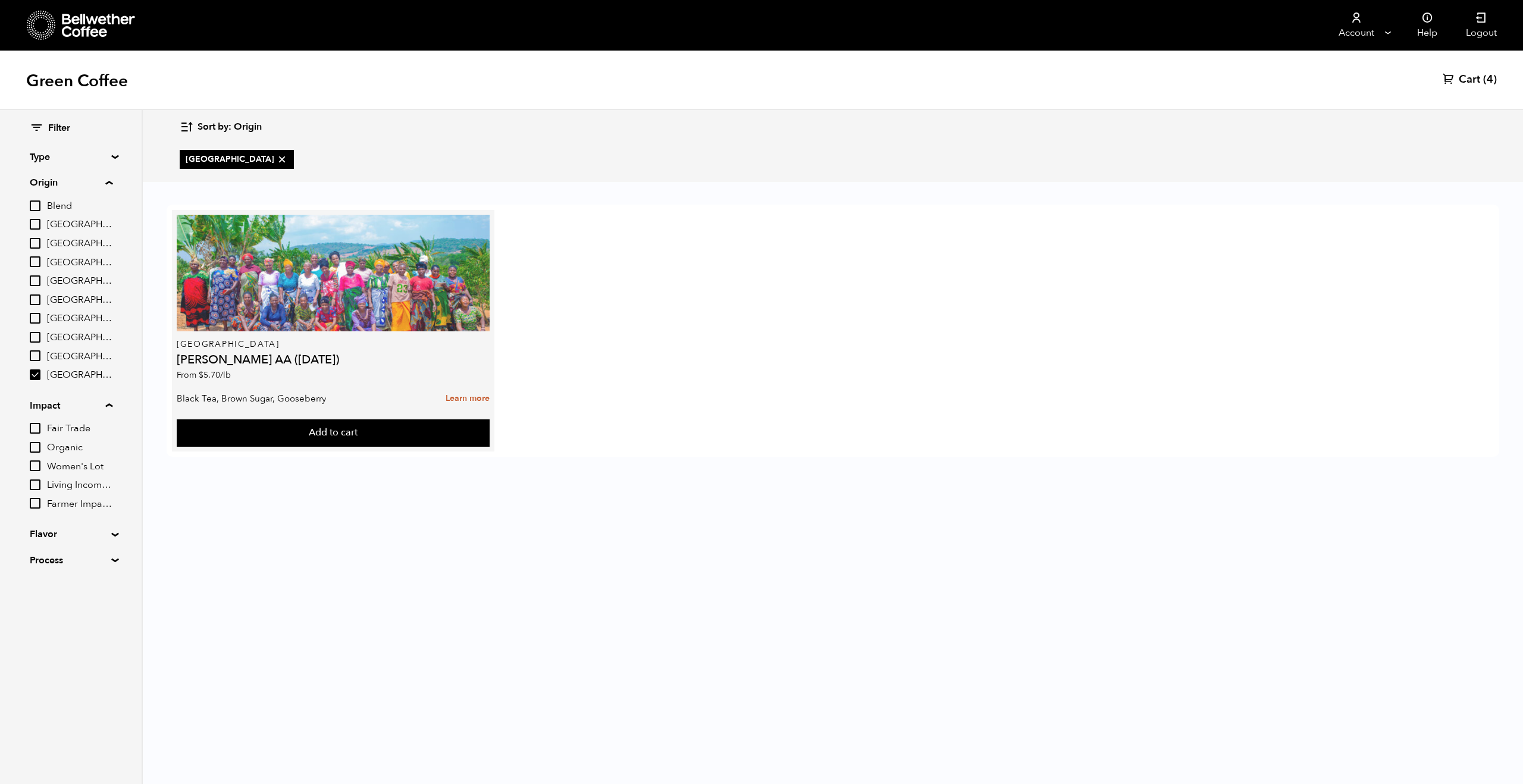
click at [408, 266] on div at bounding box center [332, 273] width 313 height 116
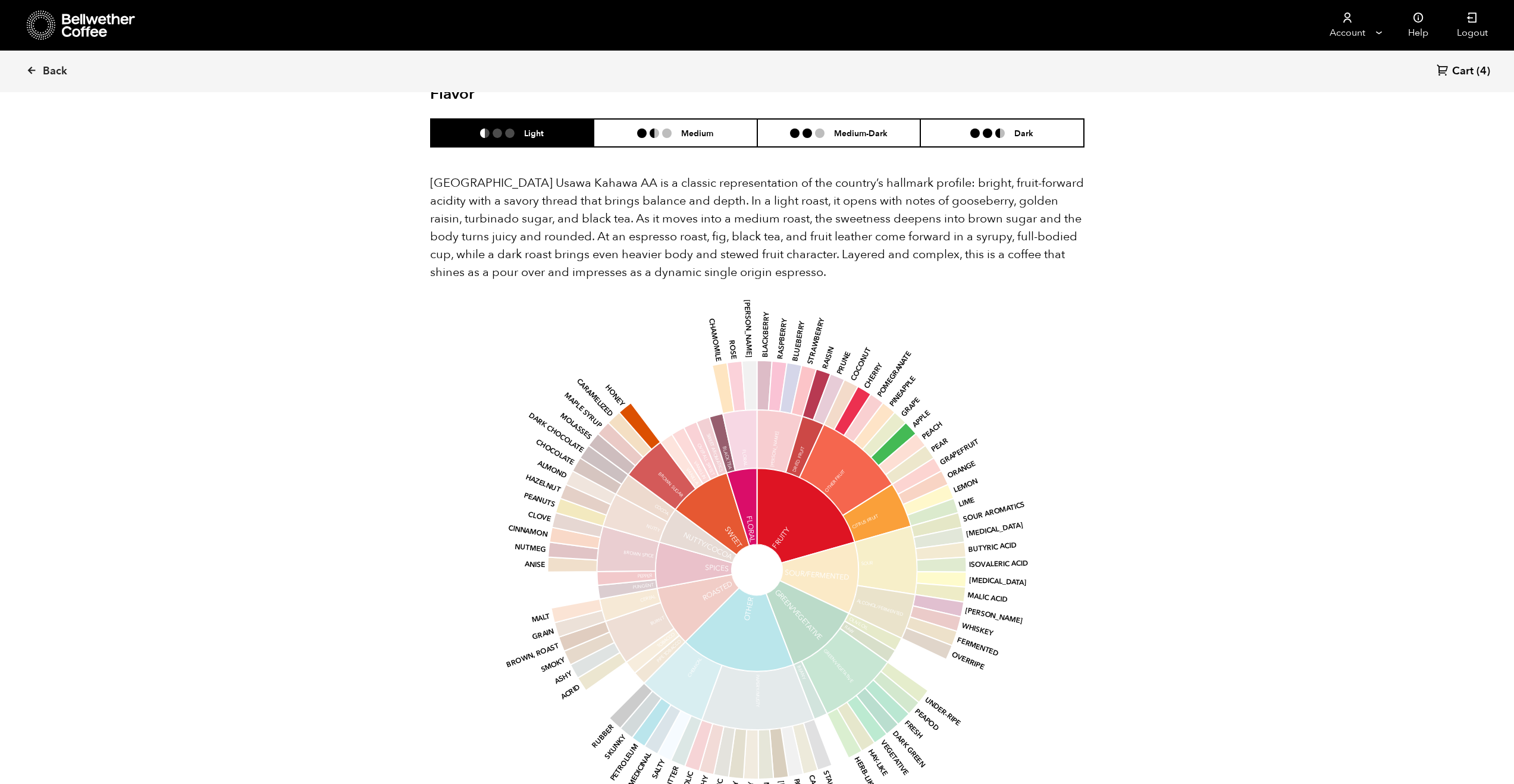
scroll to position [567, 0]
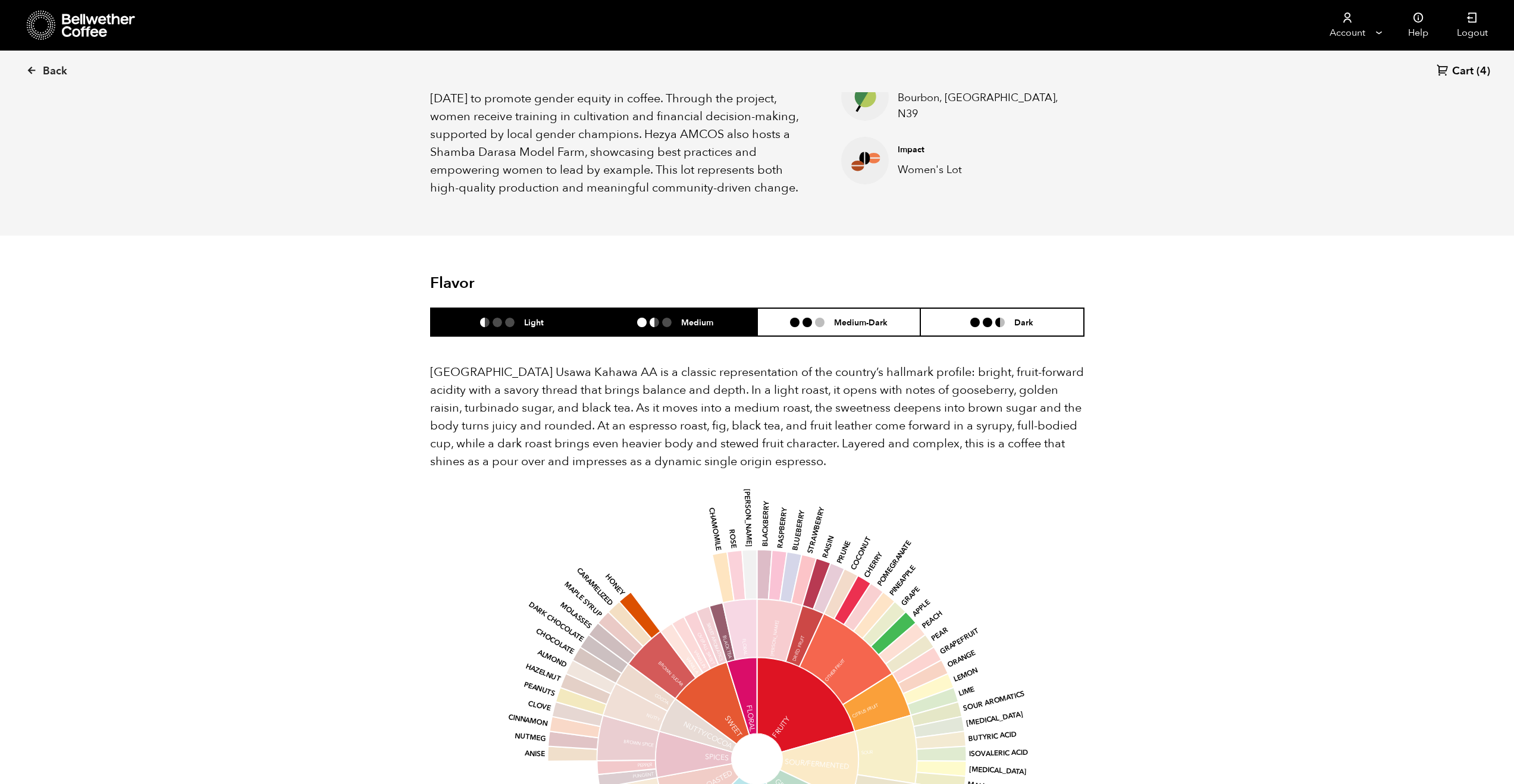
click at [718, 308] on li "Medium" at bounding box center [676, 322] width 164 height 28
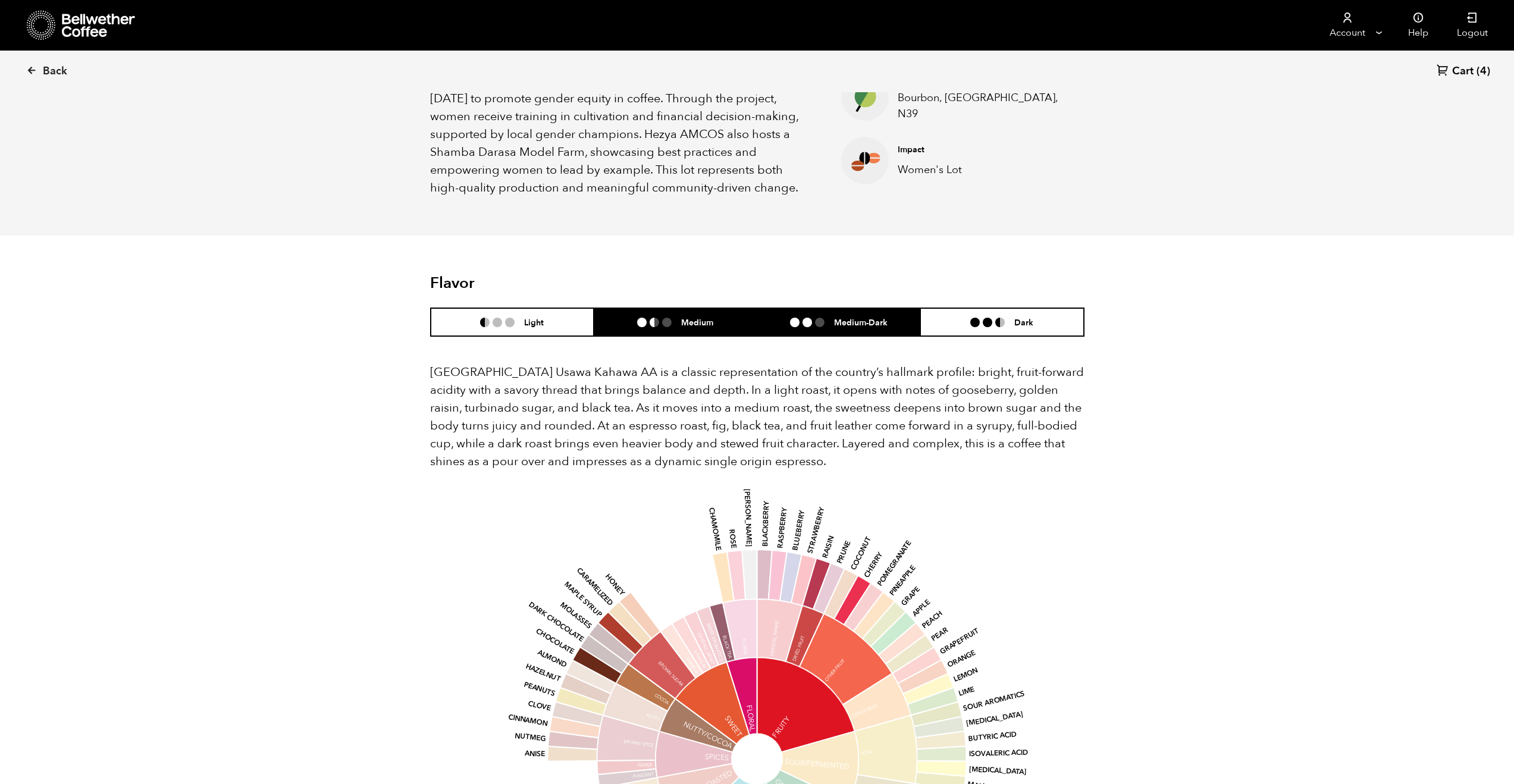
click at [820, 314] on li "Medium-Dark" at bounding box center [839, 322] width 164 height 28
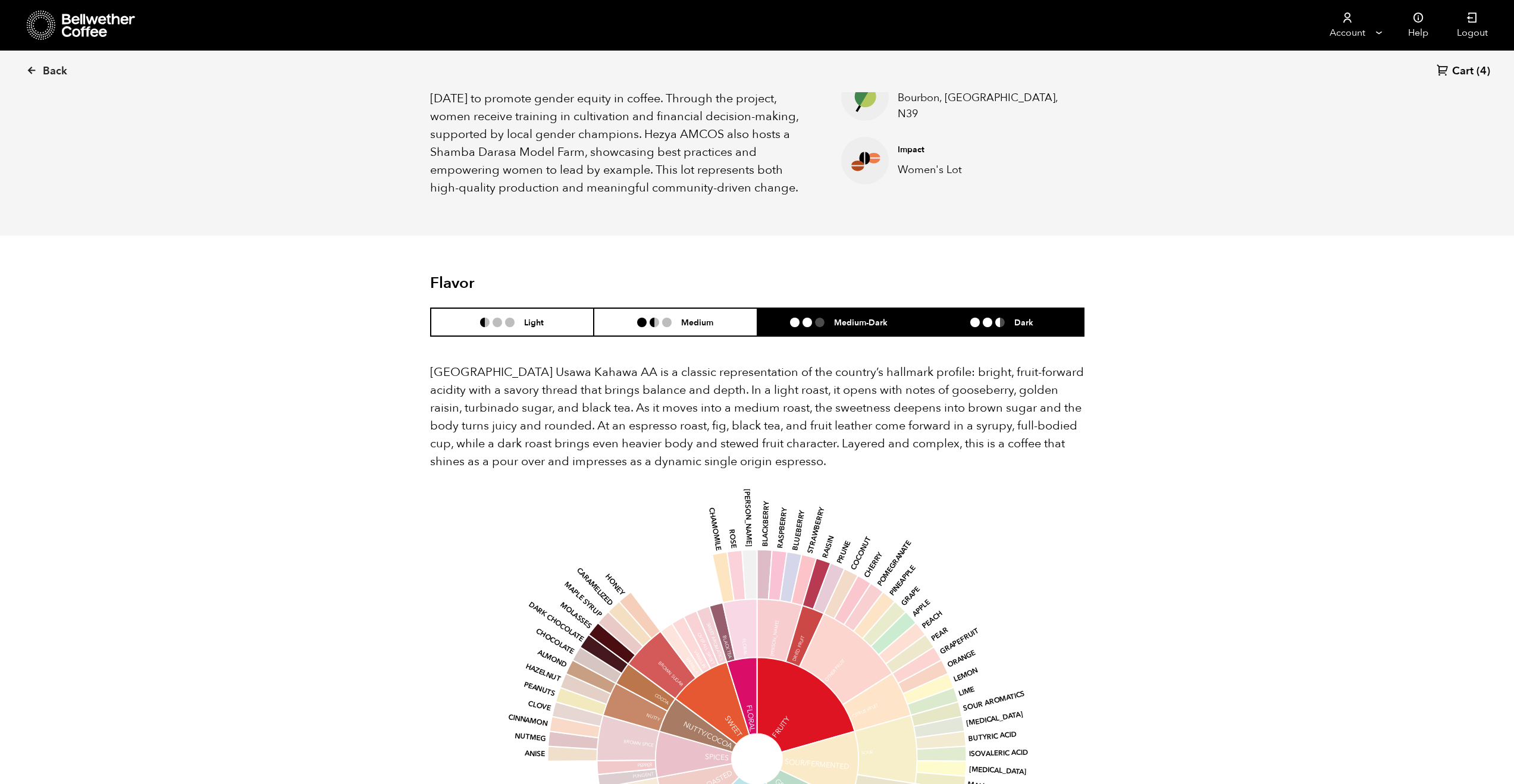
click at [973, 317] on li at bounding box center [975, 322] width 10 height 10
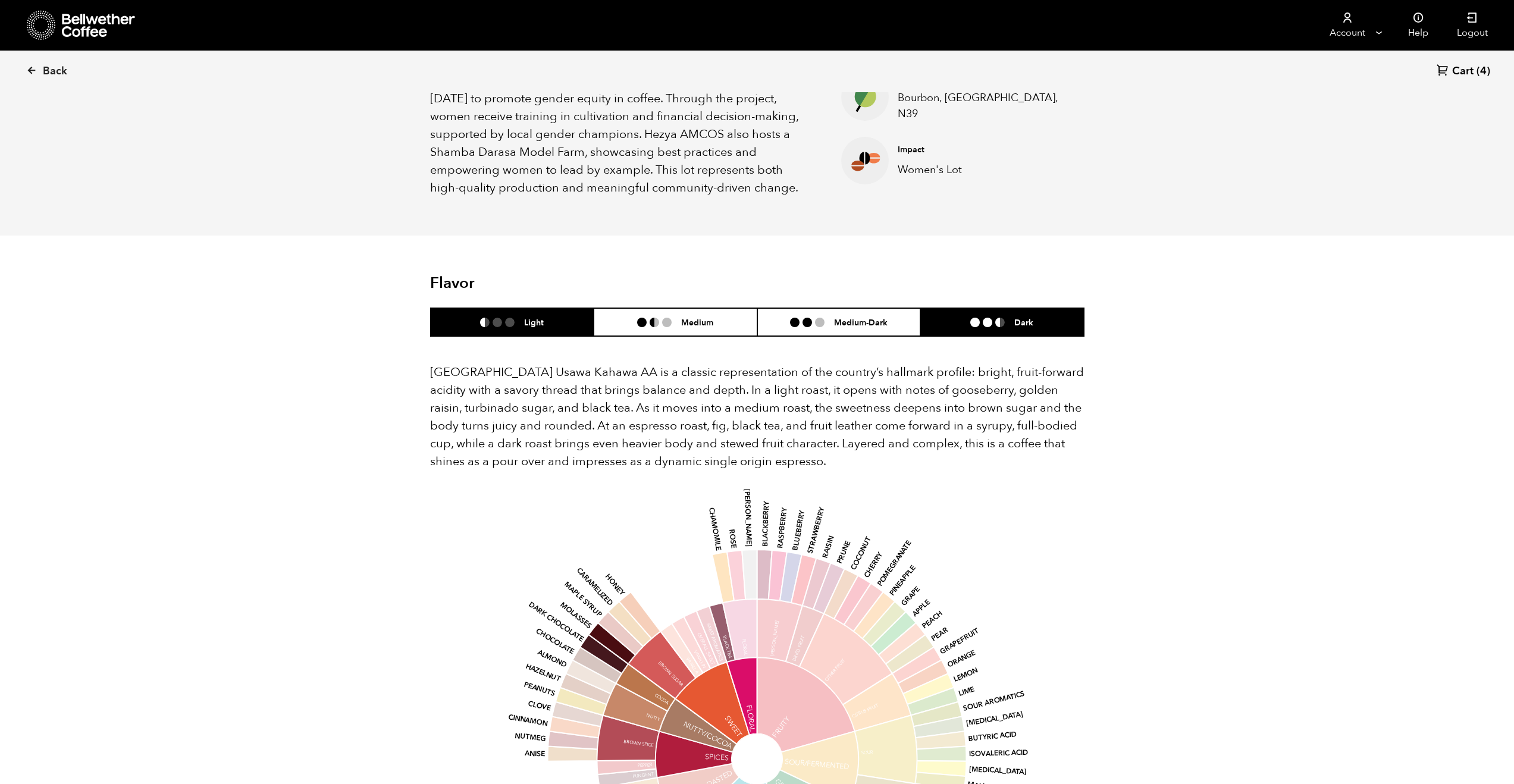
click at [556, 312] on li "Light" at bounding box center [513, 322] width 164 height 28
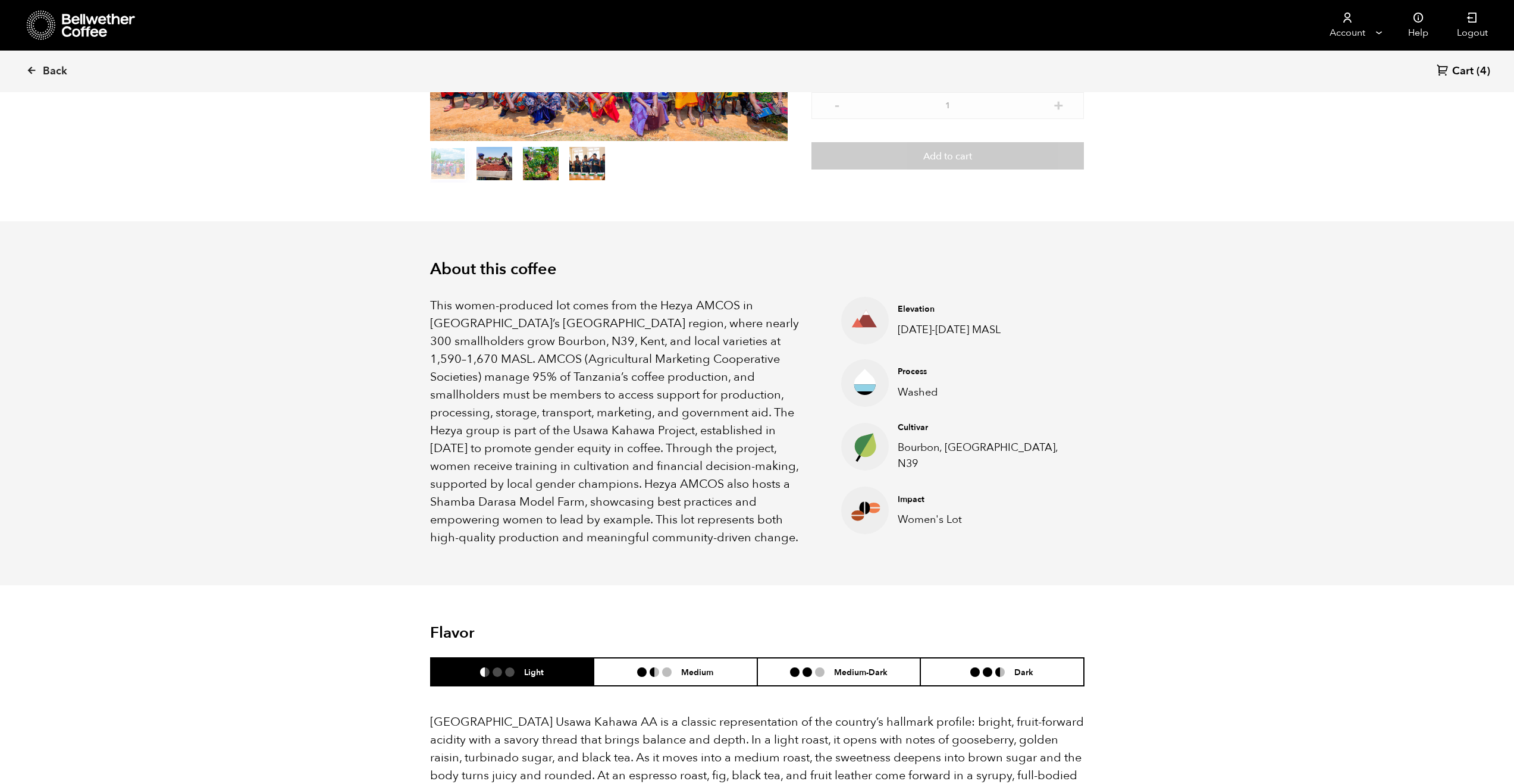
scroll to position [0, 0]
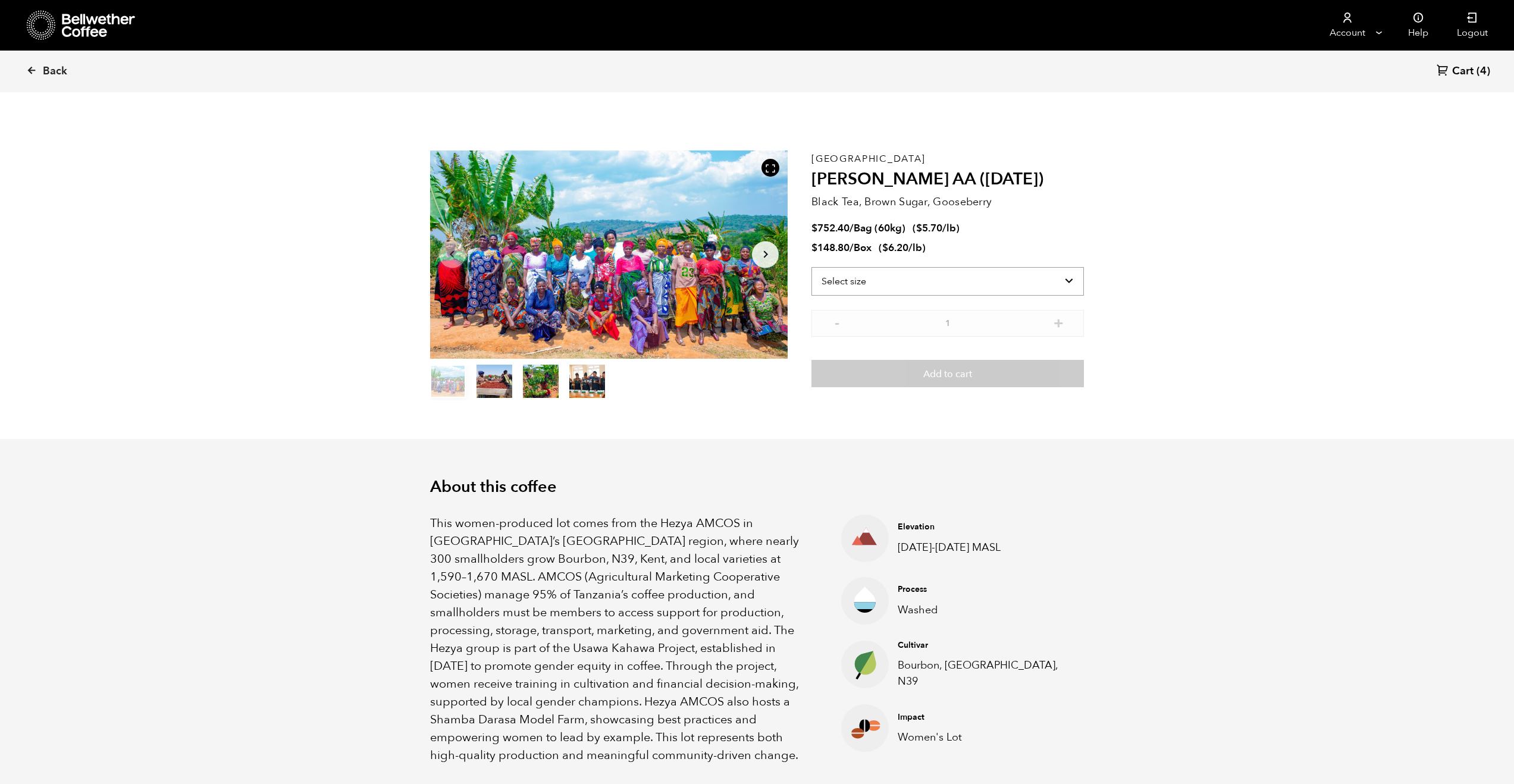
click at [932, 280] on select "Select size Bag (60kg) (132 lbs) Box (24 lbs)" at bounding box center [947, 281] width 272 height 28
select select "box"
click at [812, 267] on select "Select size Bag (60kg) (132 lbs) Box (24 lbs)" at bounding box center [947, 281] width 272 height 28
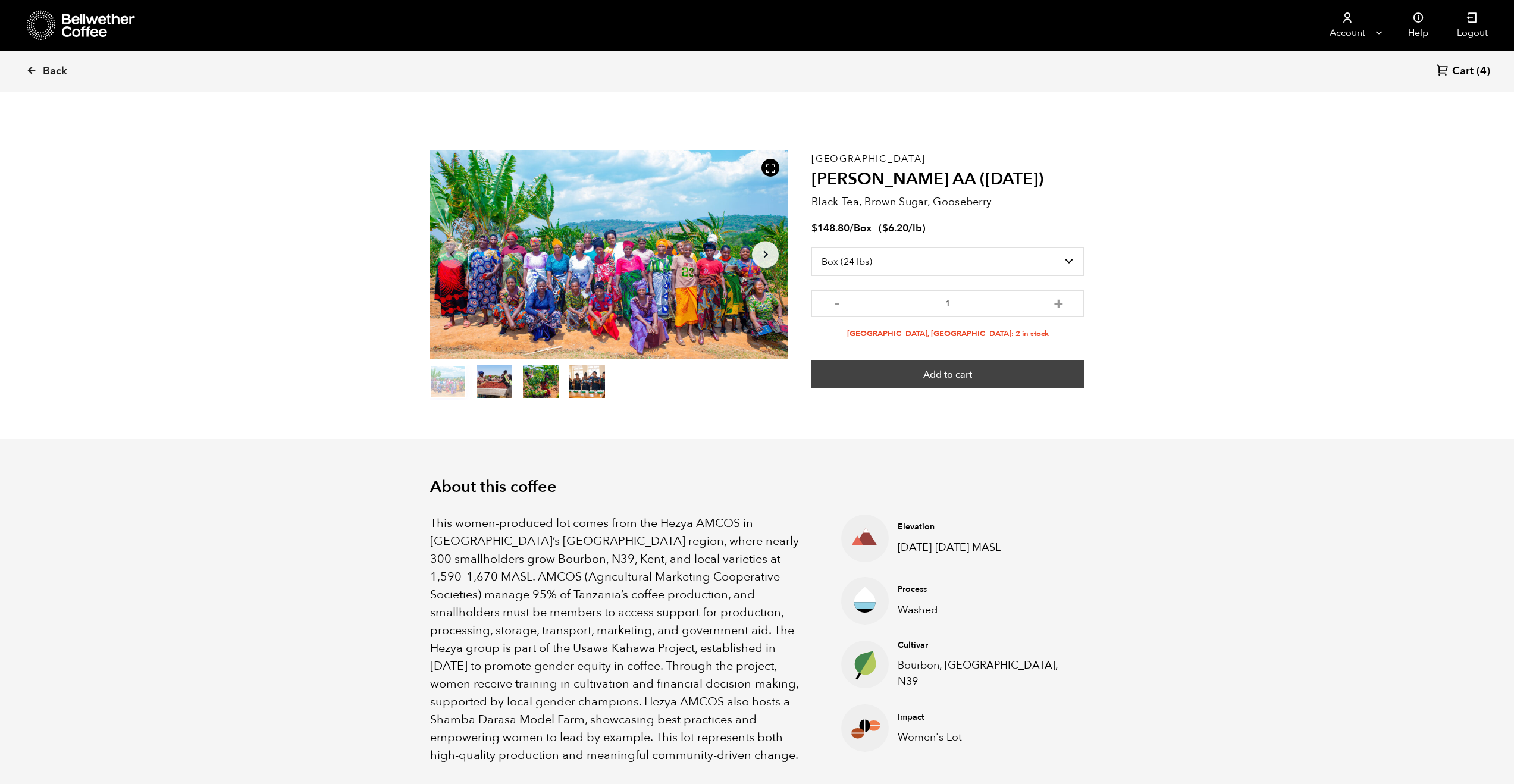
click at [936, 369] on button "Add to cart" at bounding box center [947, 374] width 272 height 27
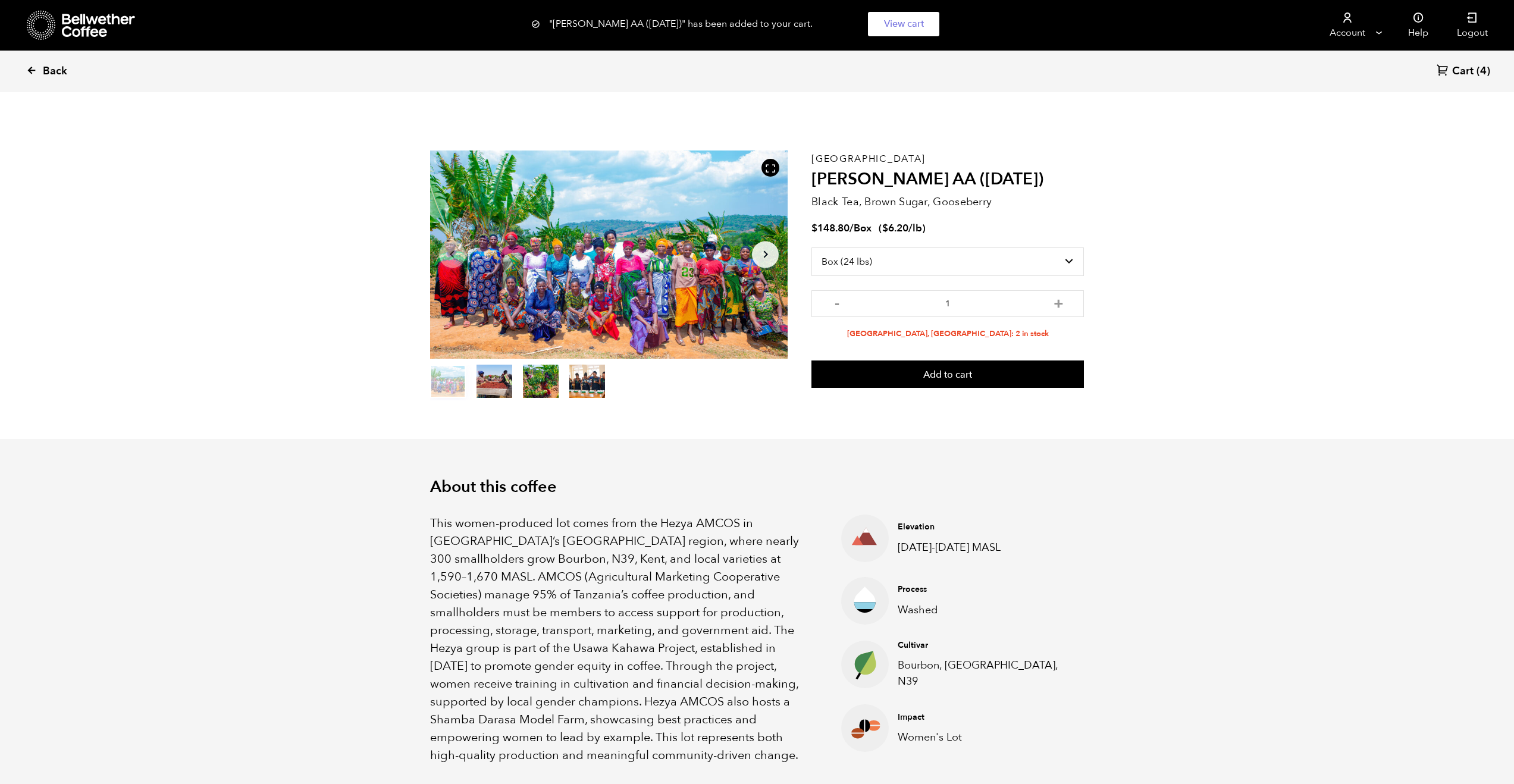
click at [27, 67] on icon at bounding box center [32, 70] width 11 height 11
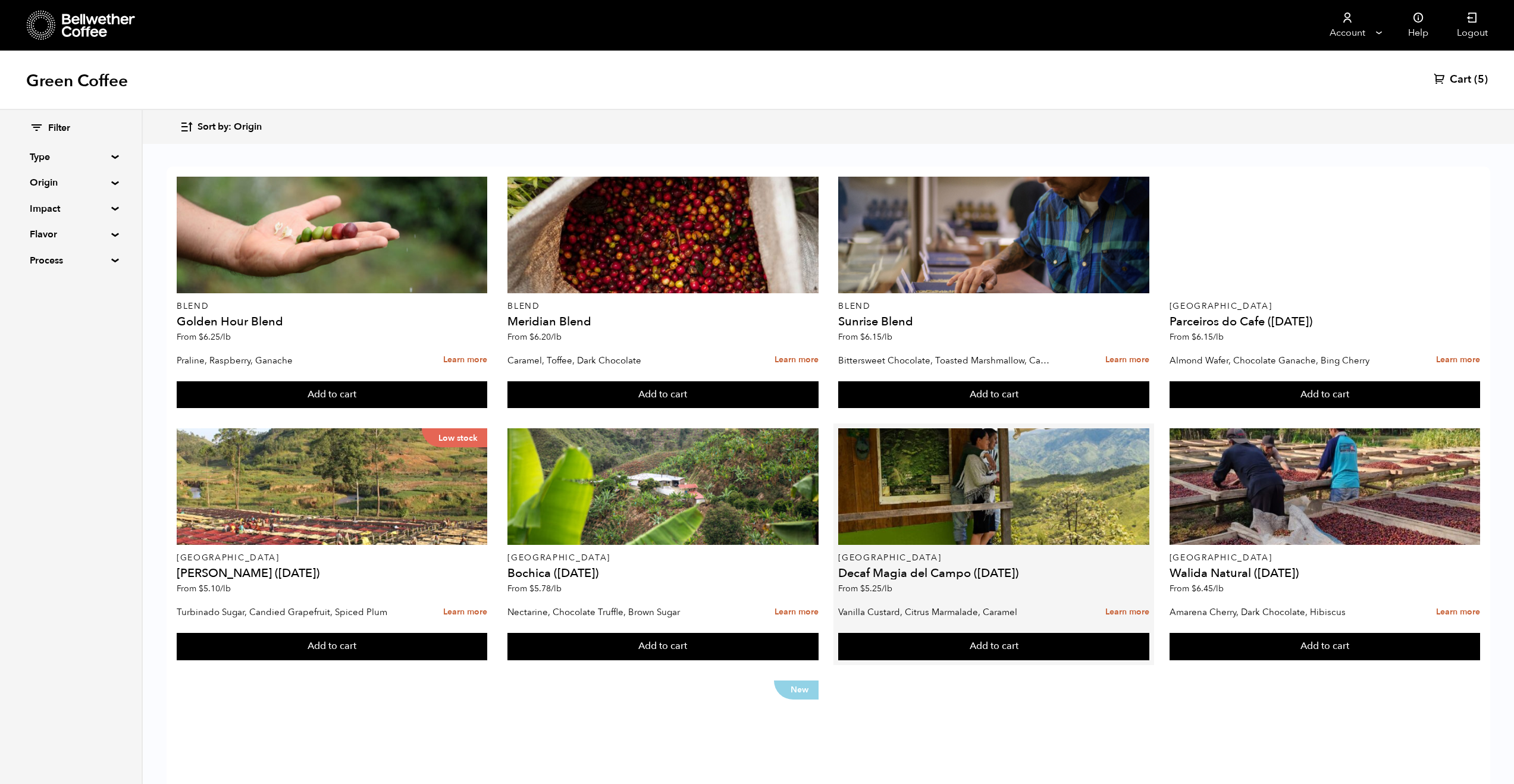
scroll to position [166, 0]
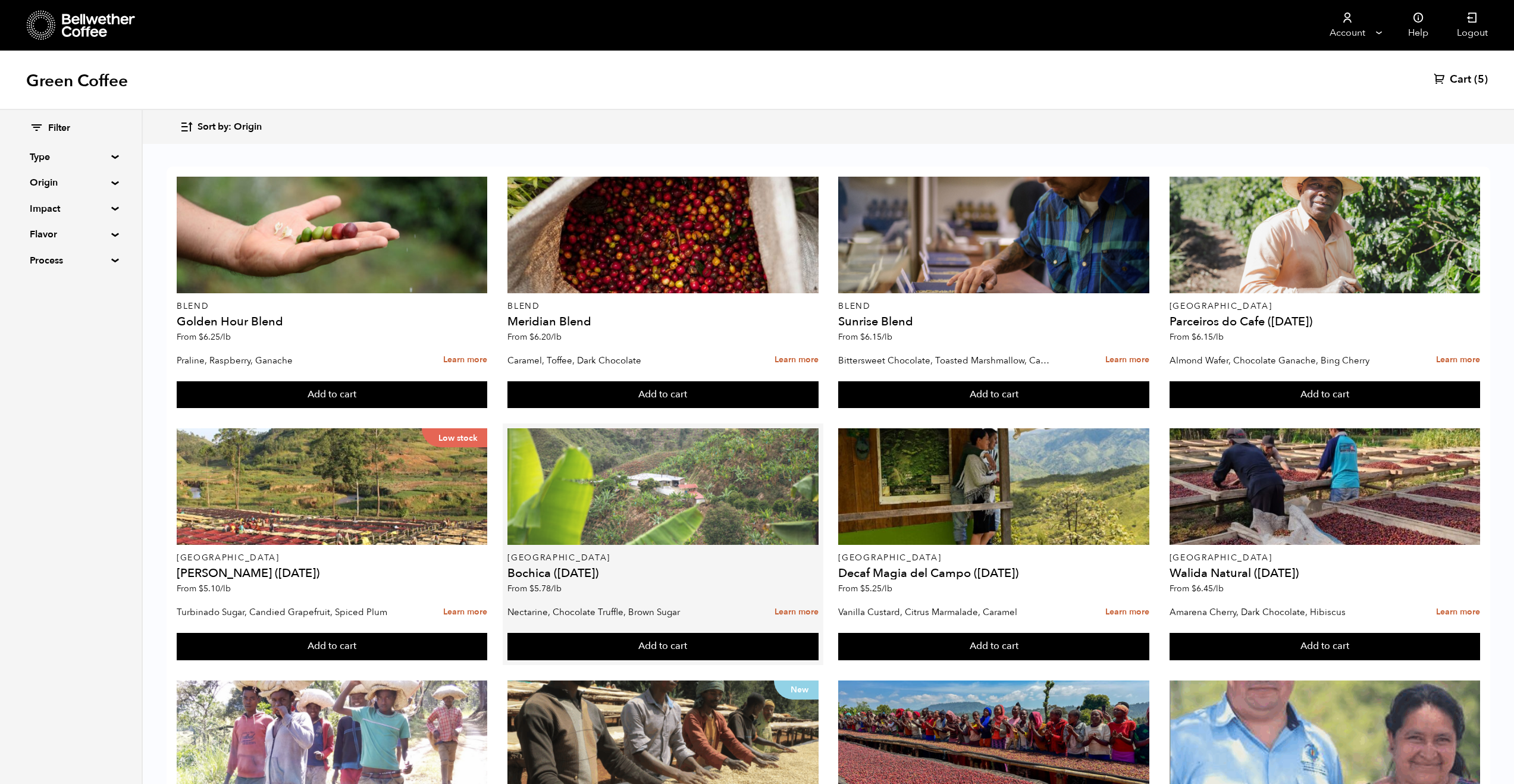
click at [710, 428] on div at bounding box center [663, 486] width 310 height 116
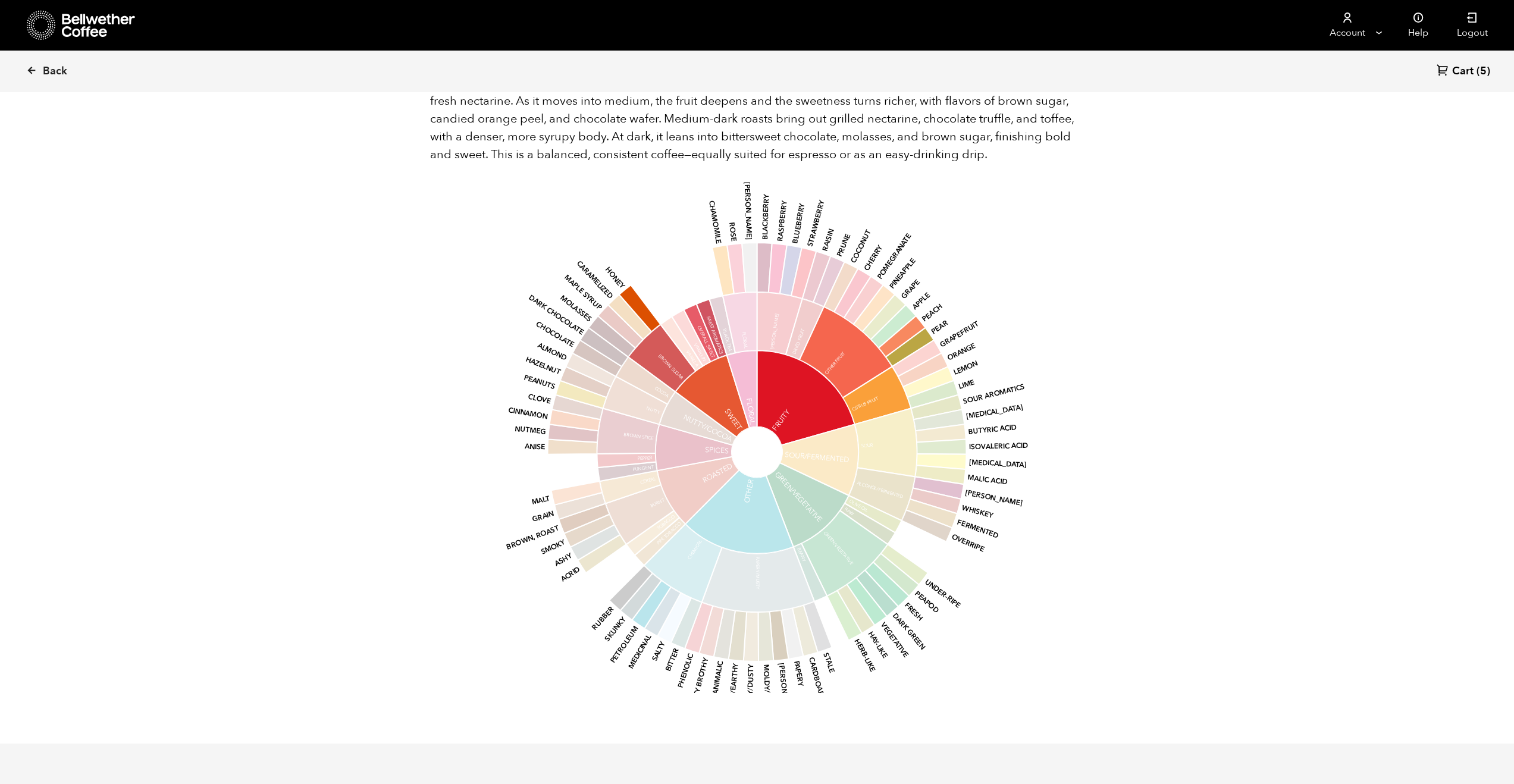
scroll to position [532, 0]
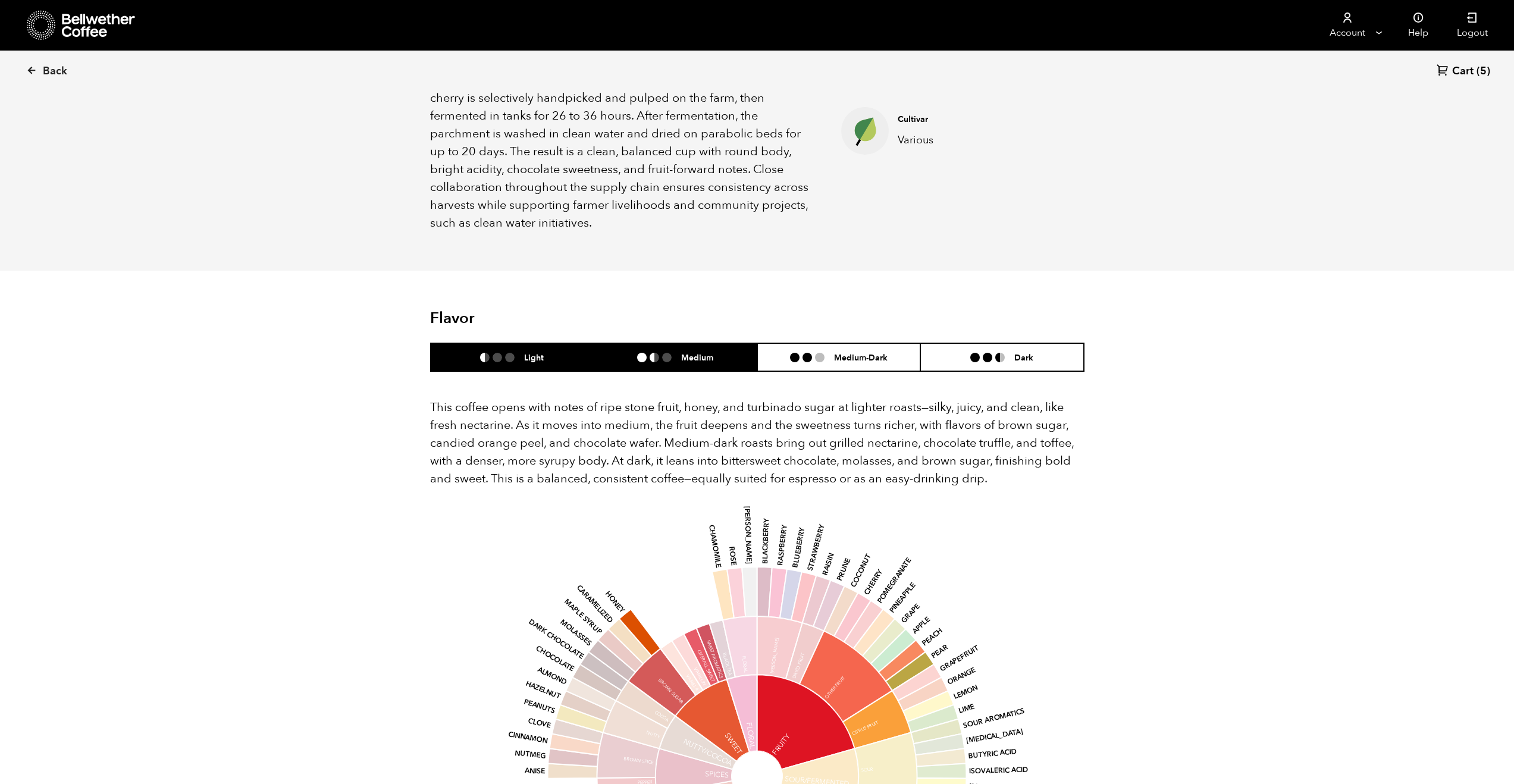
click at [724, 344] on li "Medium" at bounding box center [676, 358] width 164 height 28
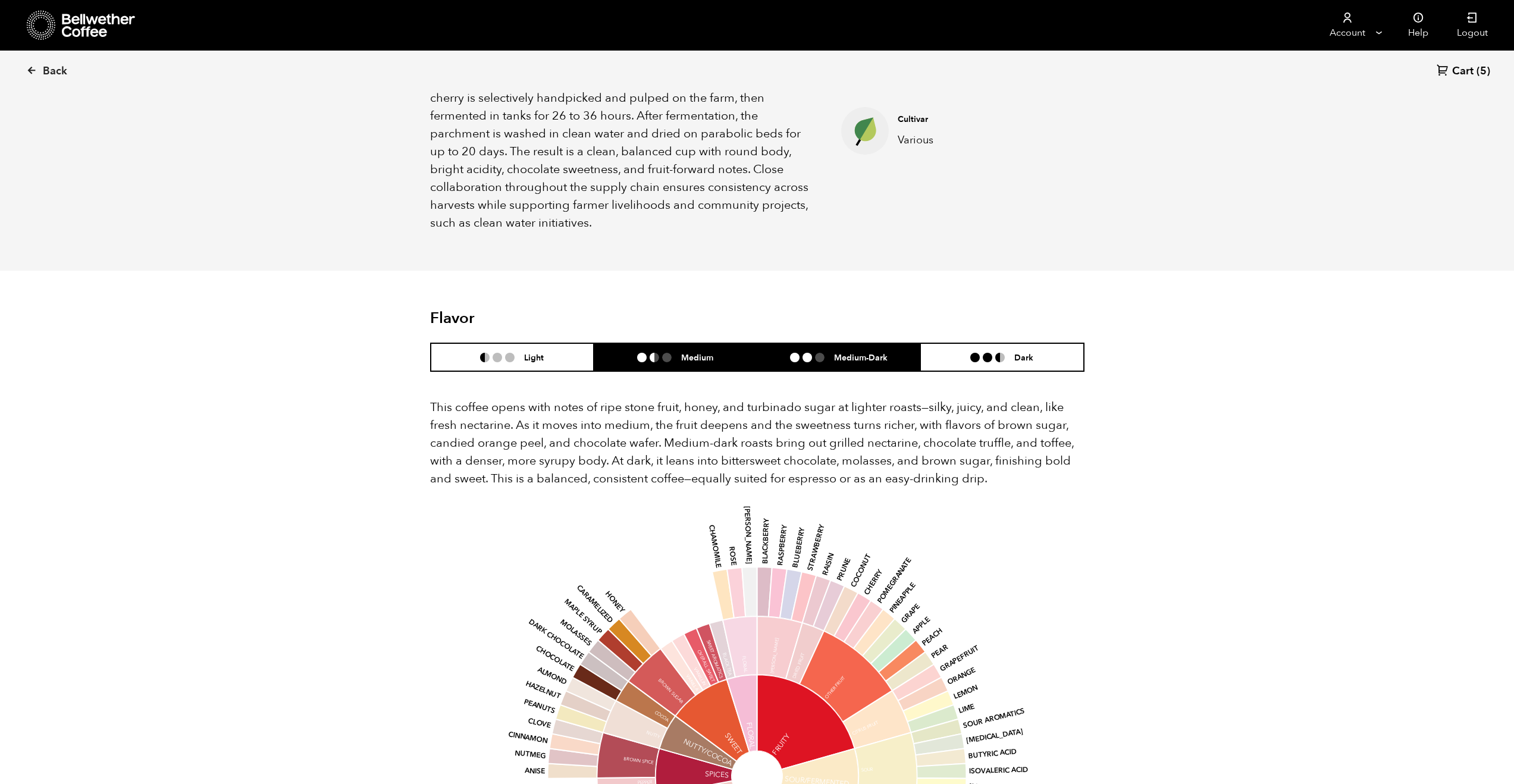
drag, startPoint x: 852, startPoint y: 320, endPoint x: 858, endPoint y: 321, distance: 6.1
click at [852, 352] on h6 "Medium-Dark" at bounding box center [860, 357] width 54 height 10
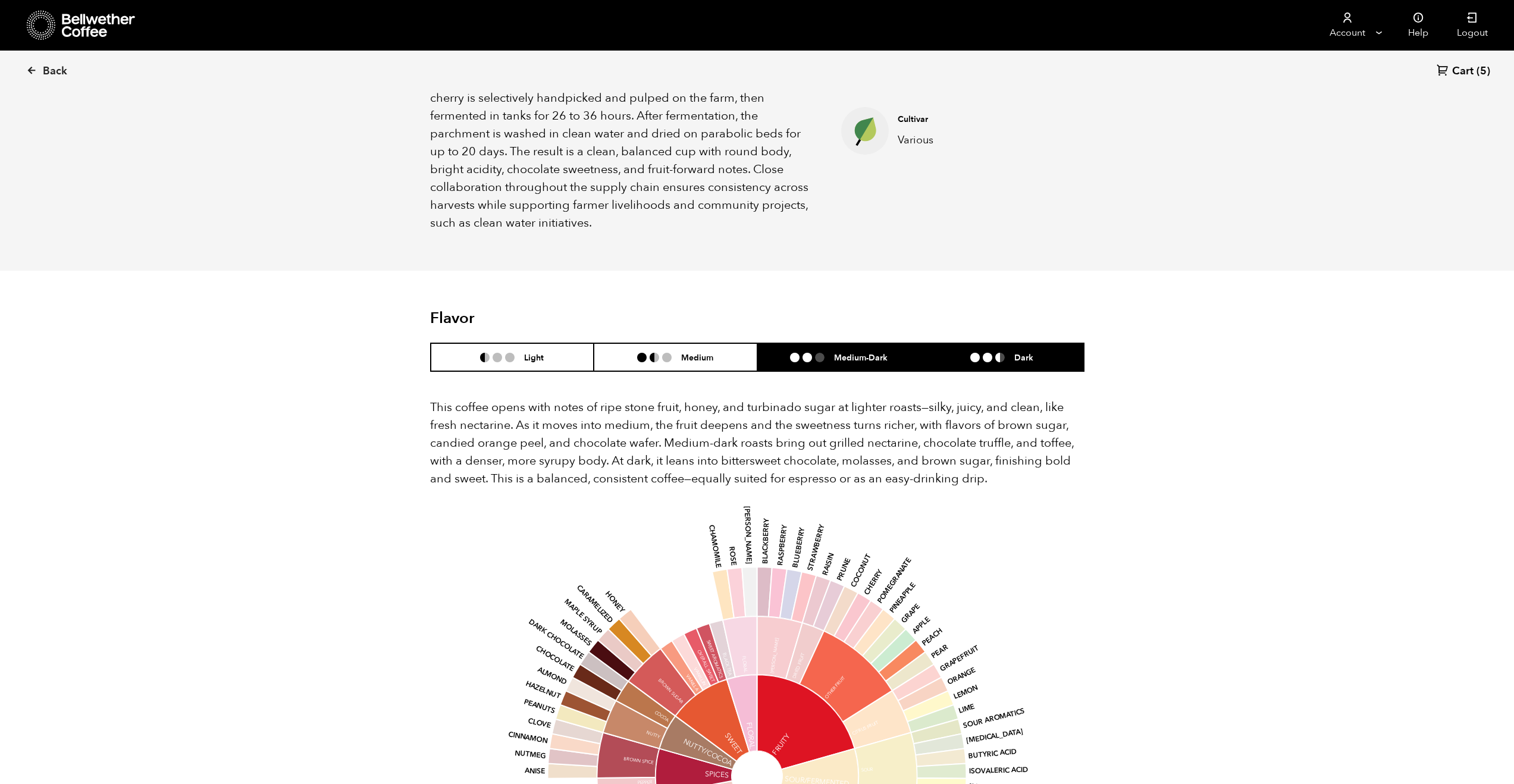
click at [990, 344] on li "Dark" at bounding box center [1002, 358] width 164 height 28
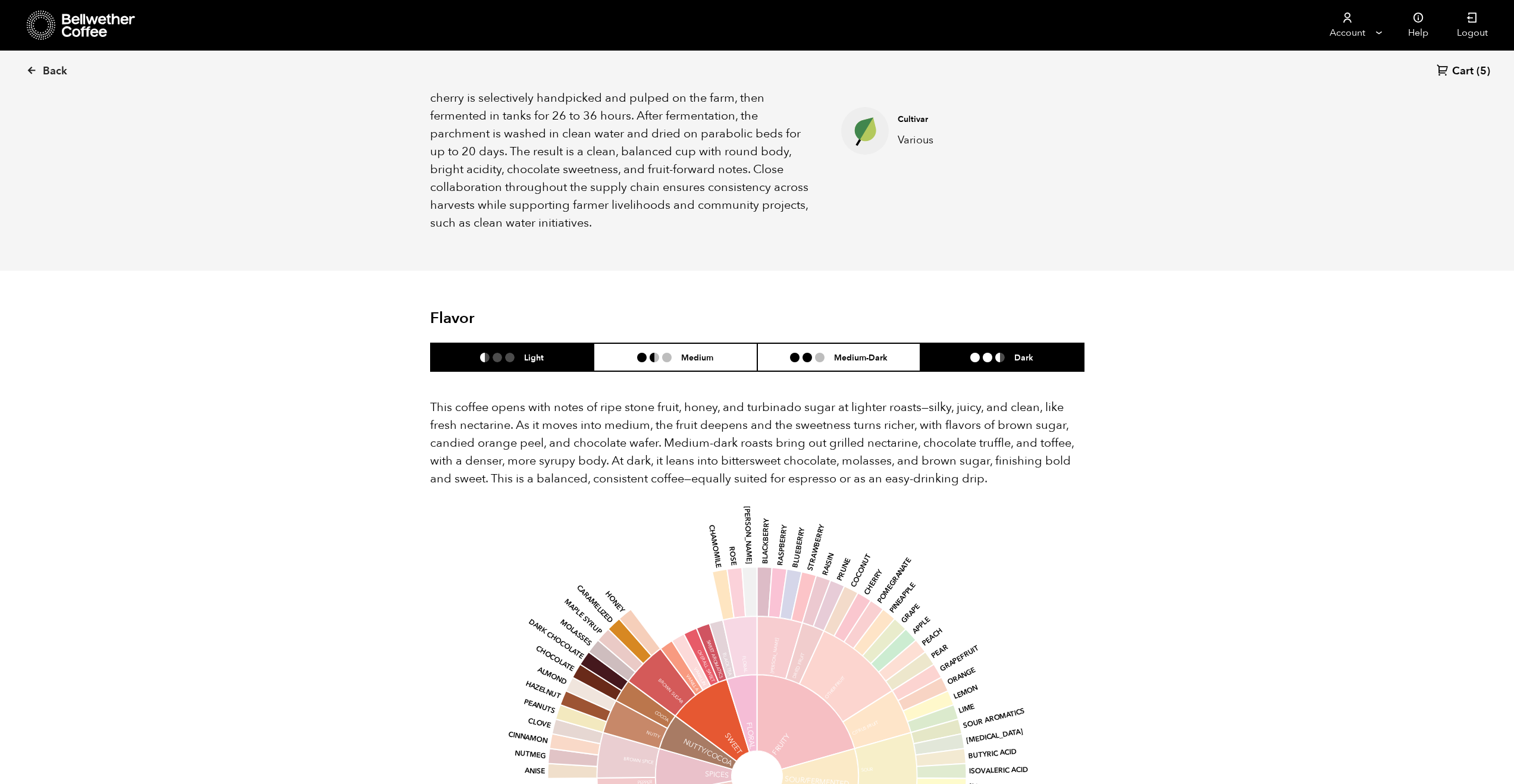
click at [550, 344] on li "Light" at bounding box center [513, 358] width 164 height 28
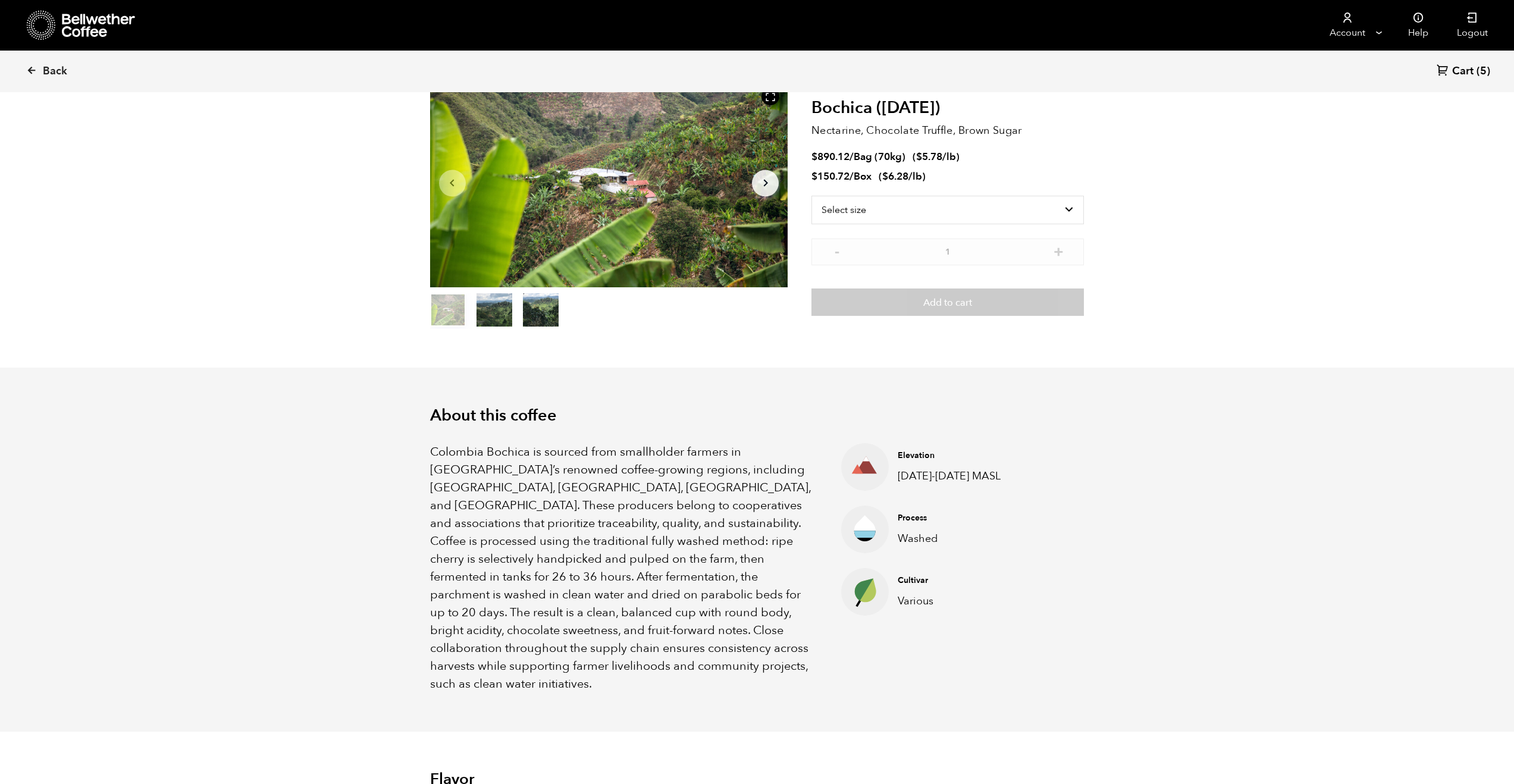
scroll to position [0, 0]
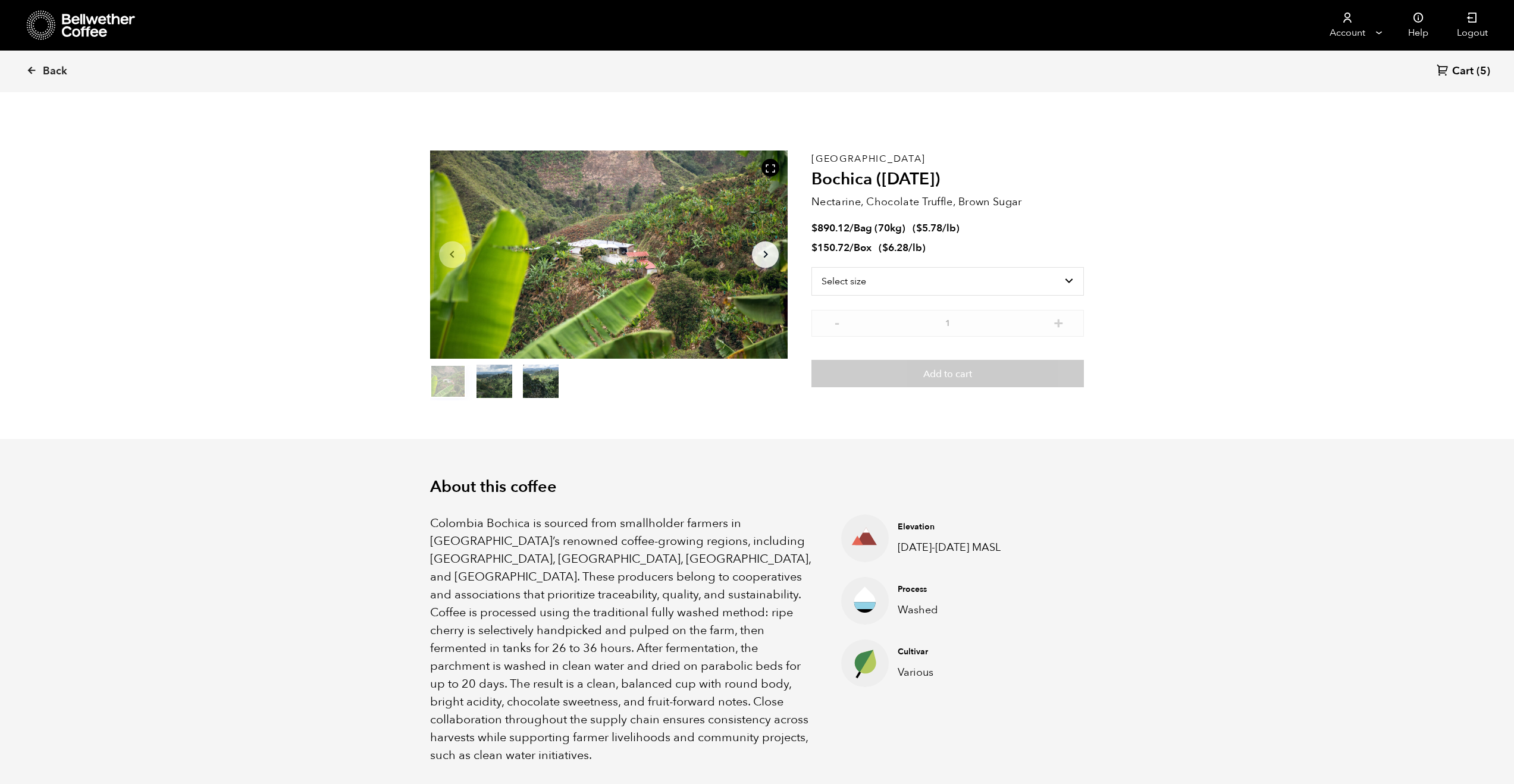
click at [487, 373] on button "item 1" at bounding box center [494, 384] width 36 height 33
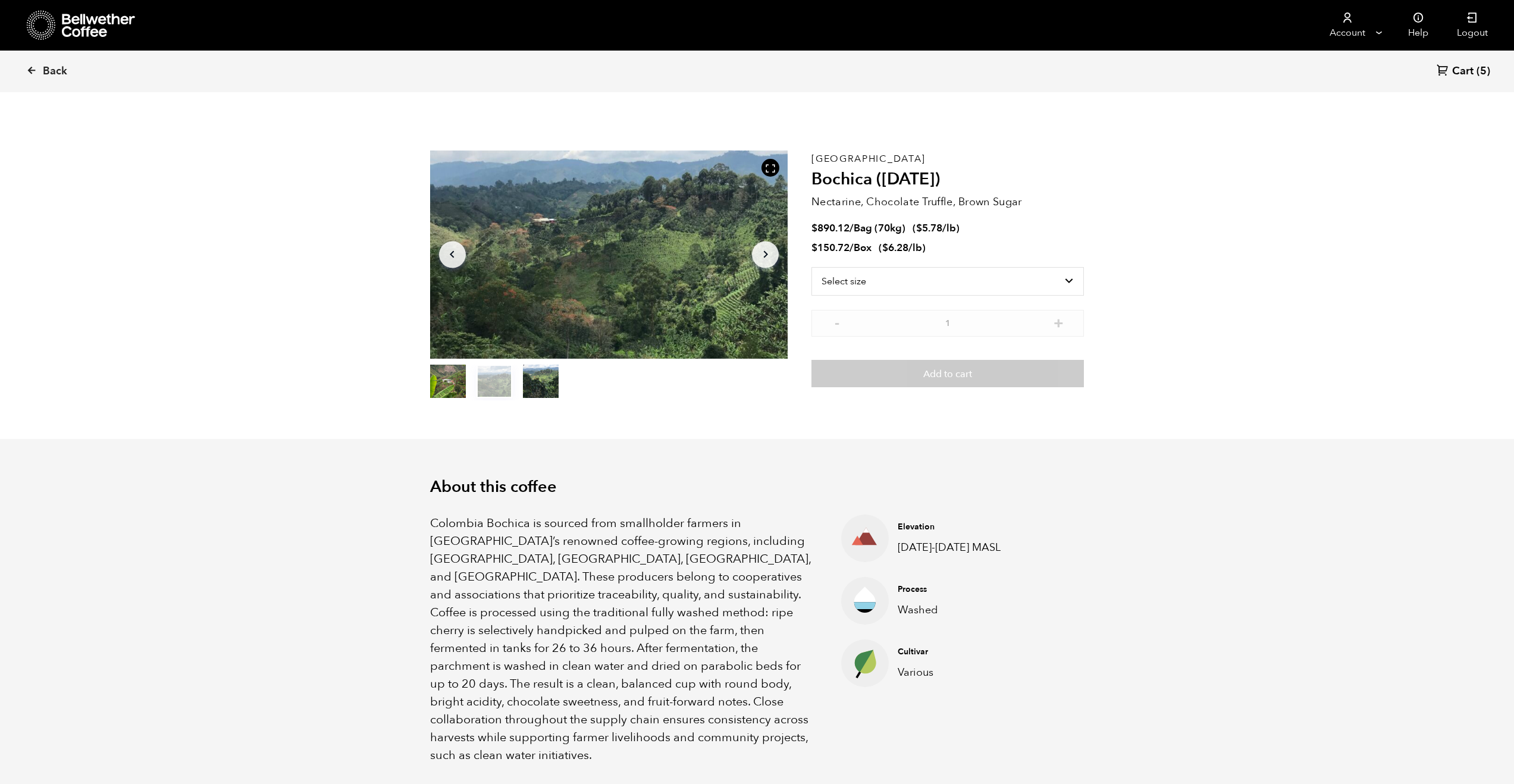
click at [455, 380] on button "item 0" at bounding box center [448, 384] width 36 height 33
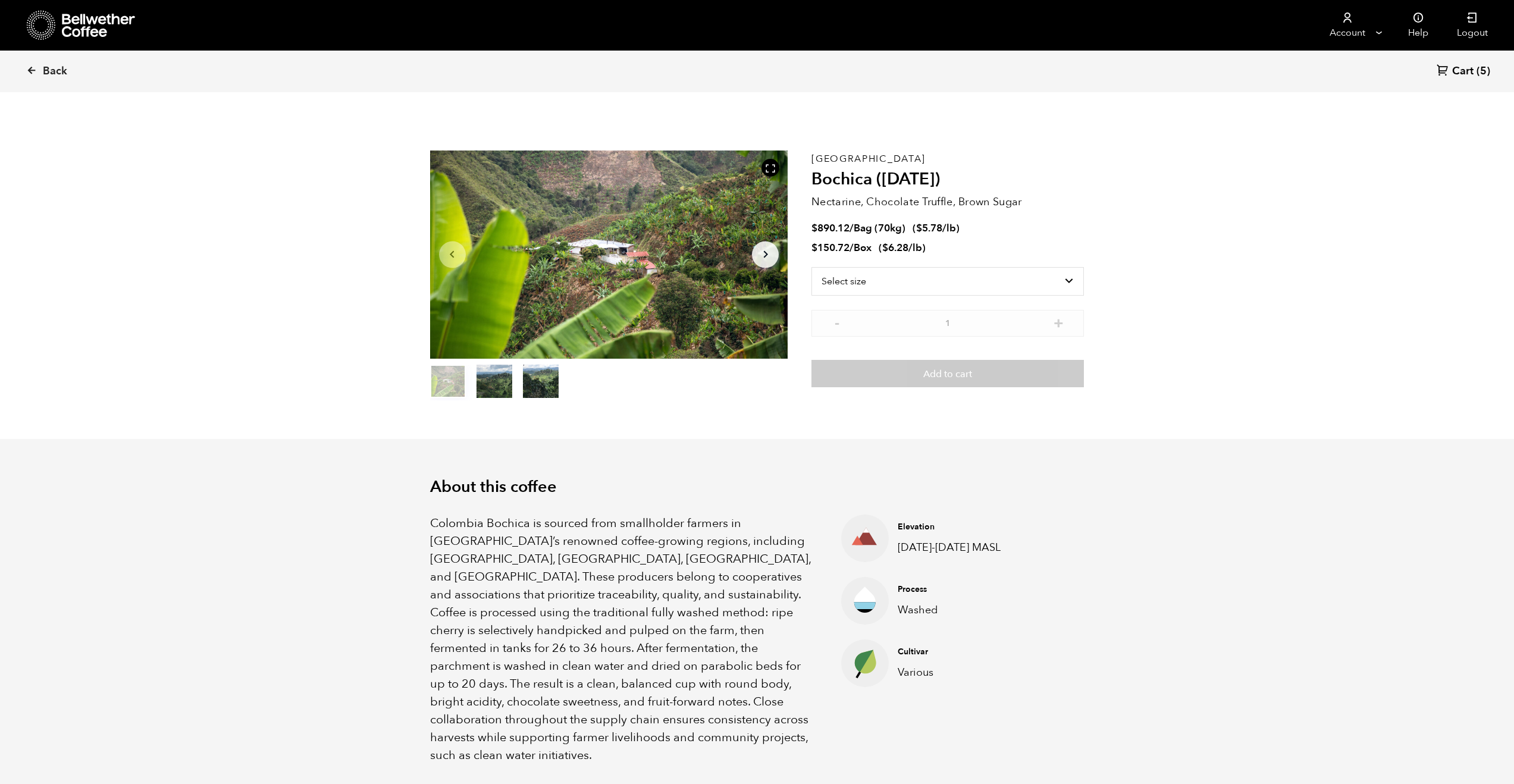
click at [554, 388] on button "item 2" at bounding box center [540, 384] width 36 height 33
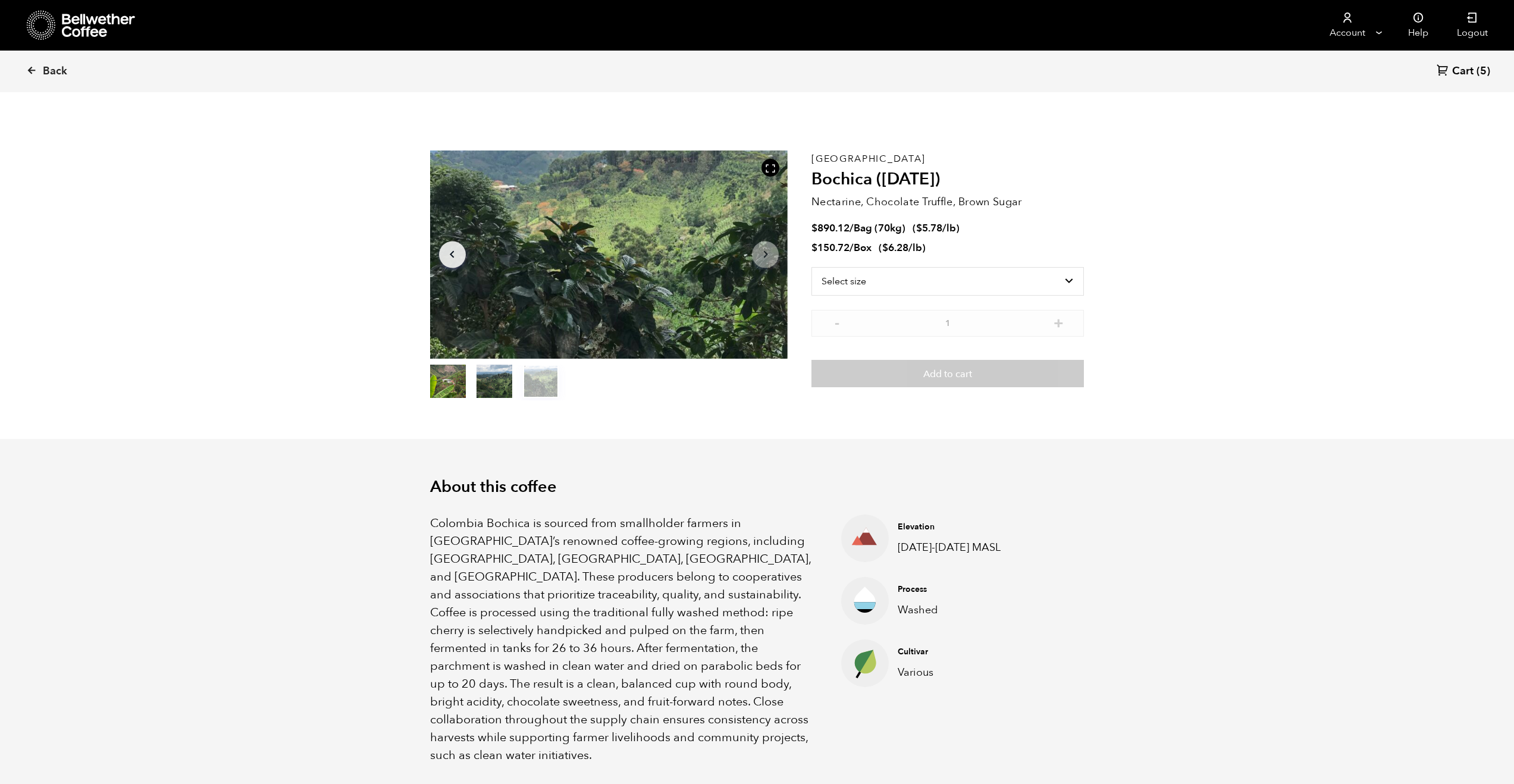
click at [448, 384] on button "item 0" at bounding box center [448, 384] width 36 height 33
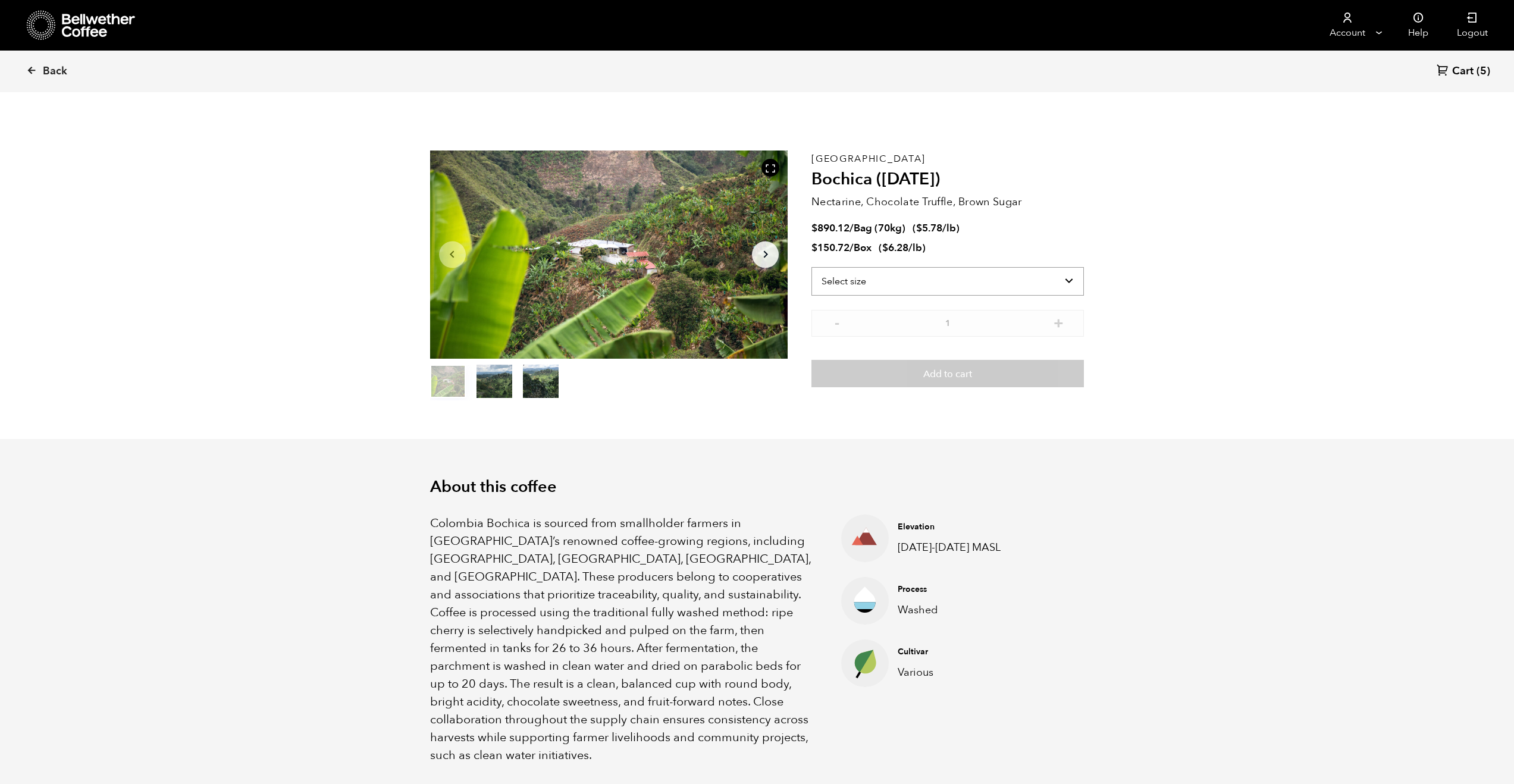
click at [998, 281] on select "Select size Bag (70kg) (154 lbs) Box (24 lbs)" at bounding box center [947, 281] width 272 height 28
click at [812, 267] on select "Select size Bag (70kg) (154 lbs) Box (24 lbs)" at bounding box center [947, 281] width 272 height 28
click at [1031, 255] on select "Select size Bag (70kg) (154 lbs) Box (24 lbs)" at bounding box center [947, 262] width 272 height 28
select select "bag"
click at [812, 248] on select "Select size Bag (70kg) (154 lbs) Box (24 lbs)" at bounding box center [947, 262] width 272 height 28
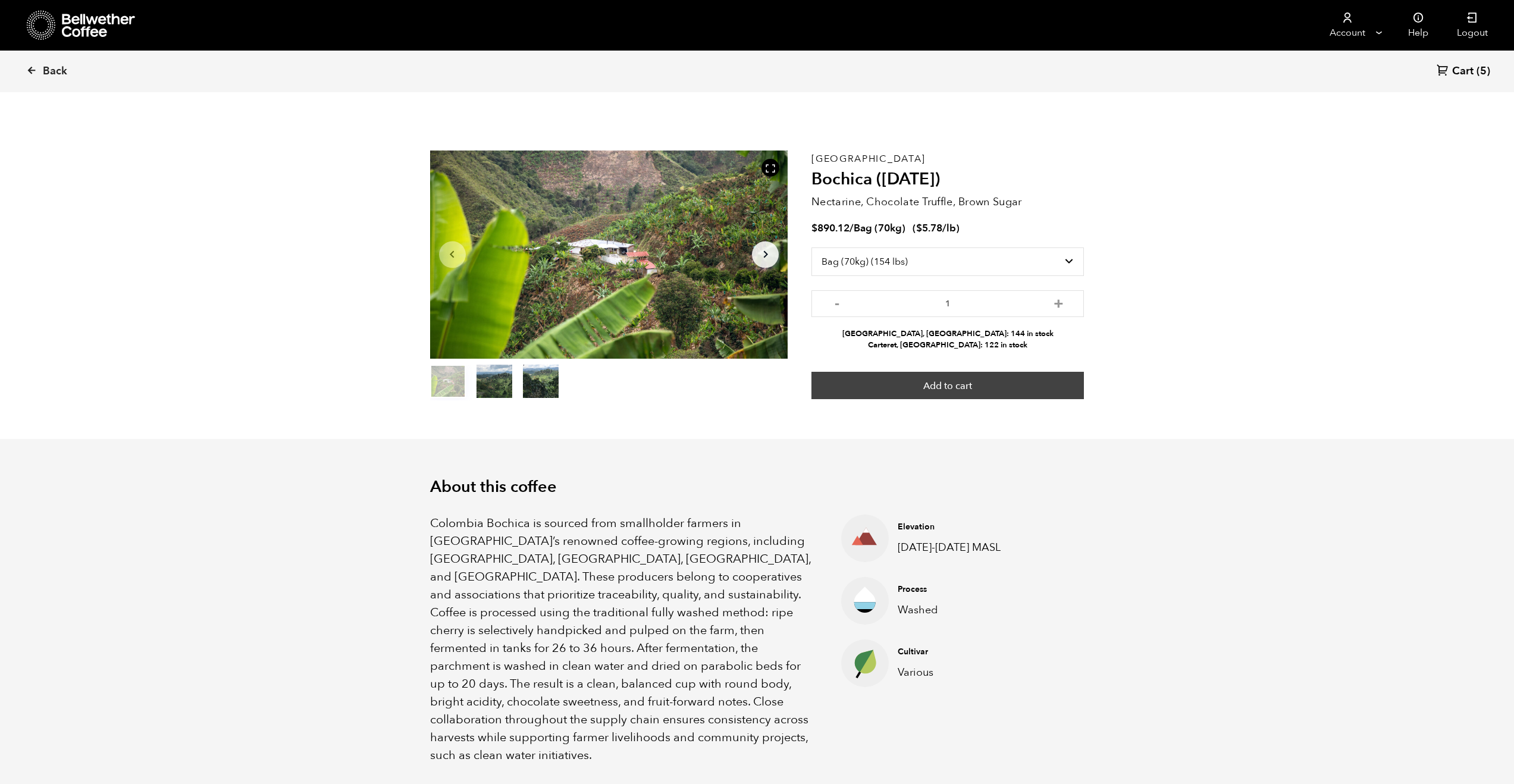
click at [1003, 382] on button "Add to cart" at bounding box center [947, 385] width 272 height 27
click at [1472, 73] on span "Cart" at bounding box center [1463, 71] width 21 height 14
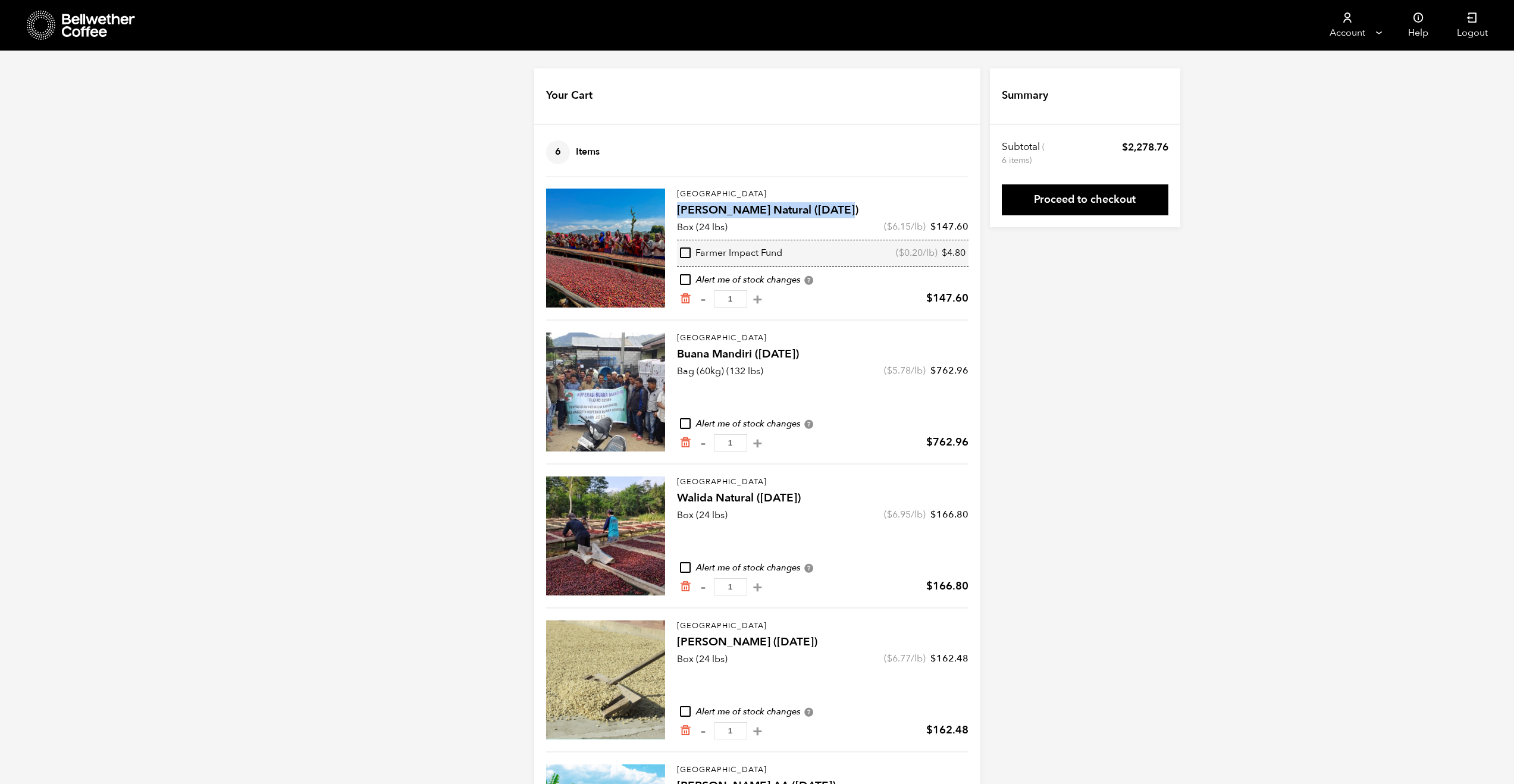
drag, startPoint x: 678, startPoint y: 210, endPoint x: 856, endPoint y: 215, distance: 178.1
click at [856, 215] on h4 "[PERSON_NAME] Natural ([DATE])" at bounding box center [822, 211] width 292 height 17
copy h4 "[PERSON_NAME] Natural ([DATE])"
drag, startPoint x: 677, startPoint y: 352, endPoint x: 806, endPoint y: 351, distance: 129.0
click at [806, 351] on h4 "Buana Mandiri ([DATE])" at bounding box center [822, 354] width 292 height 17
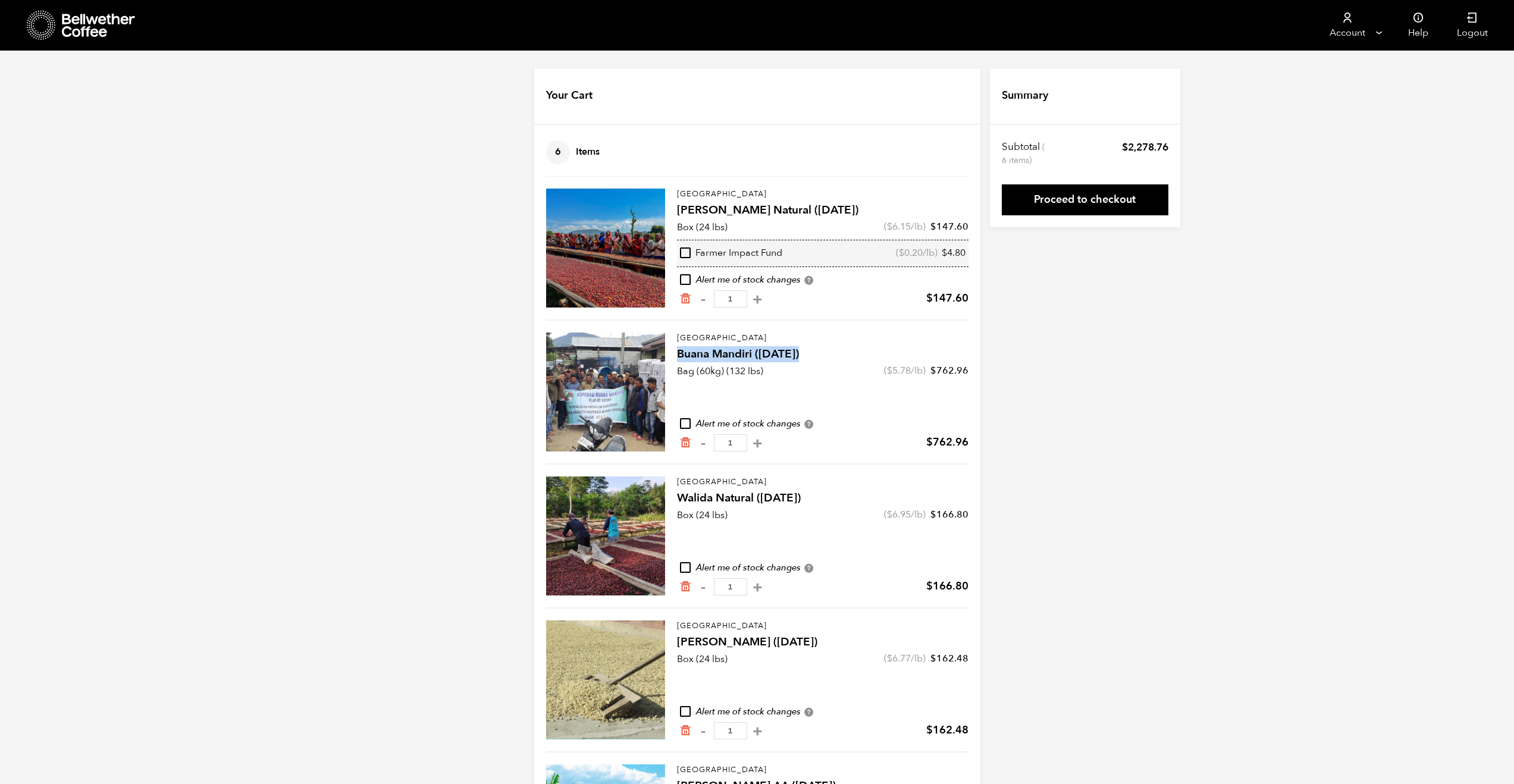
copy h4 "Buana Mandiri ([DATE])"
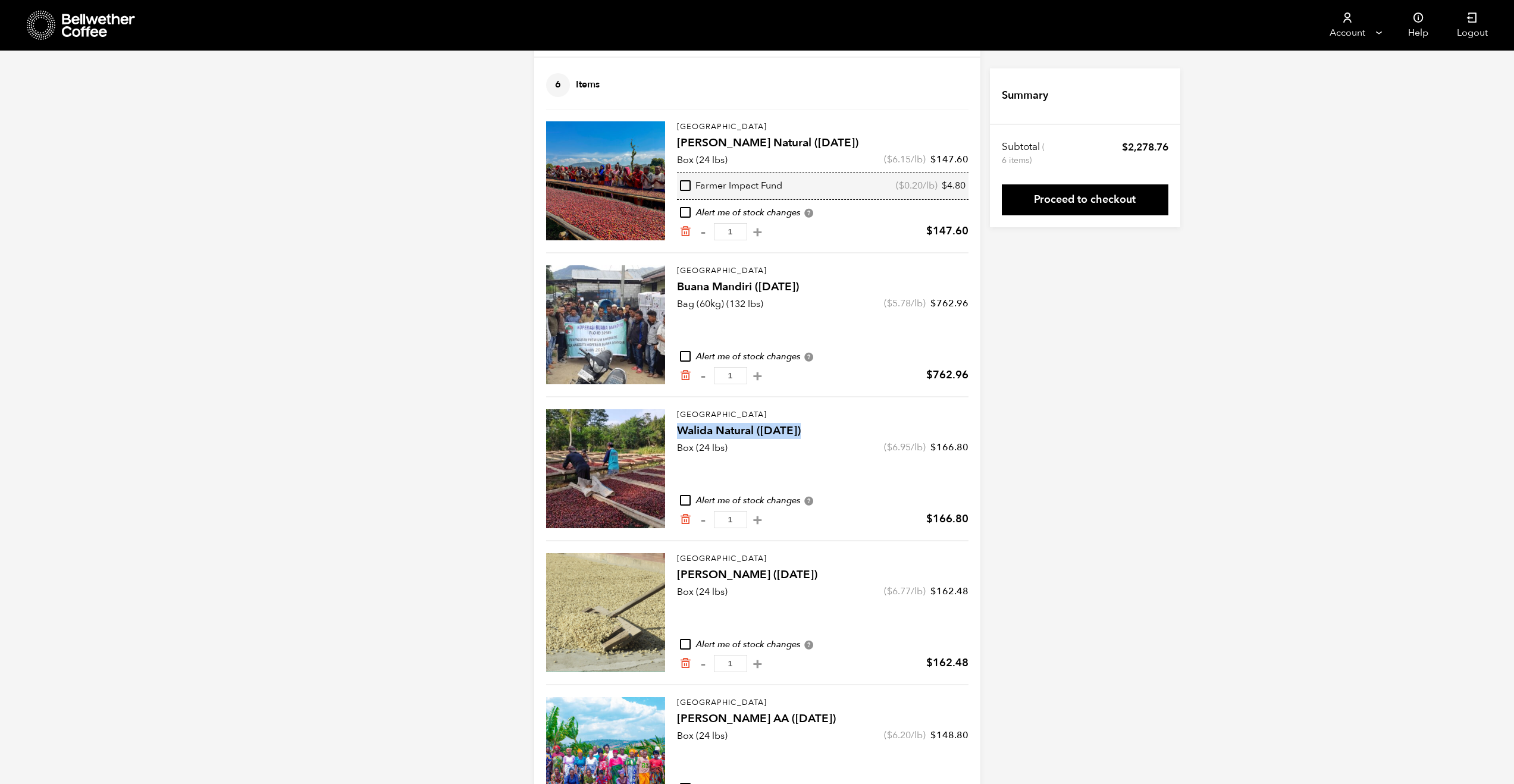
drag, startPoint x: 677, startPoint y: 430, endPoint x: 821, endPoint y: 434, distance: 144.1
click at [821, 434] on h4 "Walida Natural ([DATE])" at bounding box center [822, 431] width 292 height 17
copy h4 "Walida Natural ([DATE])"
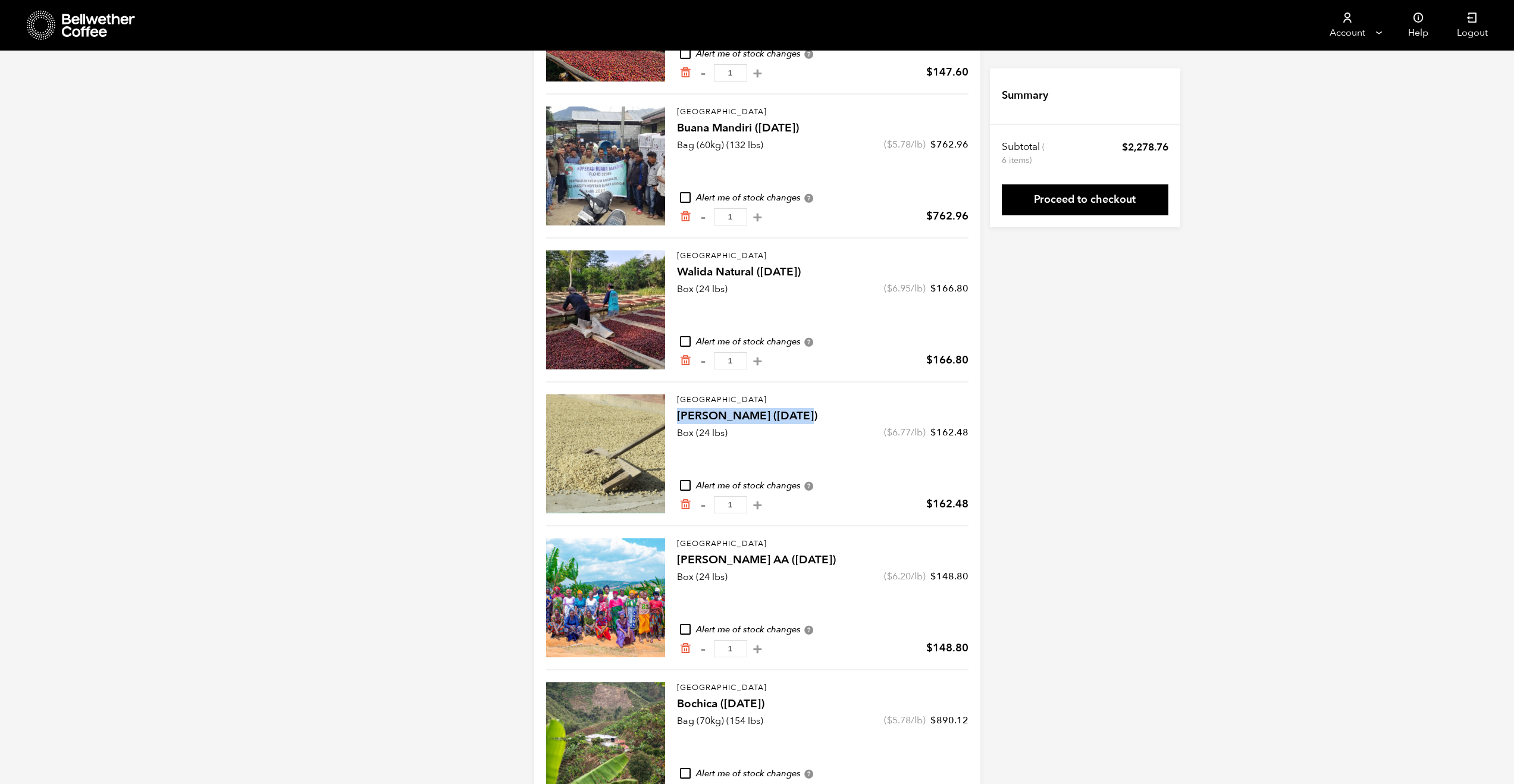
drag, startPoint x: 677, startPoint y: 412, endPoint x: 838, endPoint y: 423, distance: 161.4
click at [838, 423] on h4 "[PERSON_NAME] ([DATE])" at bounding box center [822, 416] width 292 height 17
copy h4 "[PERSON_NAME] ([DATE])"
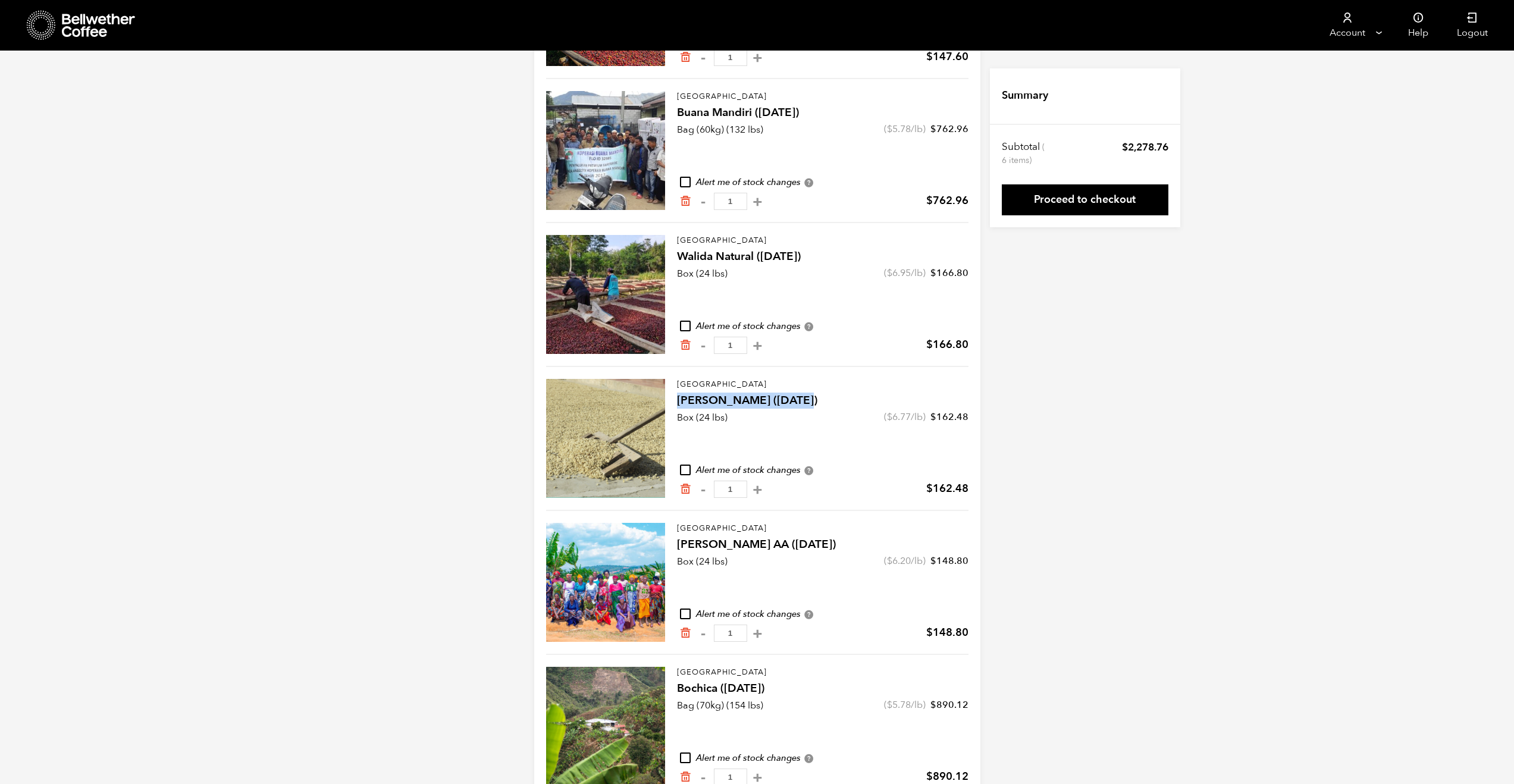
scroll to position [274, 0]
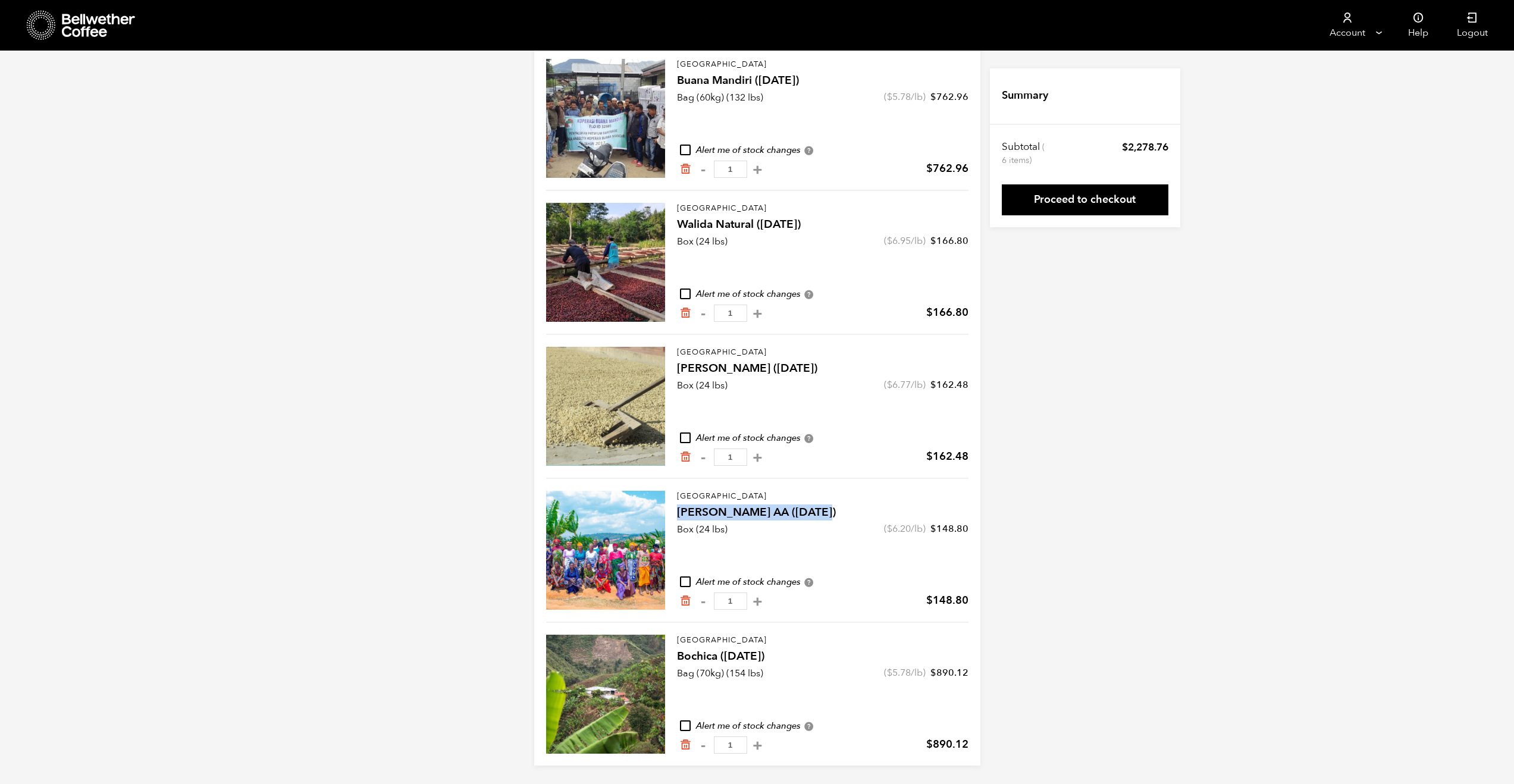
drag, startPoint x: 675, startPoint y: 508, endPoint x: 831, endPoint y: 521, distance: 156.5
click at [831, 521] on div "[GEOGRAPHIC_DATA] Usawa Kahawa AA ([DATE]) Box (24 lbs) ( $ 6.20 /lb) $ 148.80 …" at bounding box center [757, 544] width 422 height 132
copy h4 "[PERSON_NAME] AA ([DATE])"
drag, startPoint x: 679, startPoint y: 655, endPoint x: 799, endPoint y: 659, distance: 120.1
click at [799, 659] on h4 "Bochica ([DATE])" at bounding box center [822, 656] width 292 height 17
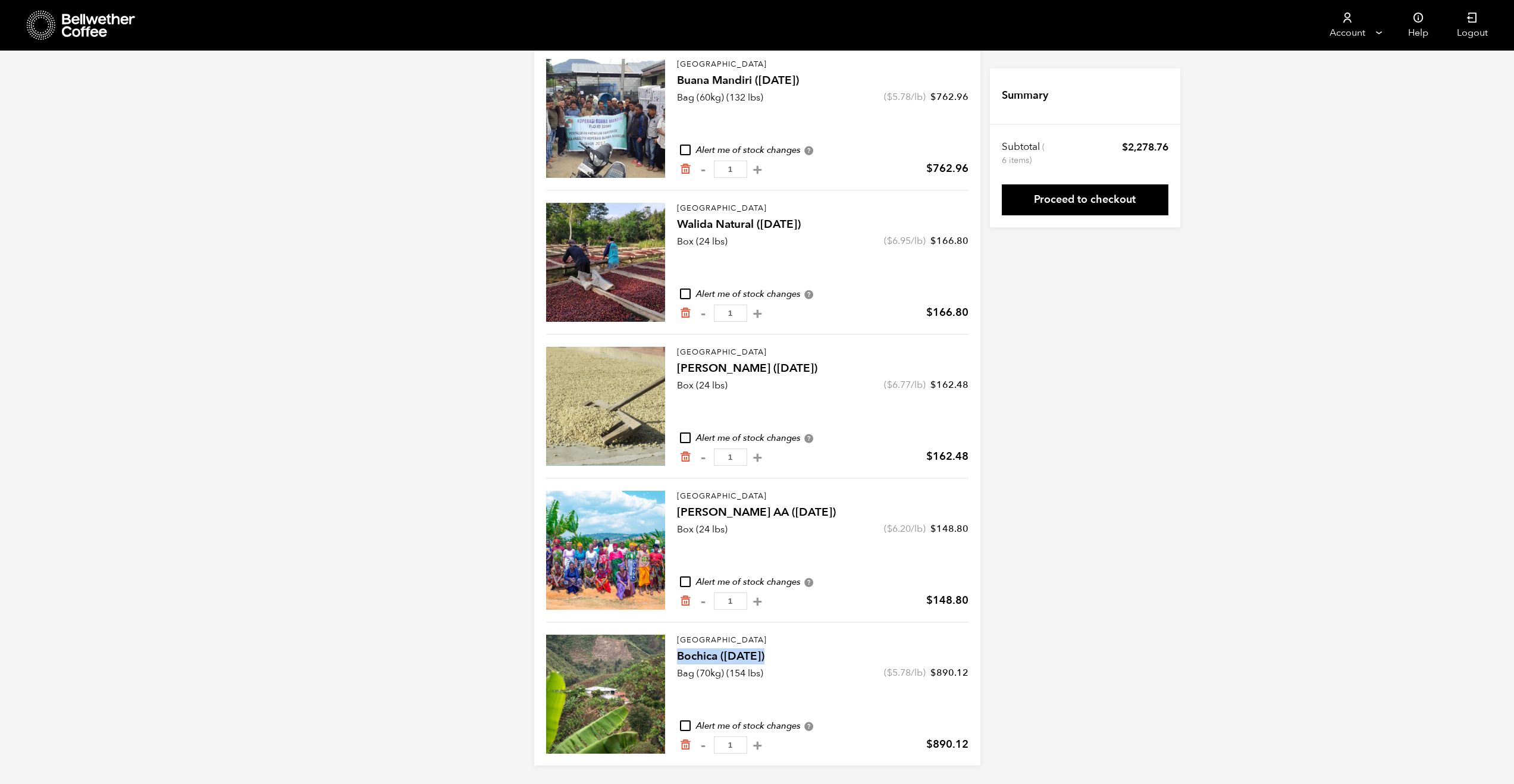
copy h4 "Bochica ([DATE])"
